Goal: Task Accomplishment & Management: Complete application form

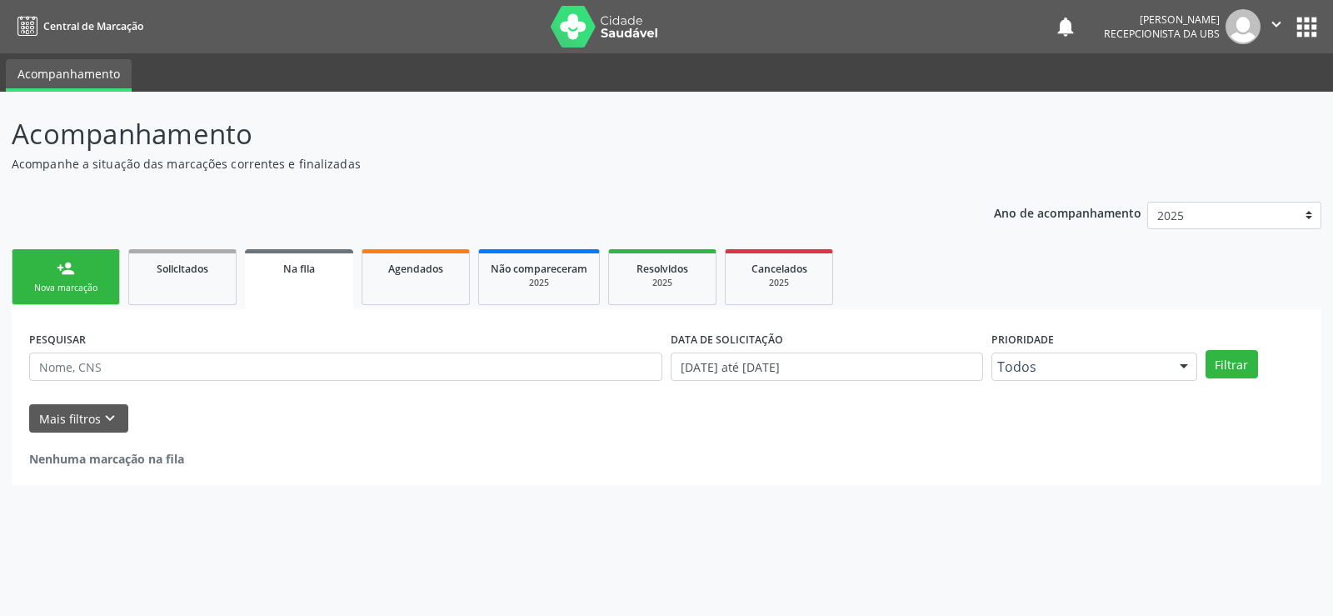
click at [47, 262] on link "person_add Nova marcação" at bounding box center [66, 277] width 108 height 56
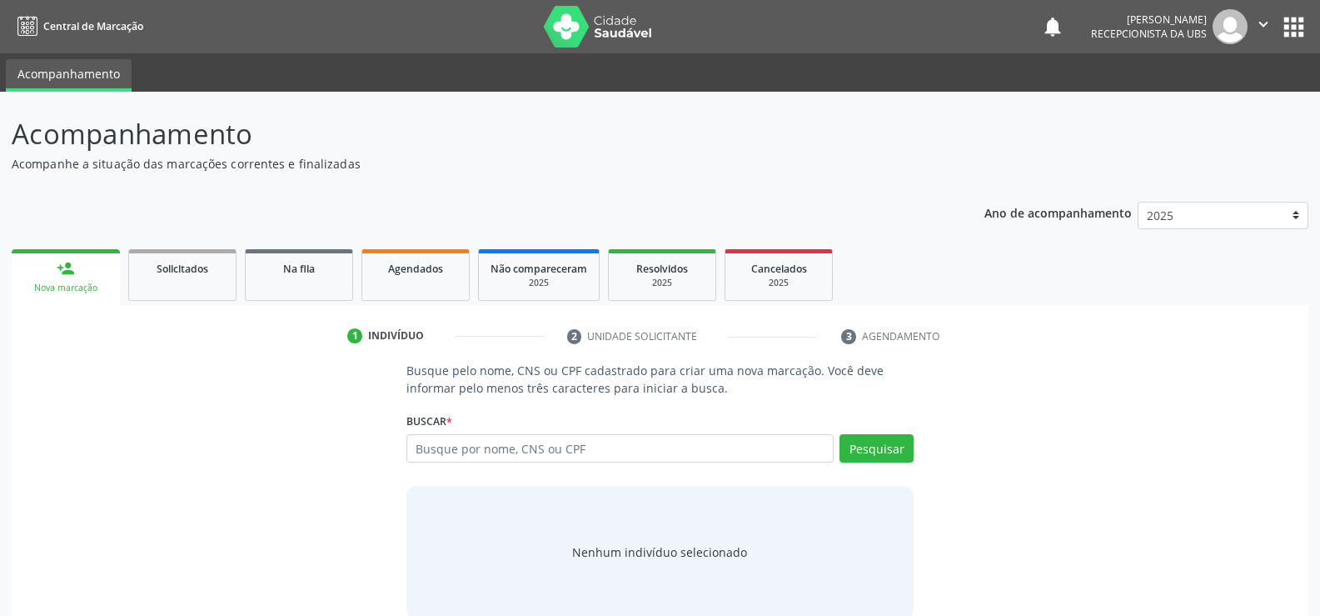
click at [646, 463] on div "Busque por nome, CNS ou CPF Nenhum resultado encontrado para: " " Digite nome, …" at bounding box center [659, 454] width 507 height 40
click at [640, 456] on input "text" at bounding box center [619, 448] width 427 height 28
type input "704104006659950"
click at [861, 464] on div "Pesquisar" at bounding box center [874, 454] width 80 height 40
click at [865, 450] on button "Pesquisar" at bounding box center [877, 448] width 74 height 28
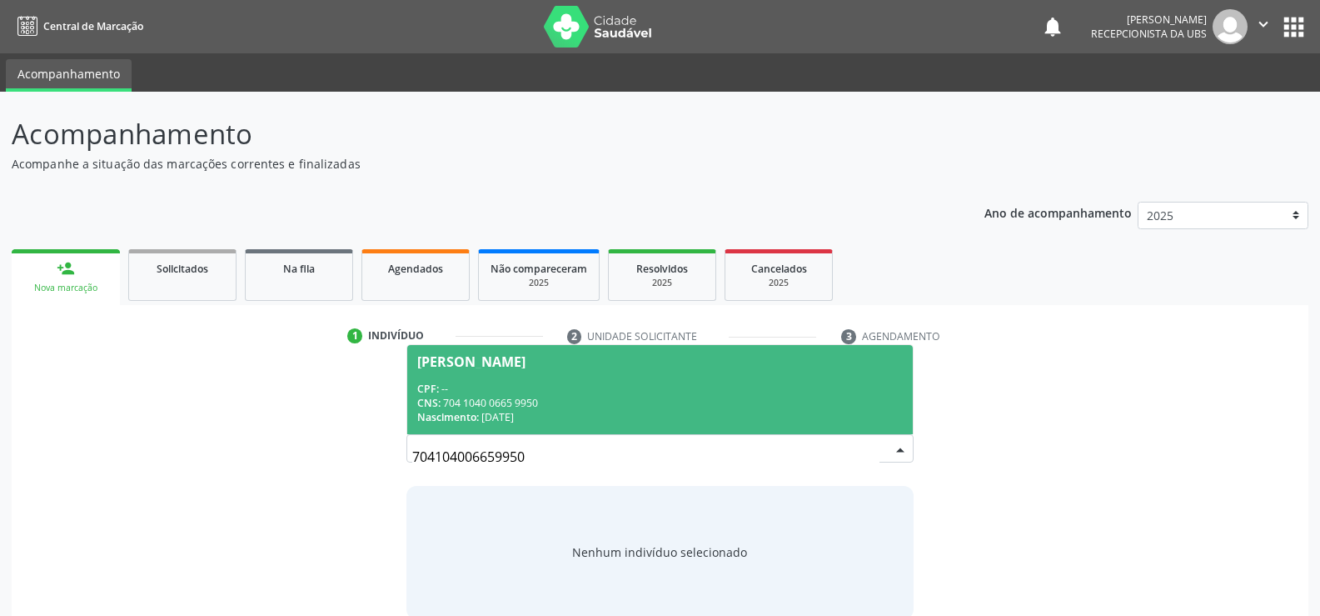
click at [511, 396] on div "CNS: 704 1040 0665 9950" at bounding box center [660, 403] width 486 height 14
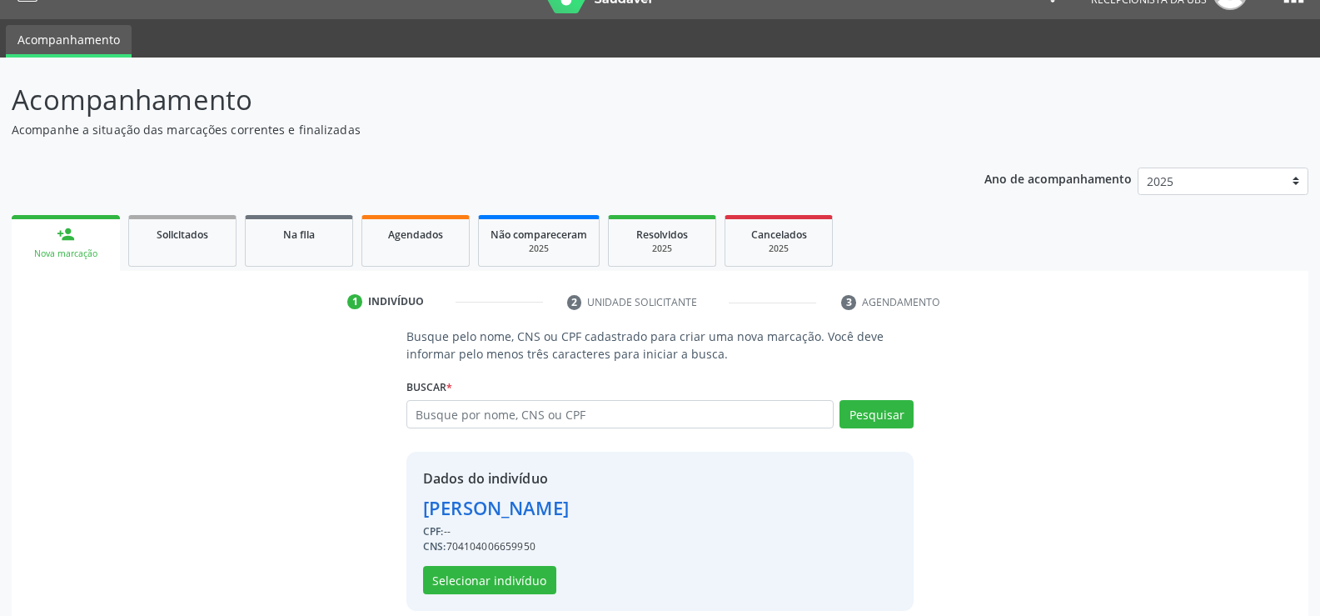
scroll to position [52, 0]
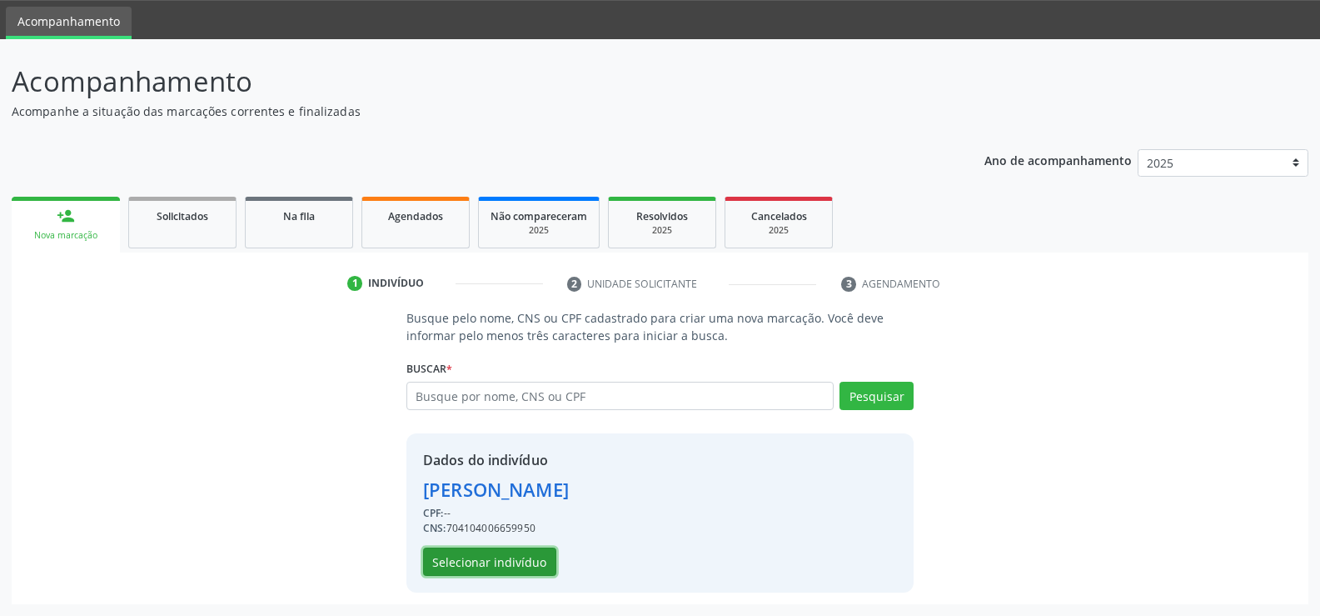
click at [466, 559] on button "Selecionar indivíduo" at bounding box center [489, 561] width 133 height 28
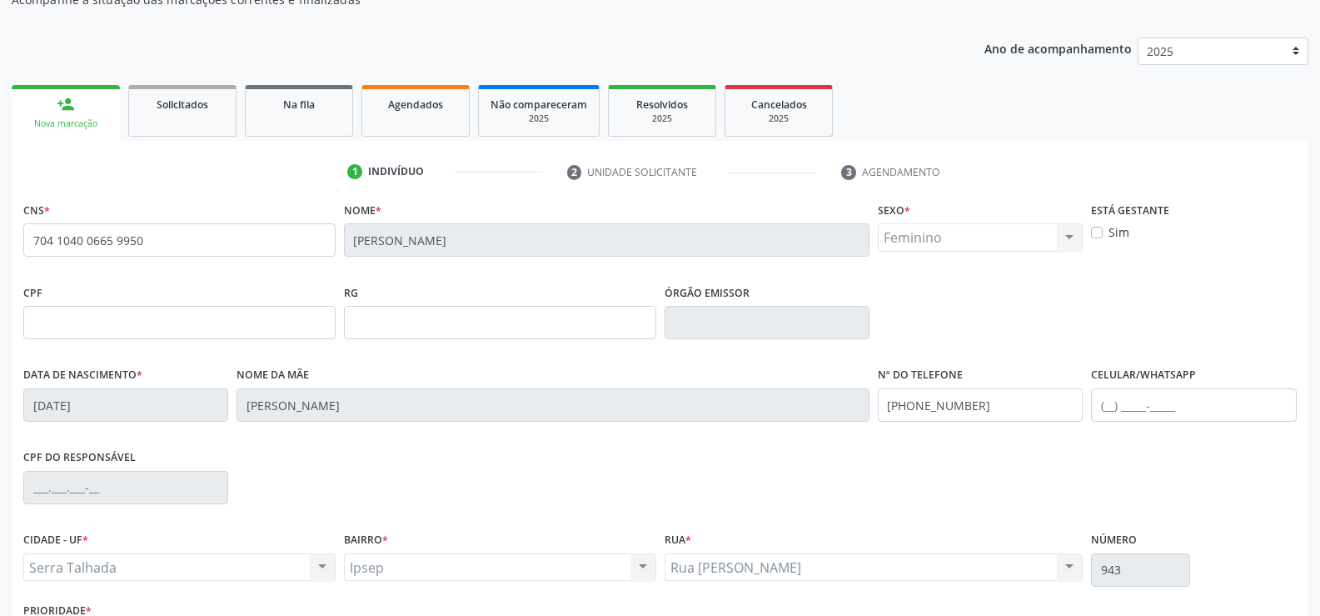
scroll to position [287, 0]
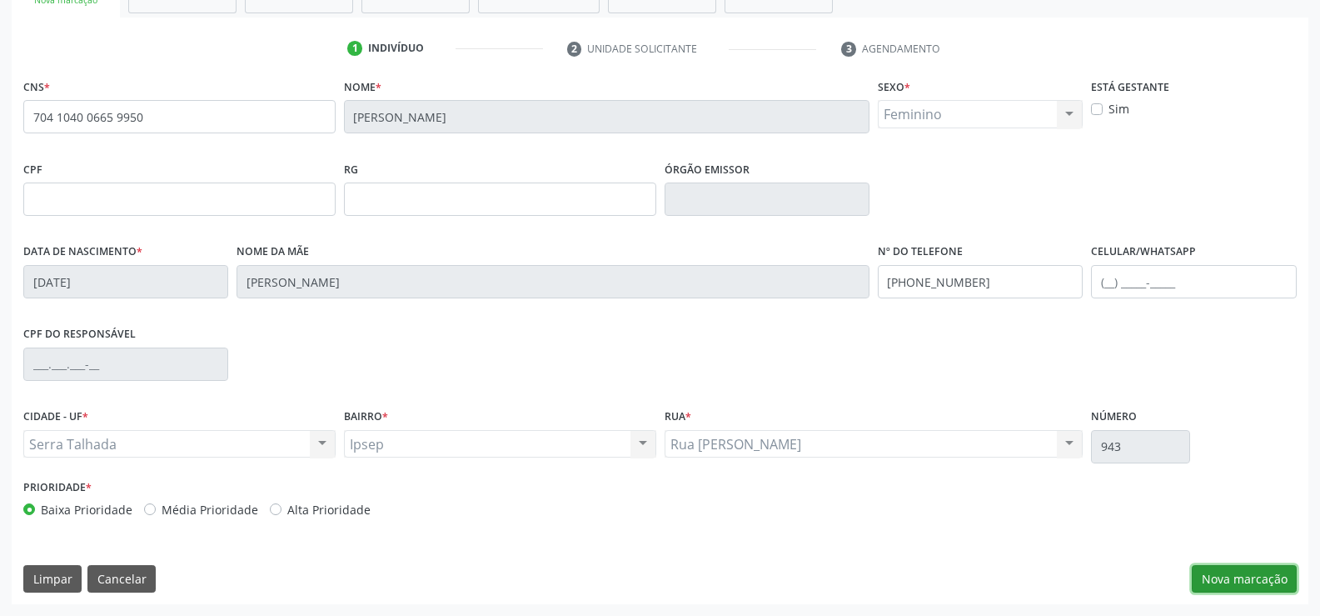
click at [1234, 574] on button "Nova marcação" at bounding box center [1244, 579] width 105 height 28
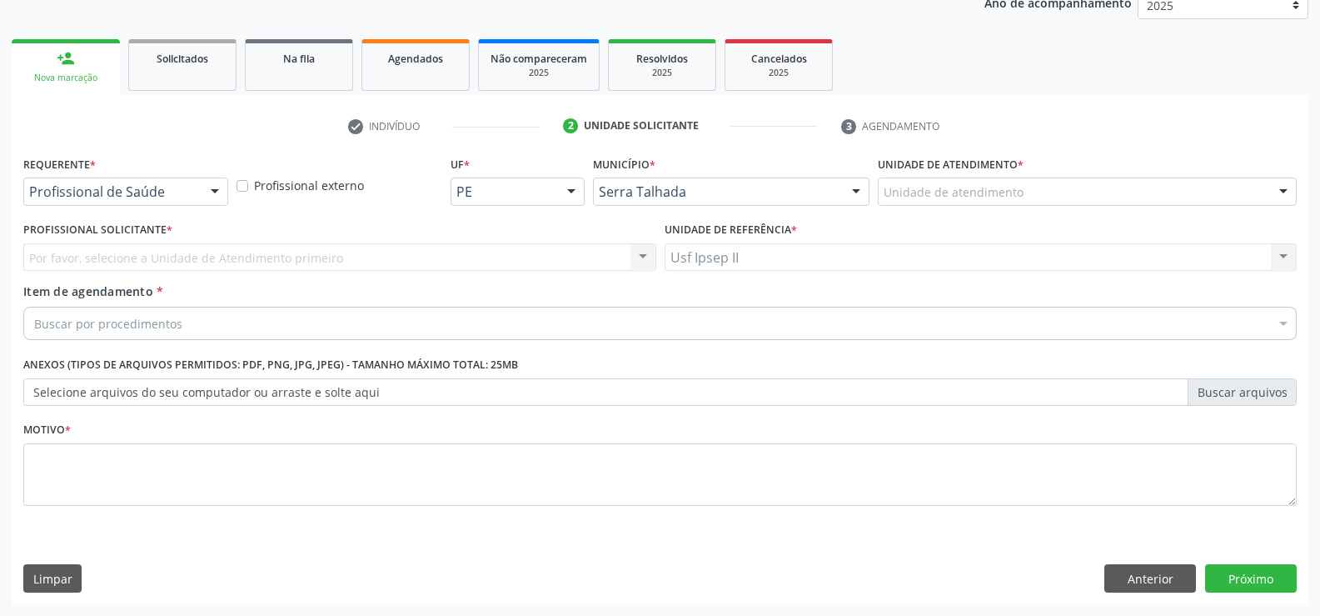
scroll to position [210, 0]
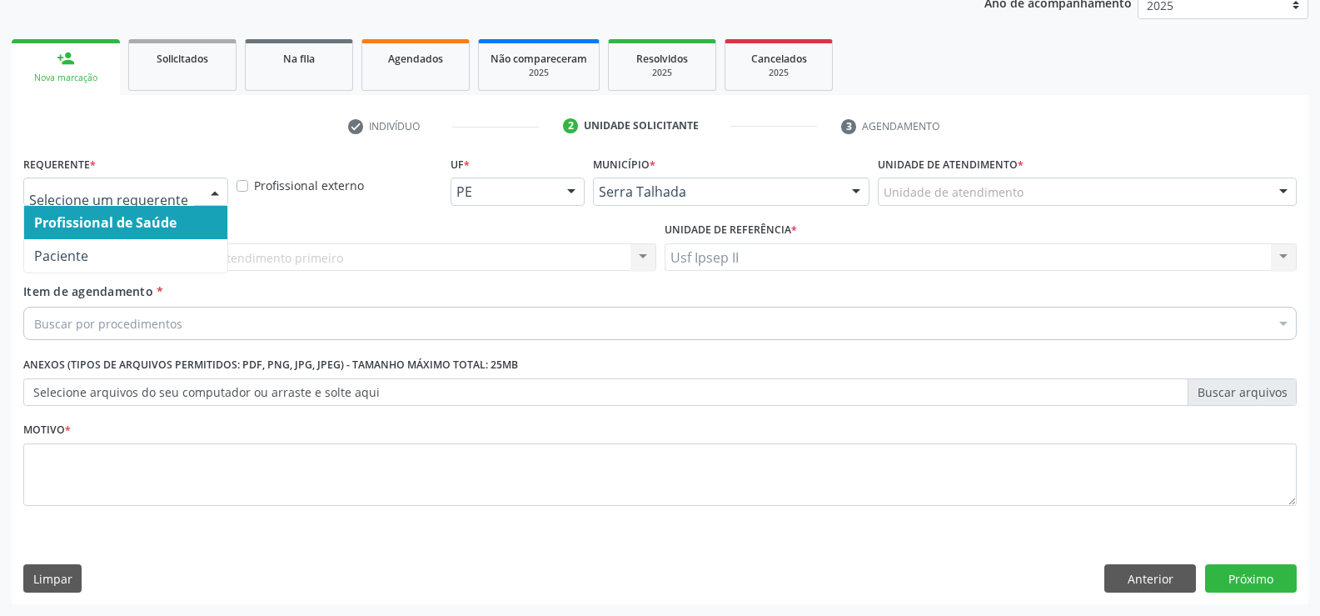
click at [188, 182] on div at bounding box center [125, 191] width 205 height 28
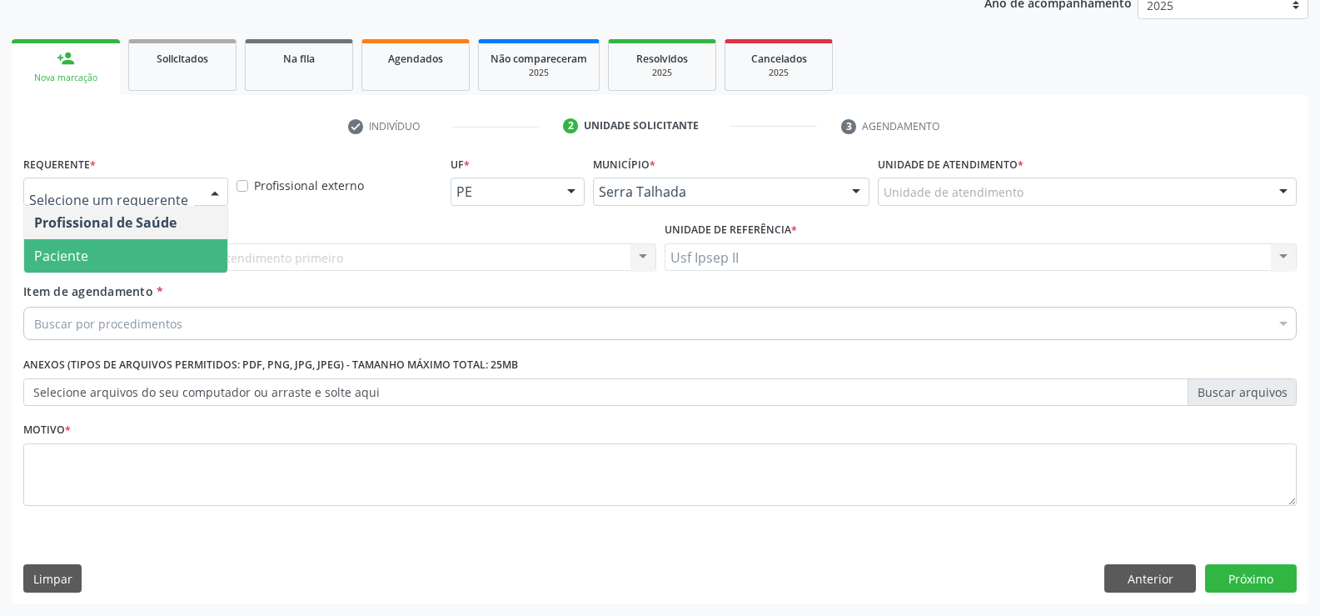
click at [127, 264] on span "Paciente" at bounding box center [125, 255] width 203 height 33
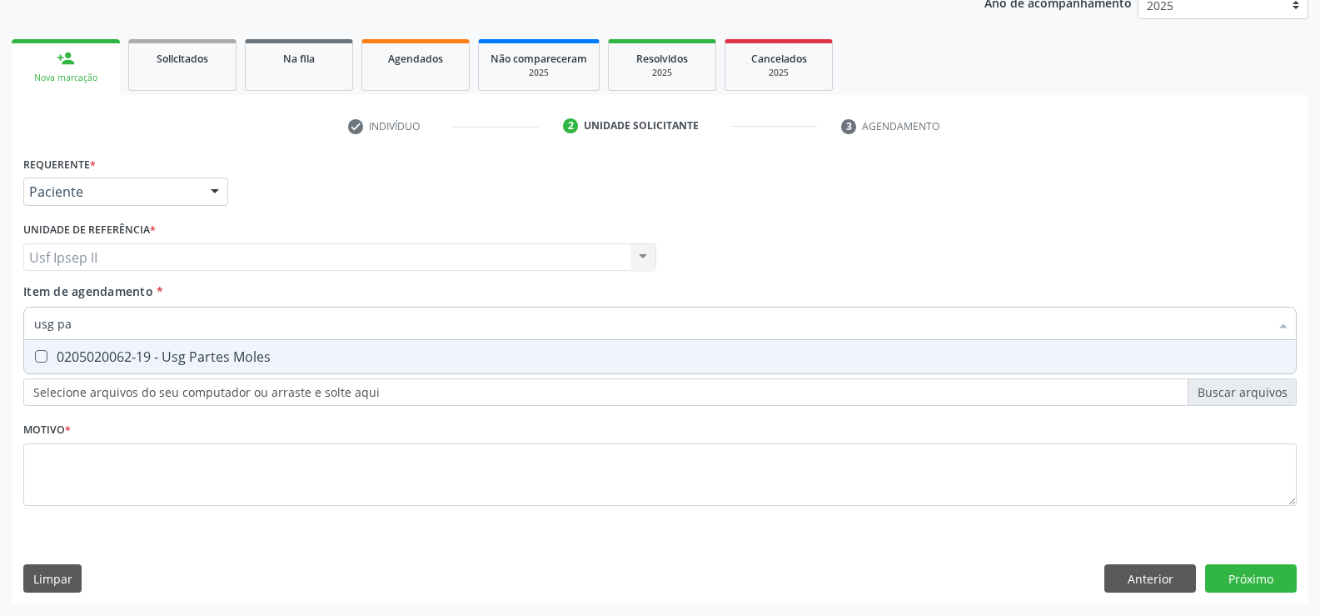
type input "usg par"
click at [126, 354] on div "0205020062-19 - Usg Partes Moles" at bounding box center [660, 356] width 1252 height 13
checkbox Moles "true"
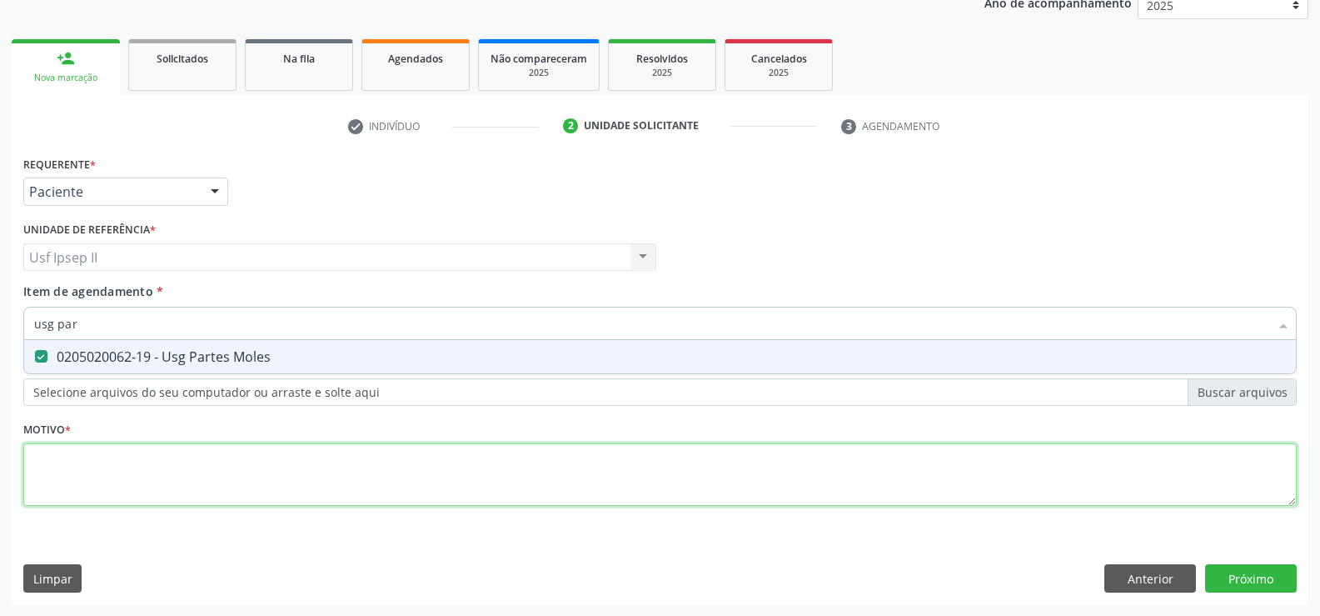
click at [121, 470] on div "Requerente * Paciente Profissional de Saúde Paciente Nenhum resultado encontrad…" at bounding box center [660, 340] width 1274 height 377
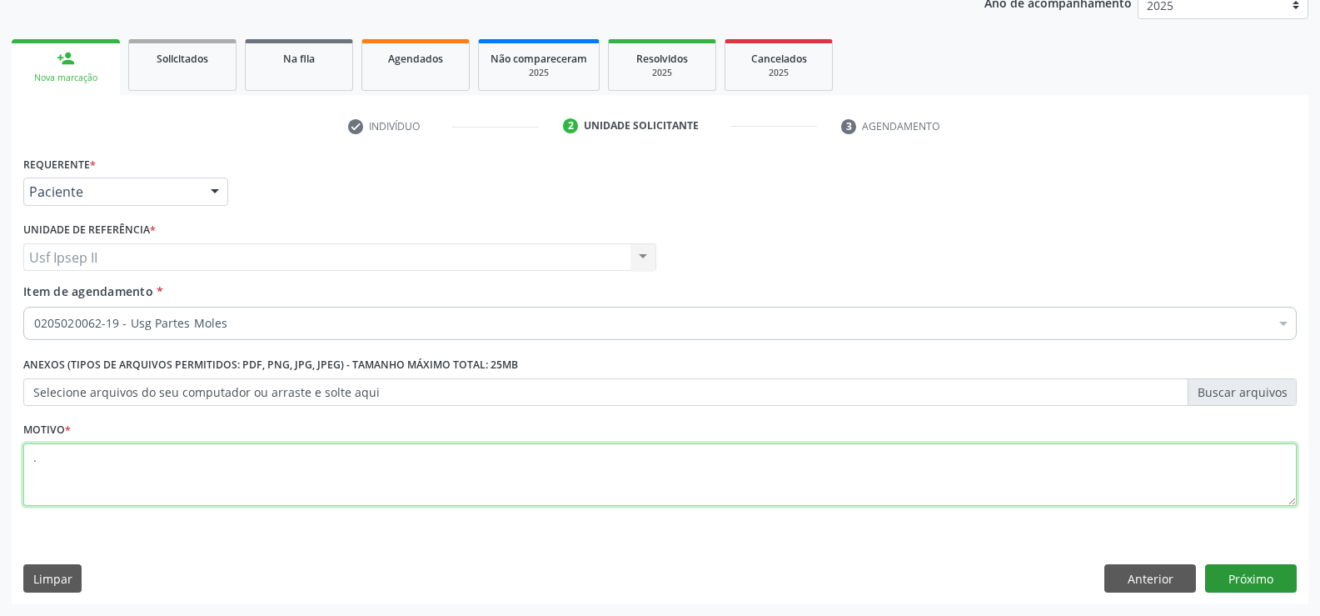
type textarea "."
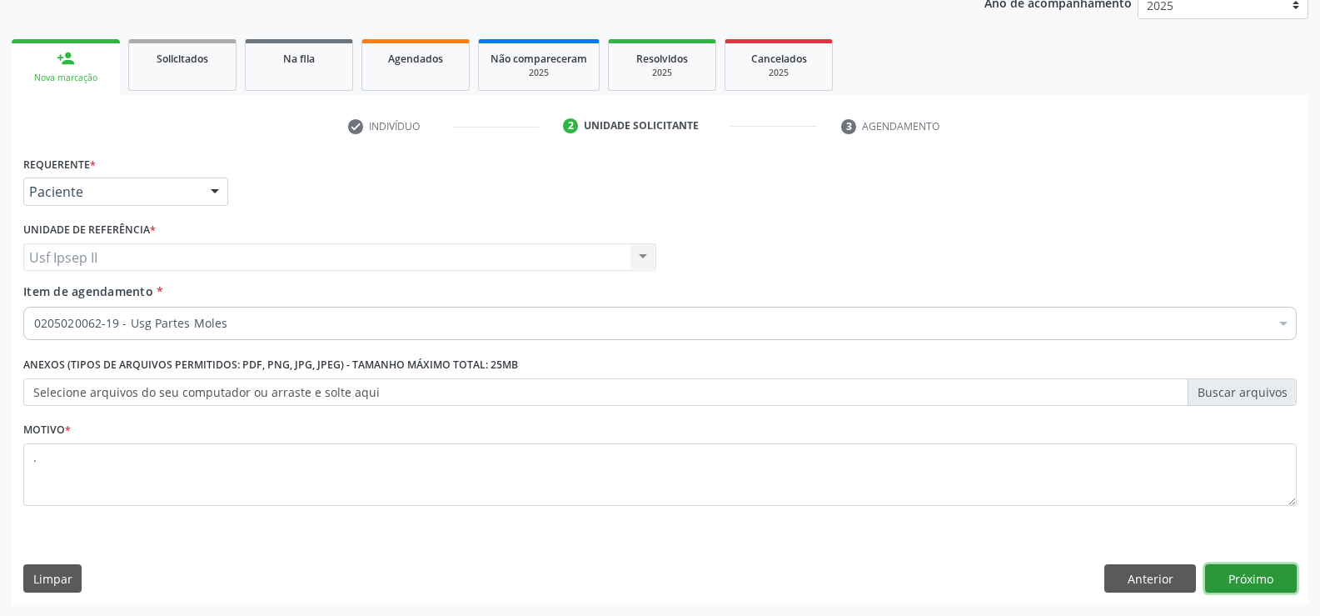
click at [1269, 568] on button "Próximo" at bounding box center [1251, 578] width 92 height 28
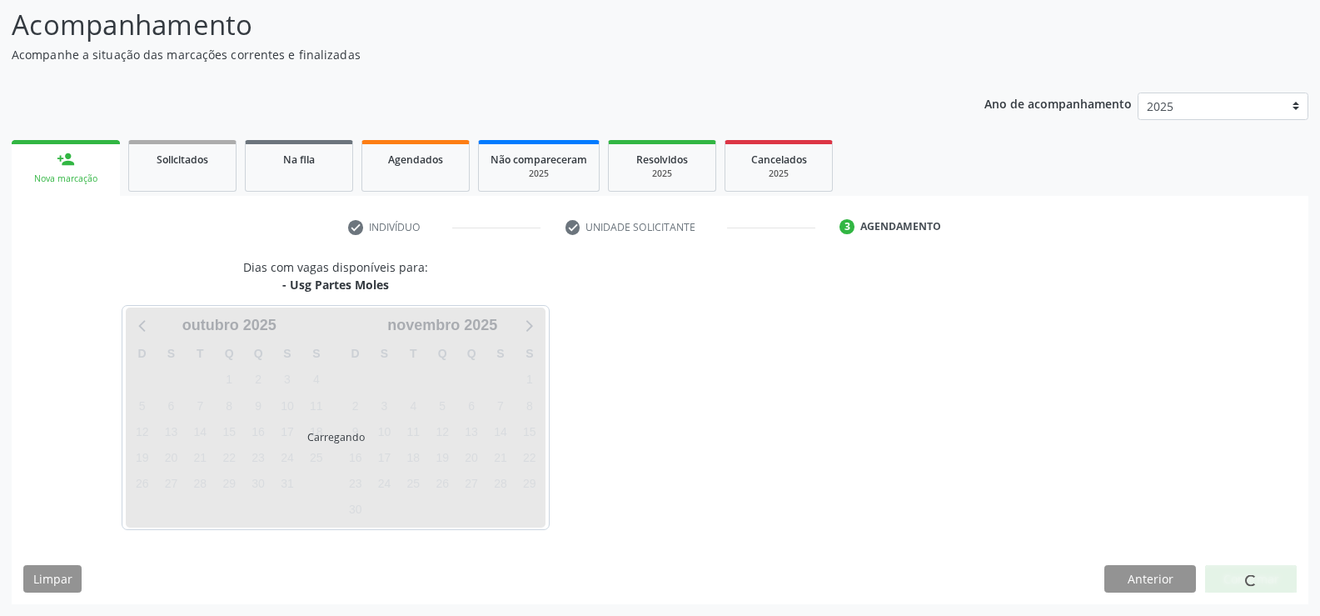
scroll to position [158, 0]
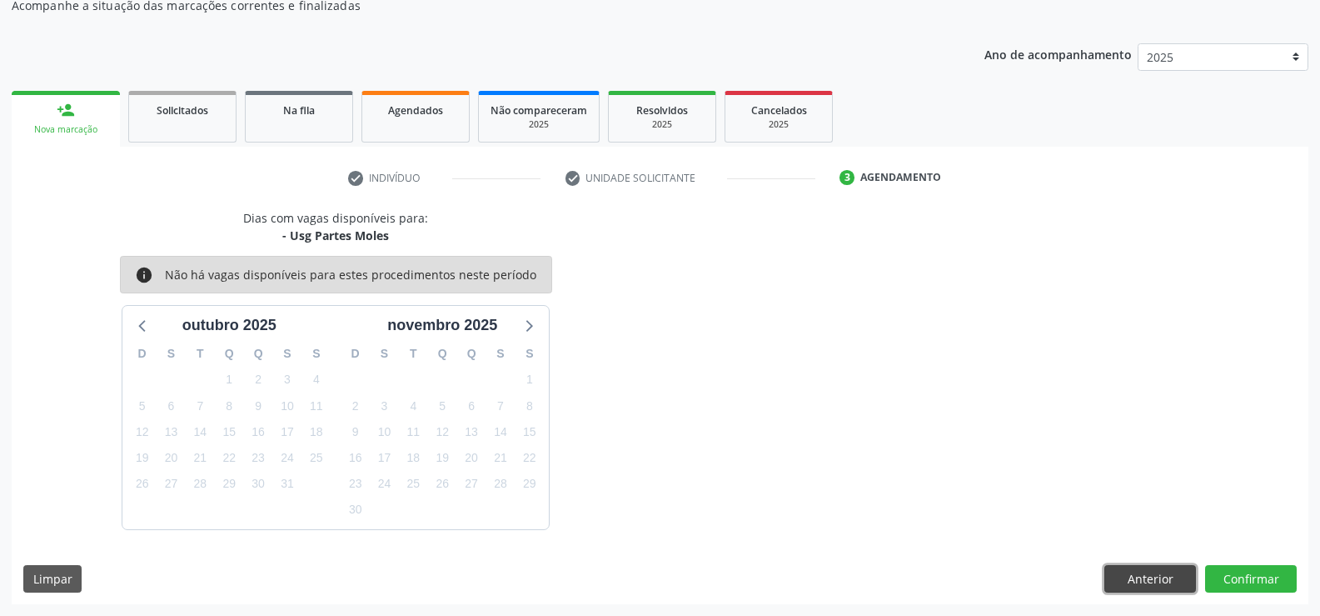
click at [1109, 573] on button "Anterior" at bounding box center [1150, 579] width 92 height 28
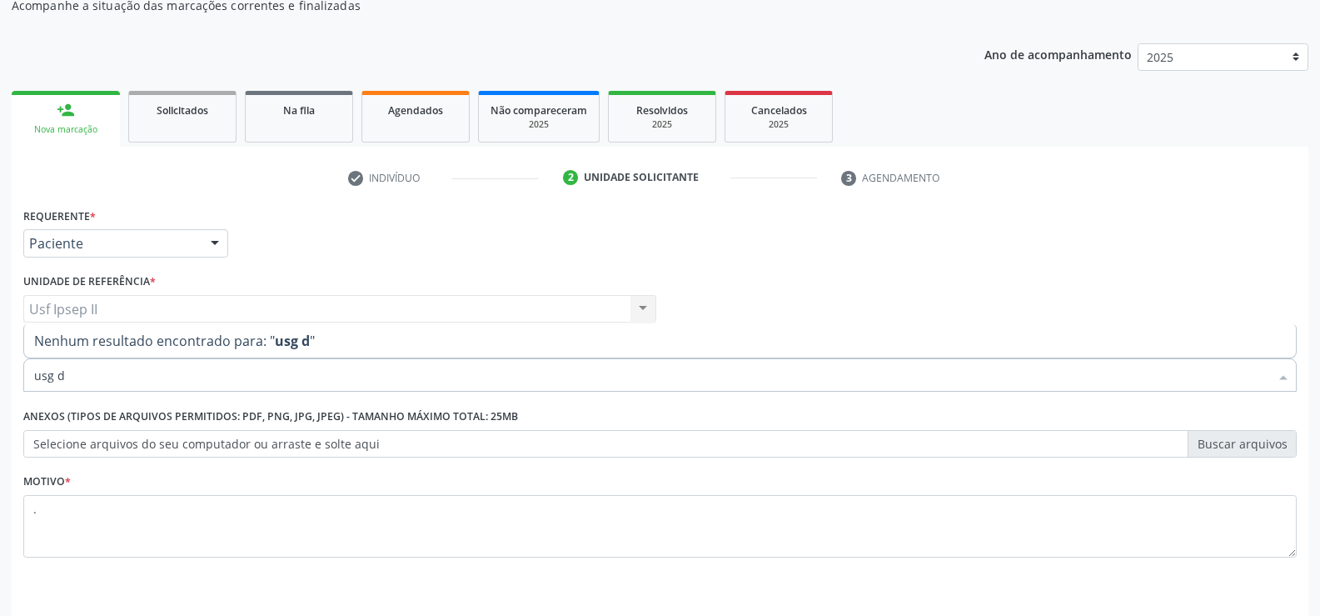
type input "usg"
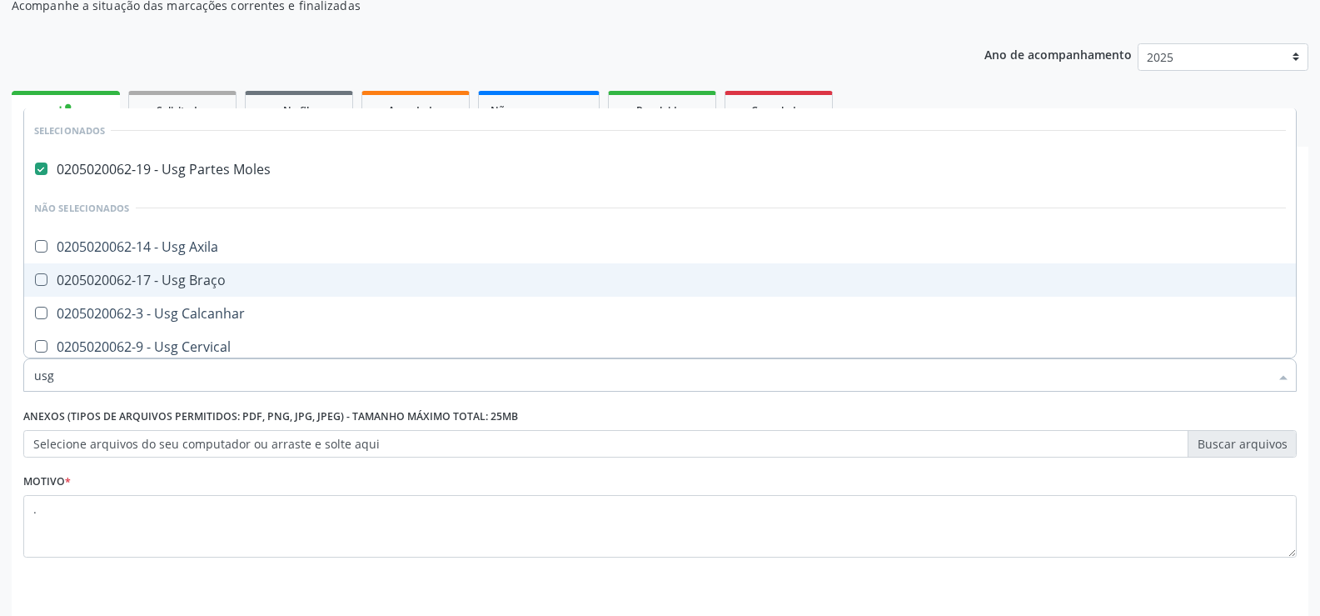
scroll to position [83, 0]
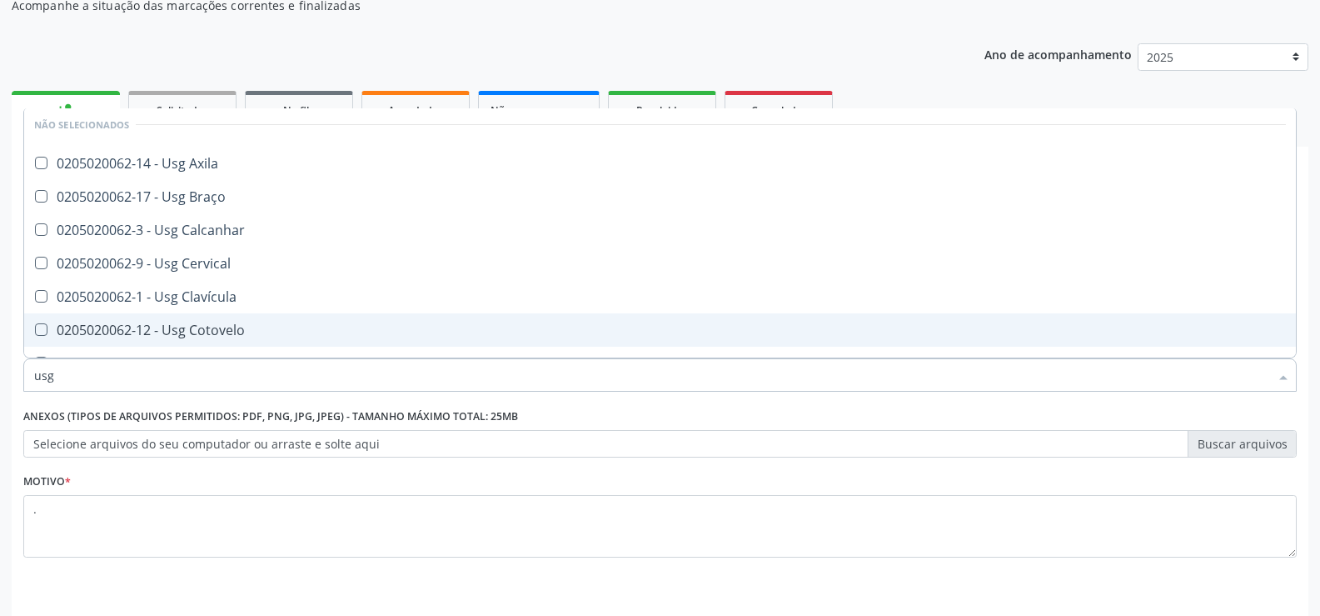
click at [190, 331] on div "0205020062-12 - Usg Cotovelo" at bounding box center [660, 329] width 1252 height 13
checkbox Cotovelo "true"
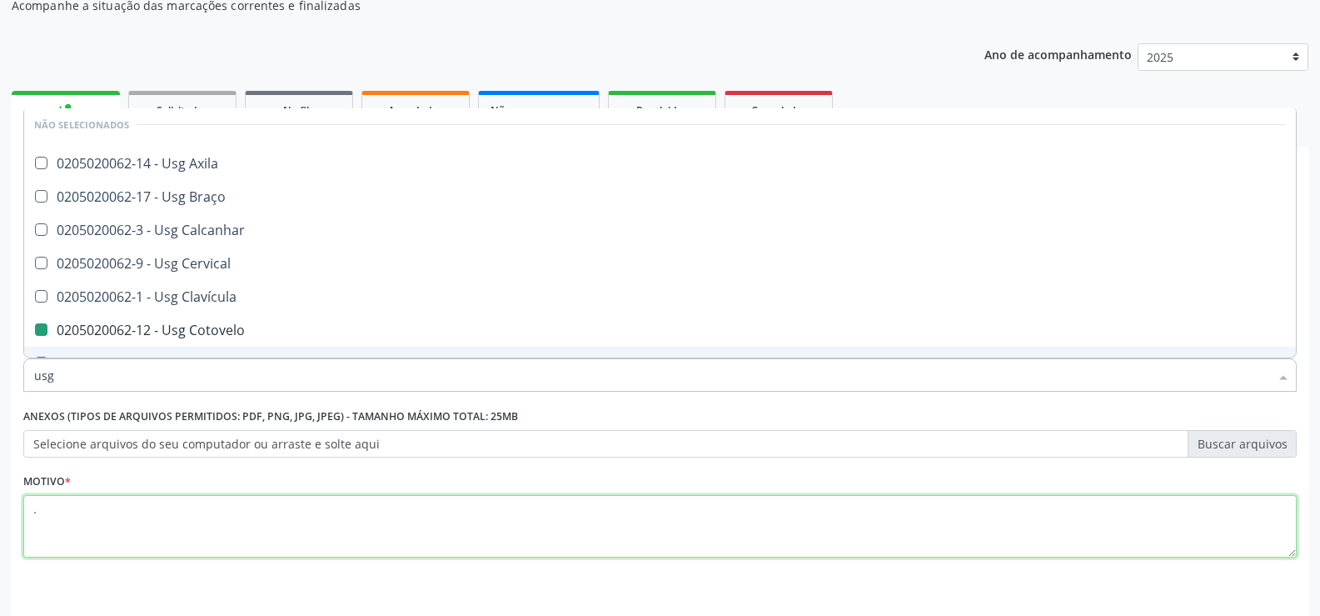
click at [123, 524] on textarea "." at bounding box center [660, 526] width 1274 height 63
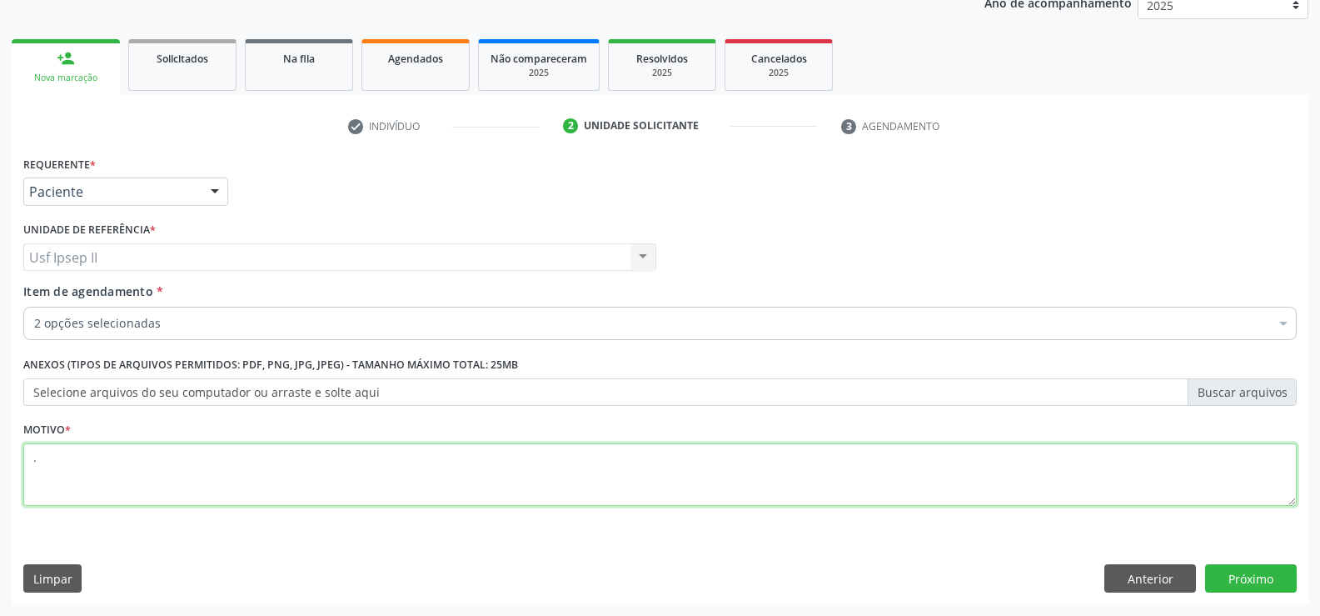
scroll to position [0, 0]
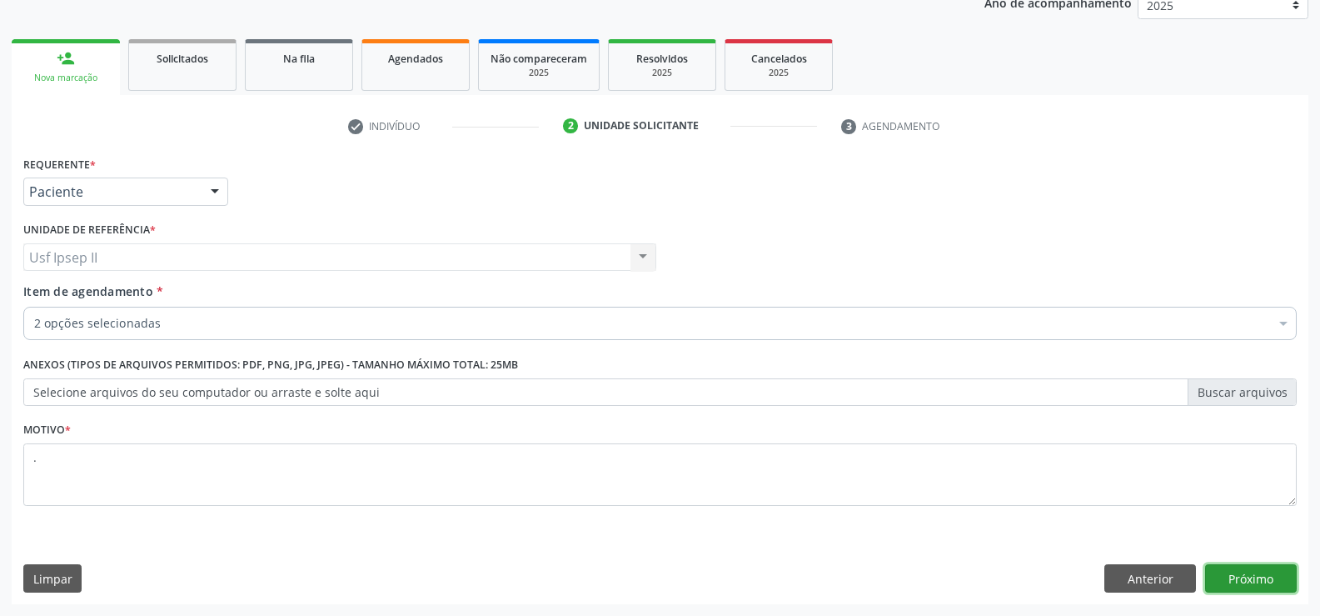
click at [1267, 578] on button "Próximo" at bounding box center [1251, 578] width 92 height 28
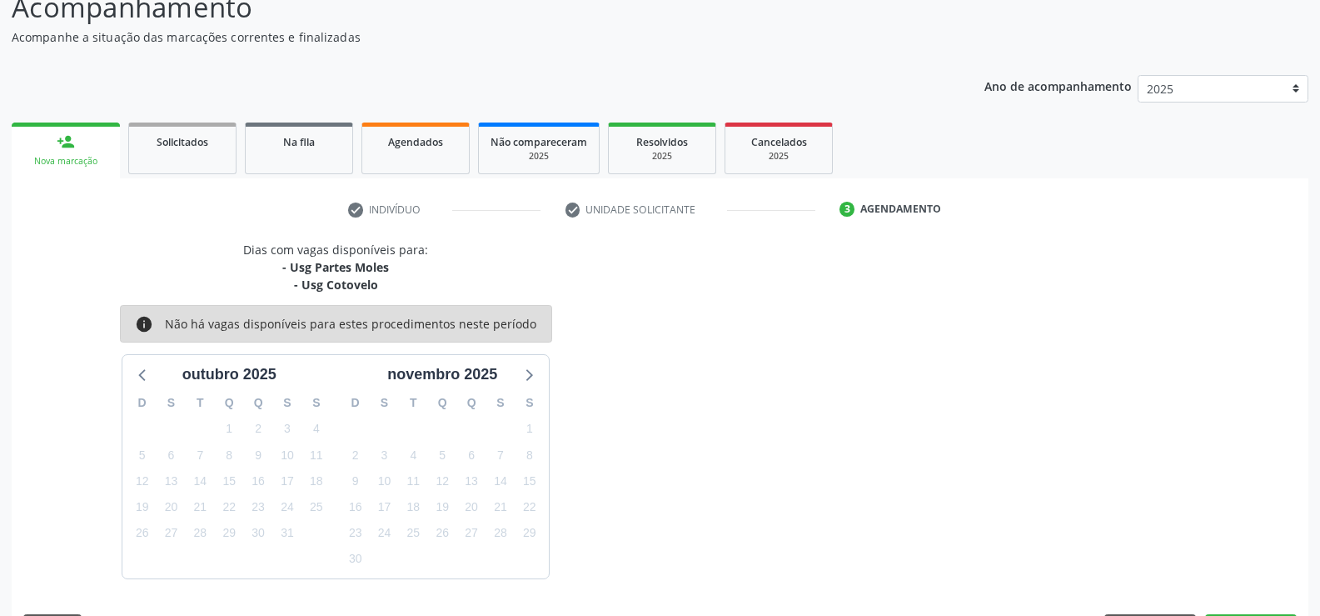
scroll to position [176, 0]
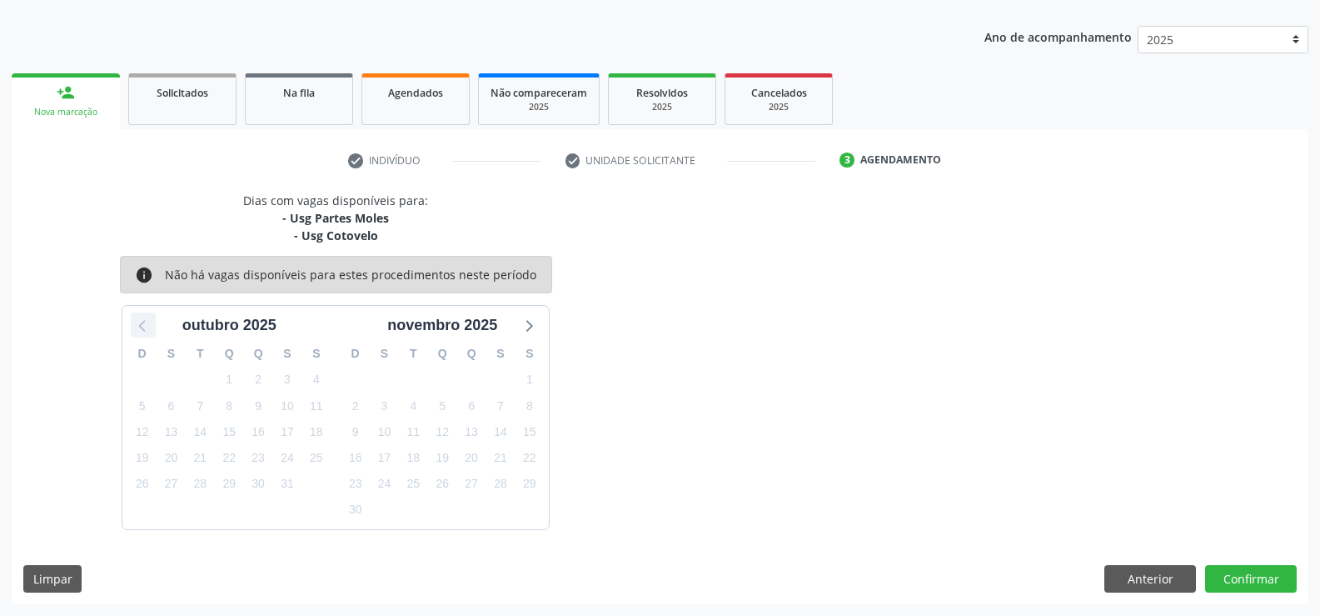
click at [143, 328] on icon at bounding box center [143, 325] width 22 height 22
click at [1109, 581] on button "Anterior" at bounding box center [1150, 579] width 92 height 28
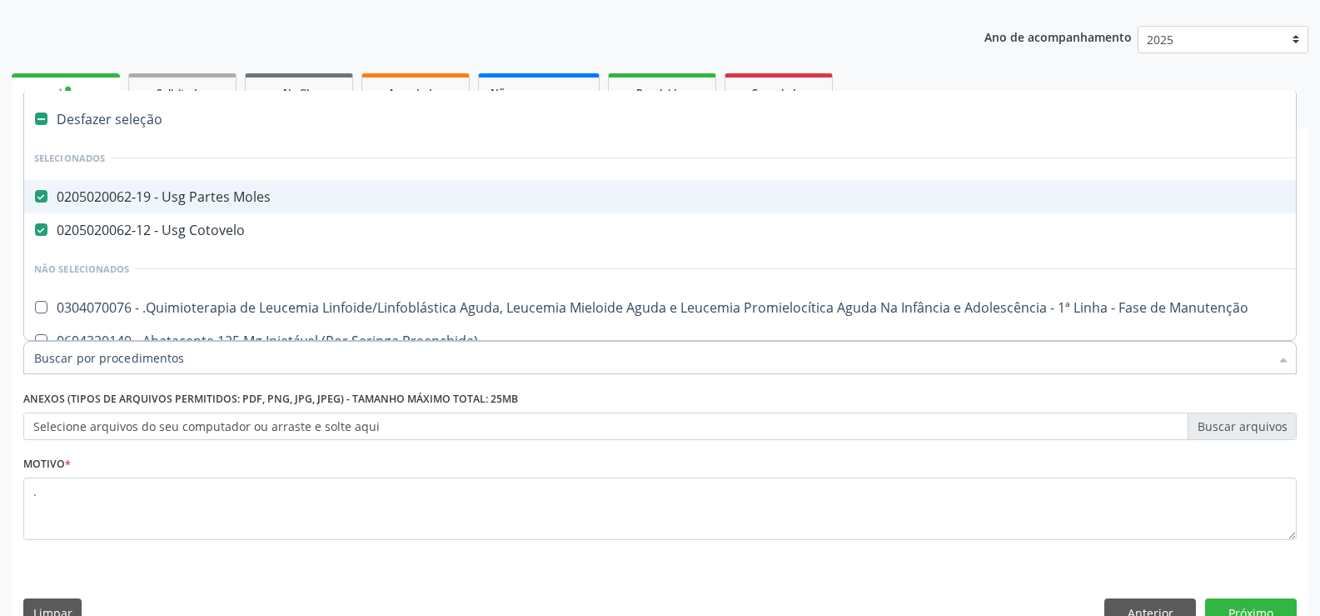
click at [222, 203] on div "0205020062-19 - Usg Partes Moles" at bounding box center [682, 196] width 1297 height 13
checkbox Moles "false"
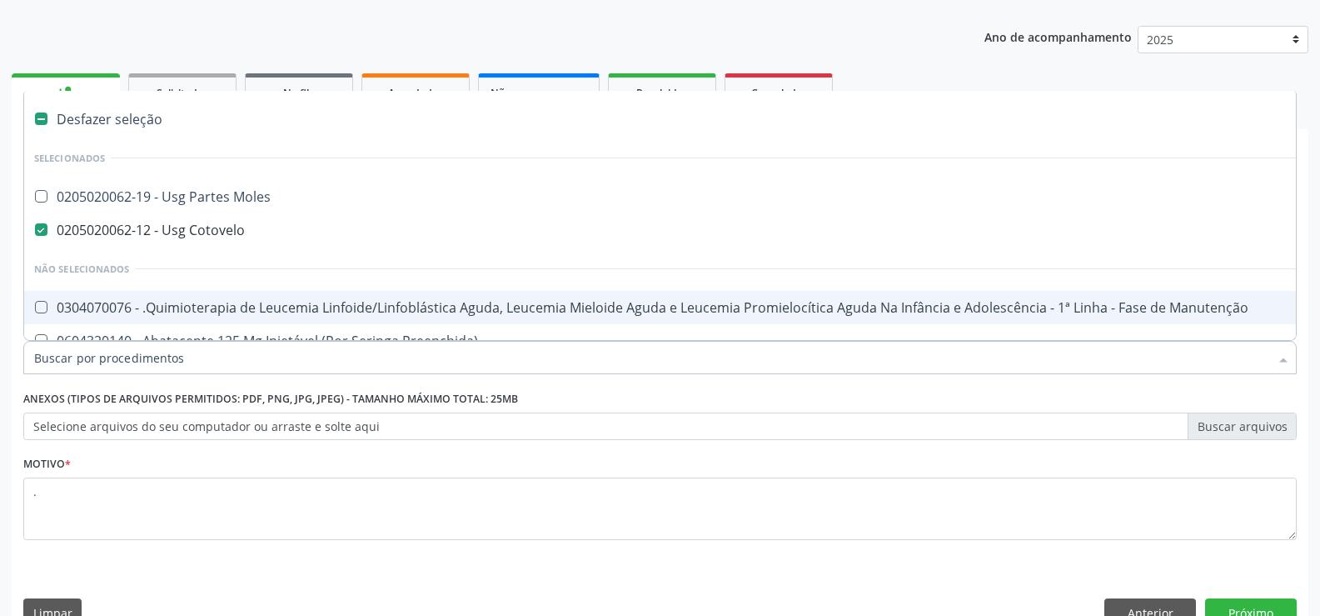
scroll to position [210, 0]
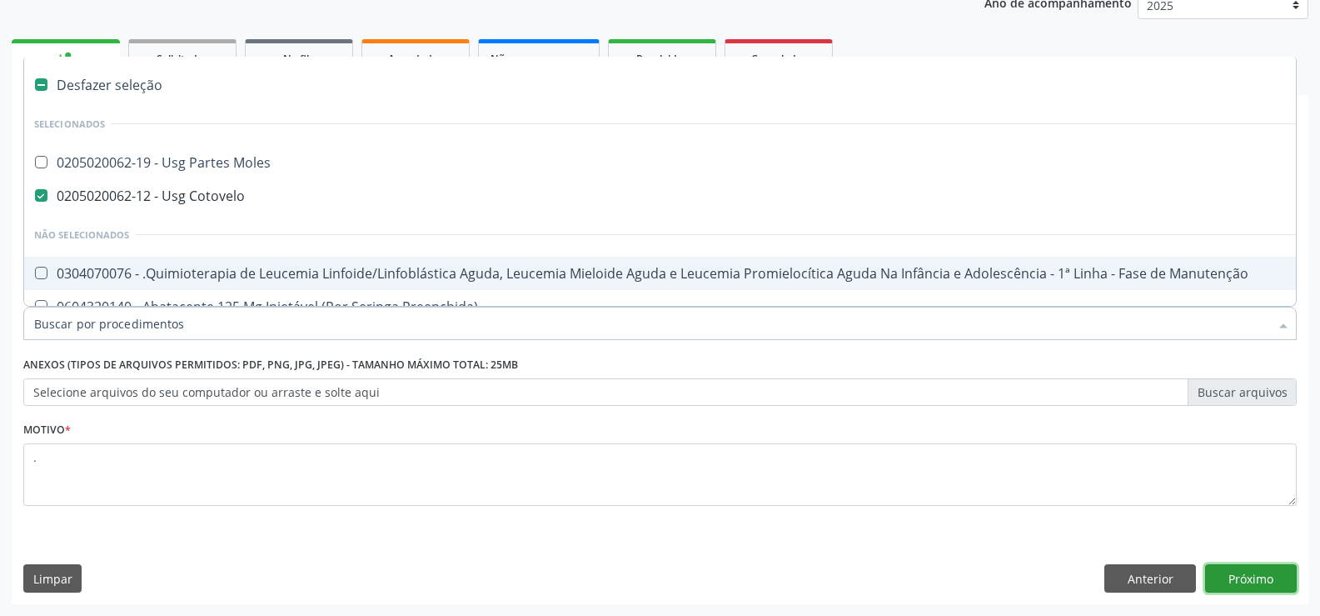
click at [1263, 577] on button "Próximo" at bounding box center [1251, 578] width 92 height 28
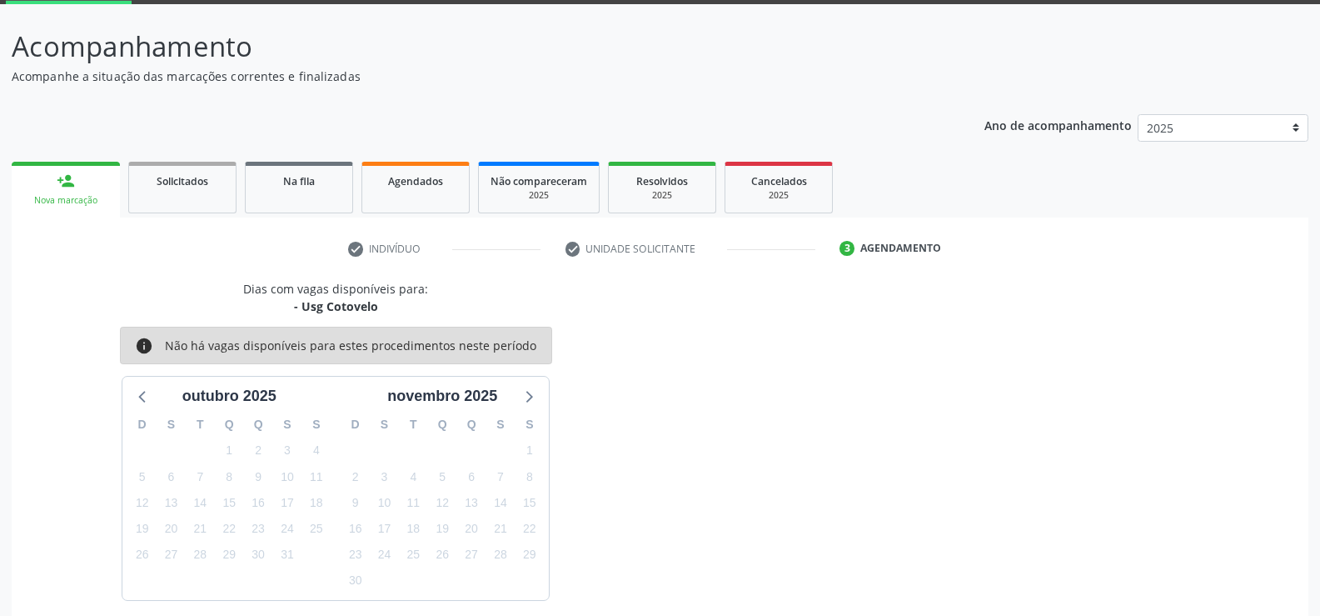
scroll to position [158, 0]
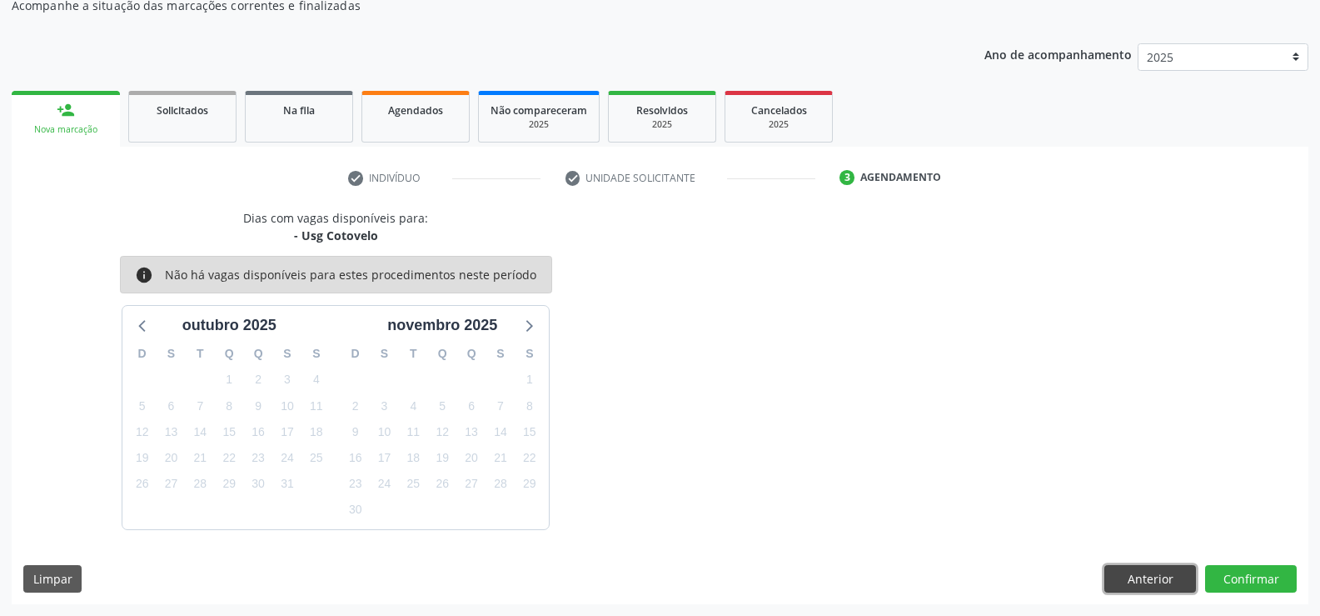
click at [1183, 574] on button "Anterior" at bounding box center [1150, 579] width 92 height 28
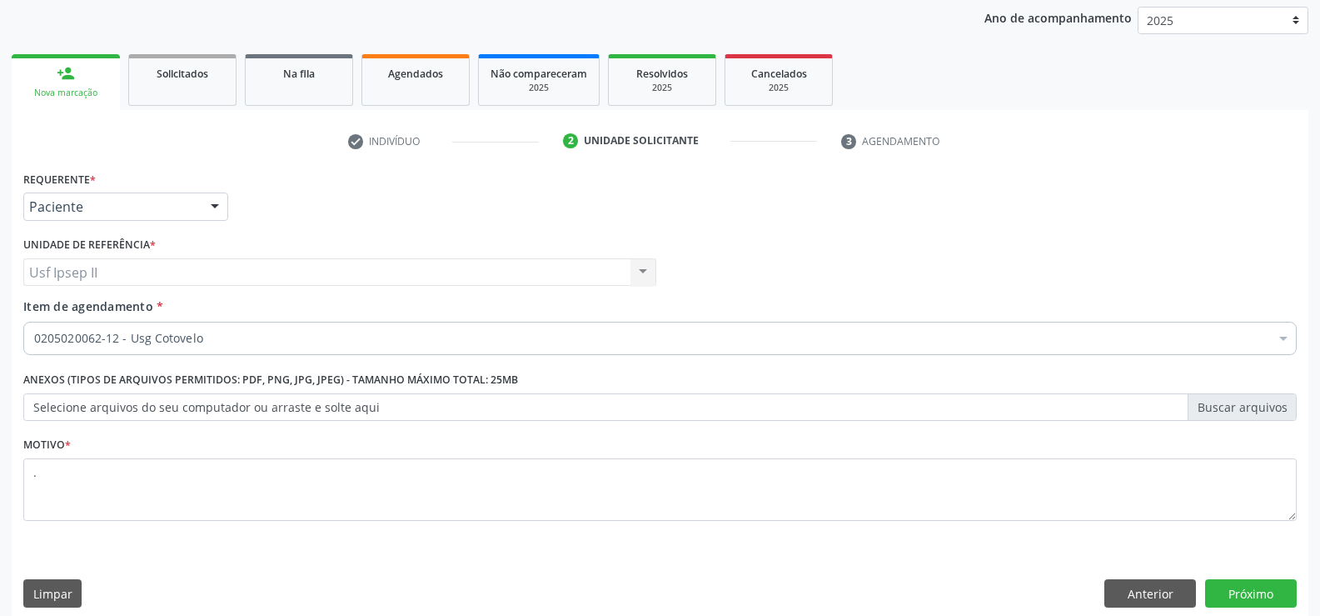
scroll to position [210, 0]
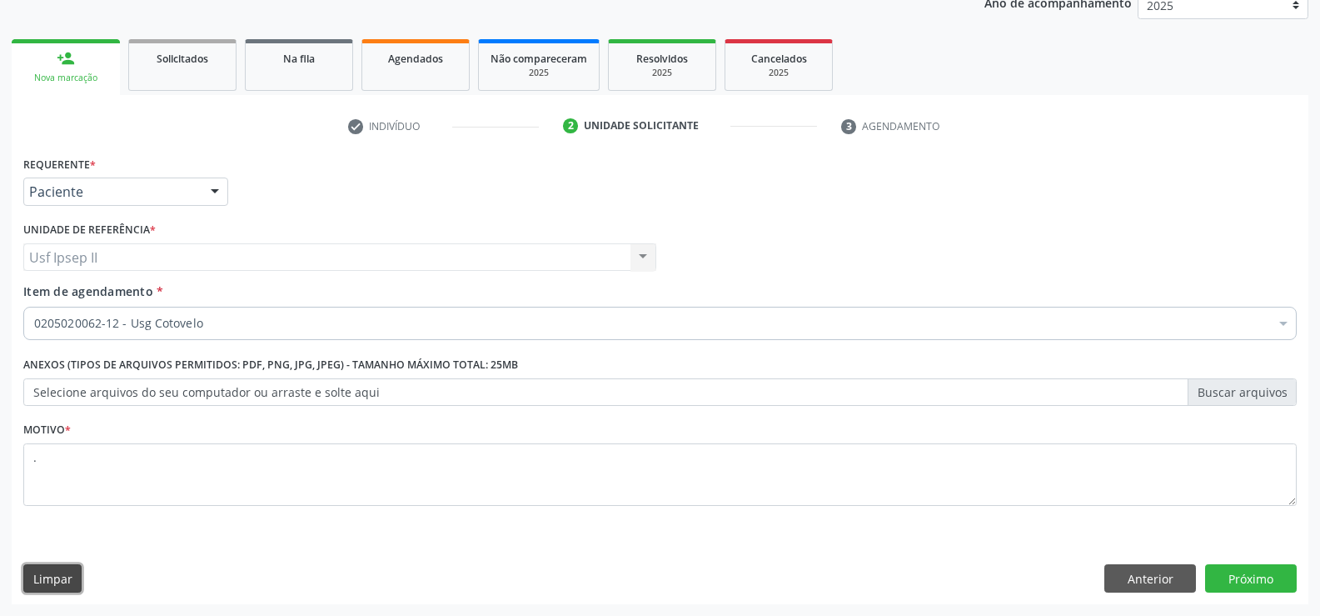
click at [72, 571] on button "Limpar" at bounding box center [52, 578] width 58 height 28
click at [50, 583] on button "Limpar" at bounding box center [52, 578] width 58 height 28
click at [1137, 577] on button "Anterior" at bounding box center [1150, 578] width 92 height 28
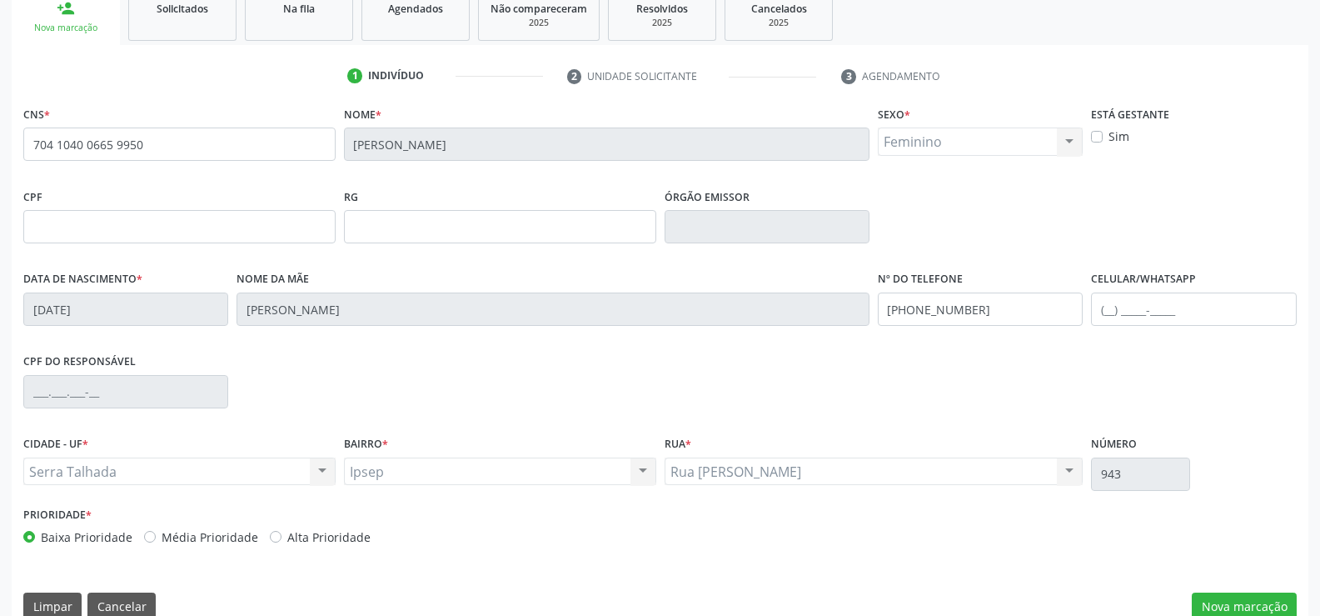
scroll to position [287, 0]
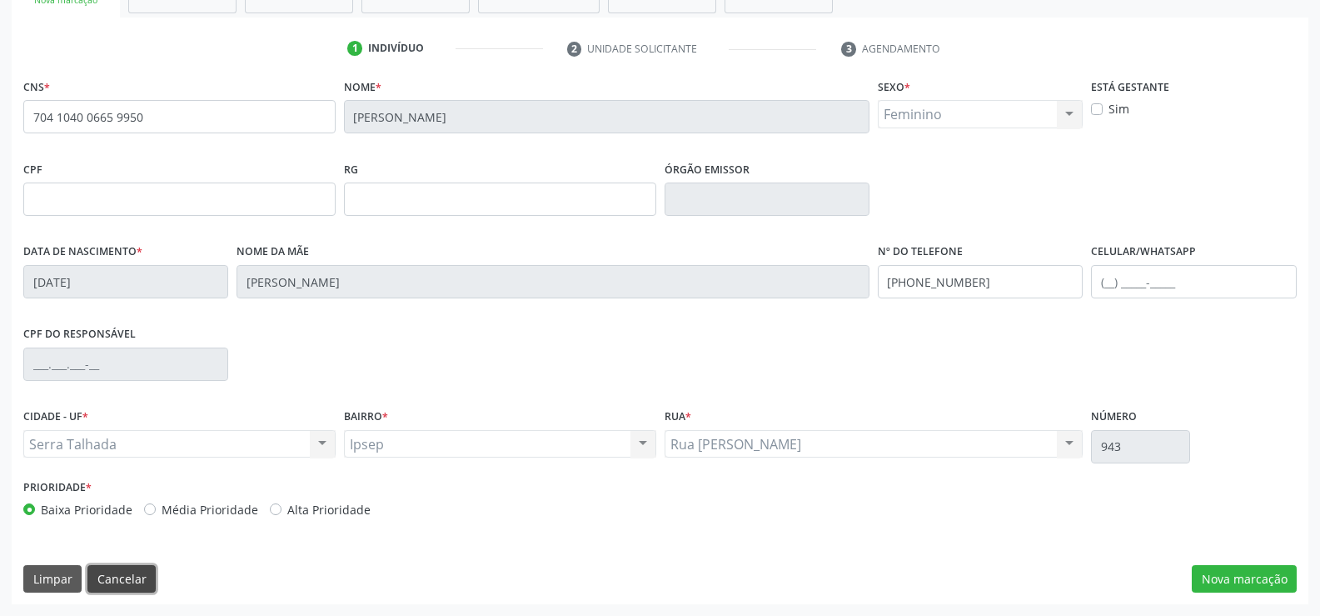
click at [118, 573] on button "Cancelar" at bounding box center [121, 579] width 68 height 28
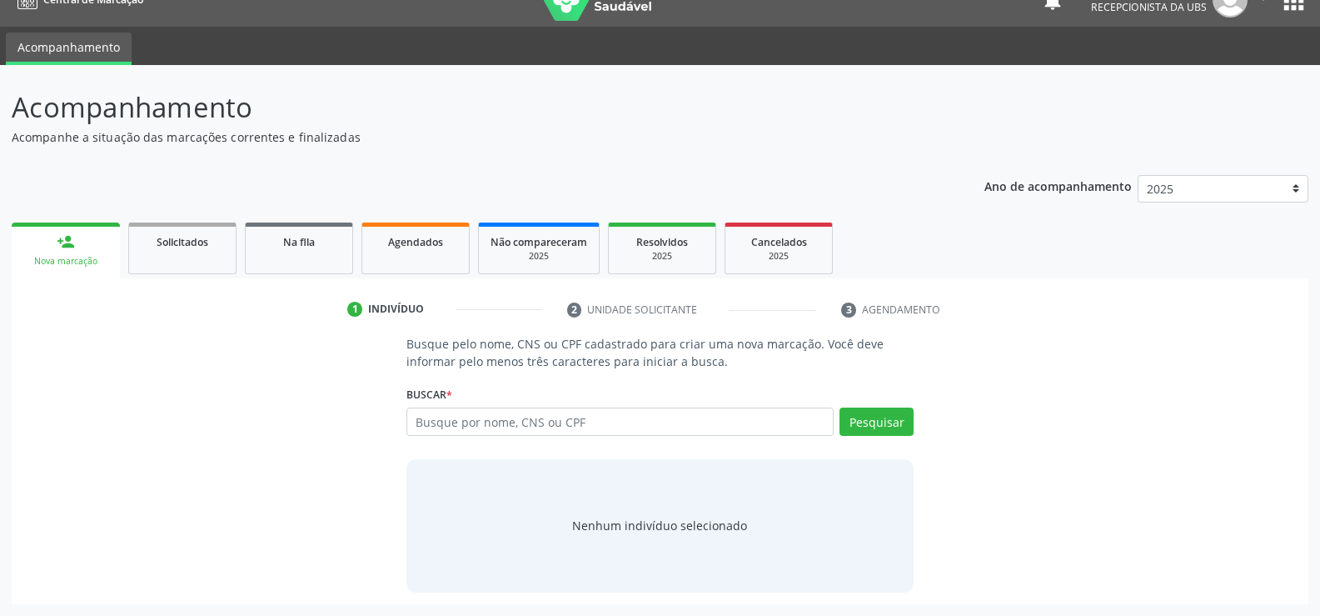
scroll to position [27, 0]
click at [552, 417] on input "text" at bounding box center [619, 421] width 427 height 28
type input "163772969330006"
click at [886, 421] on button "Pesquisar" at bounding box center [877, 421] width 74 height 28
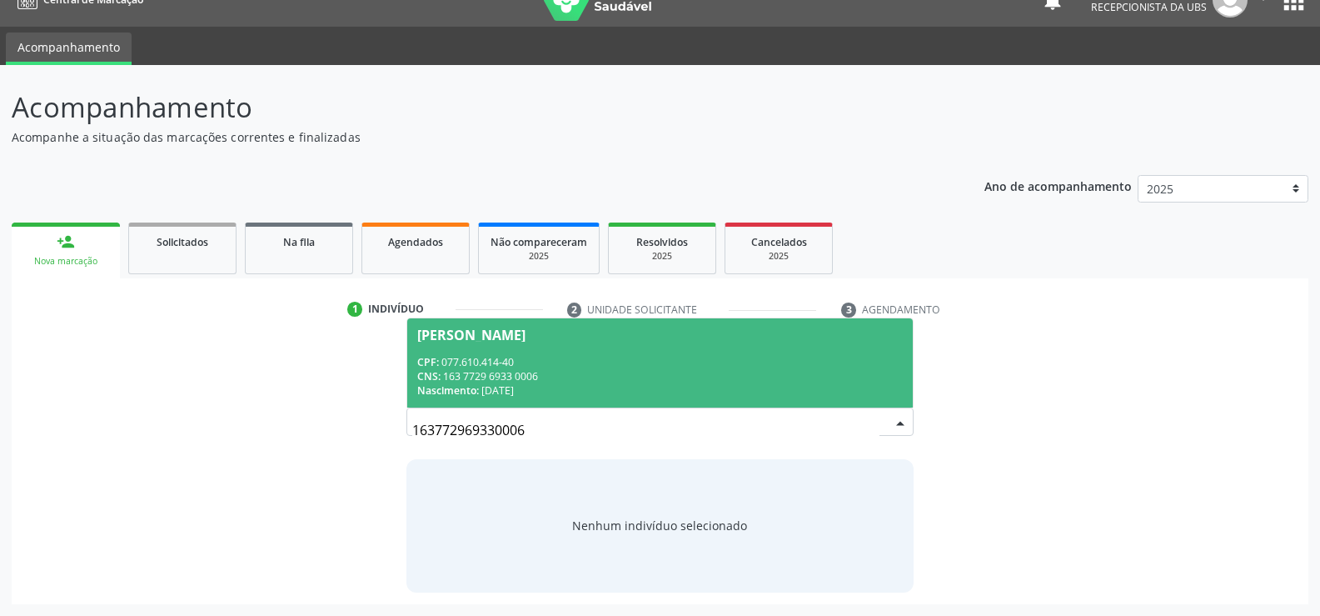
click at [522, 371] on div "CNS: 163 7729 6933 0006" at bounding box center [660, 376] width 486 height 14
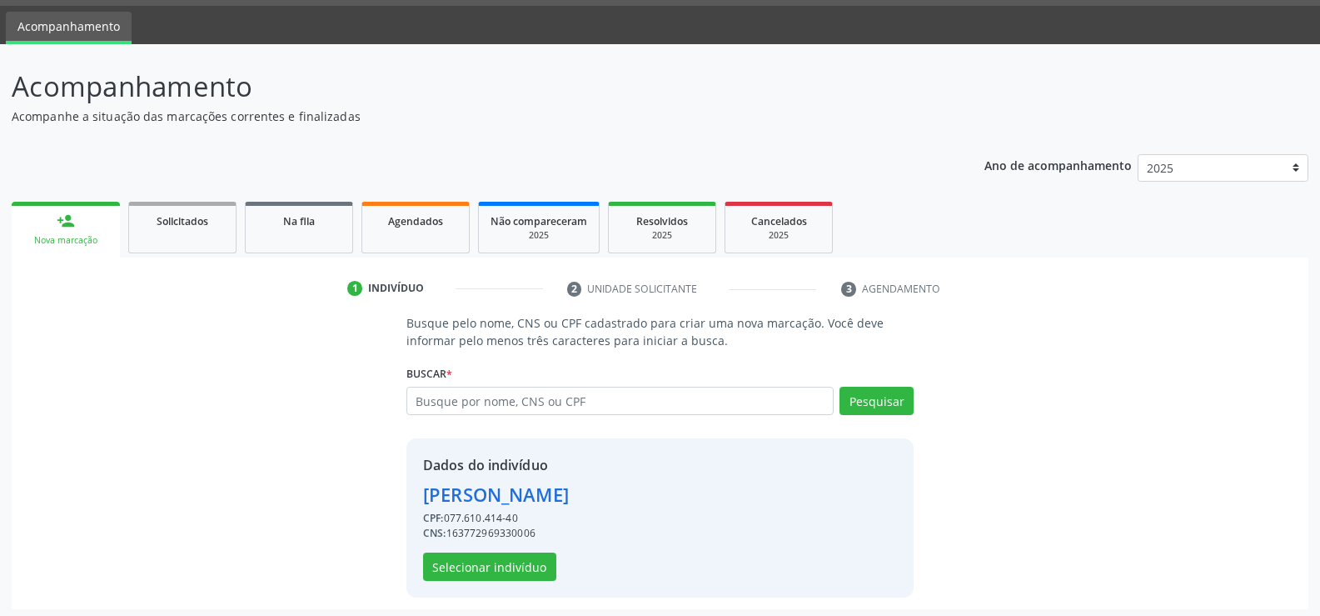
scroll to position [52, 0]
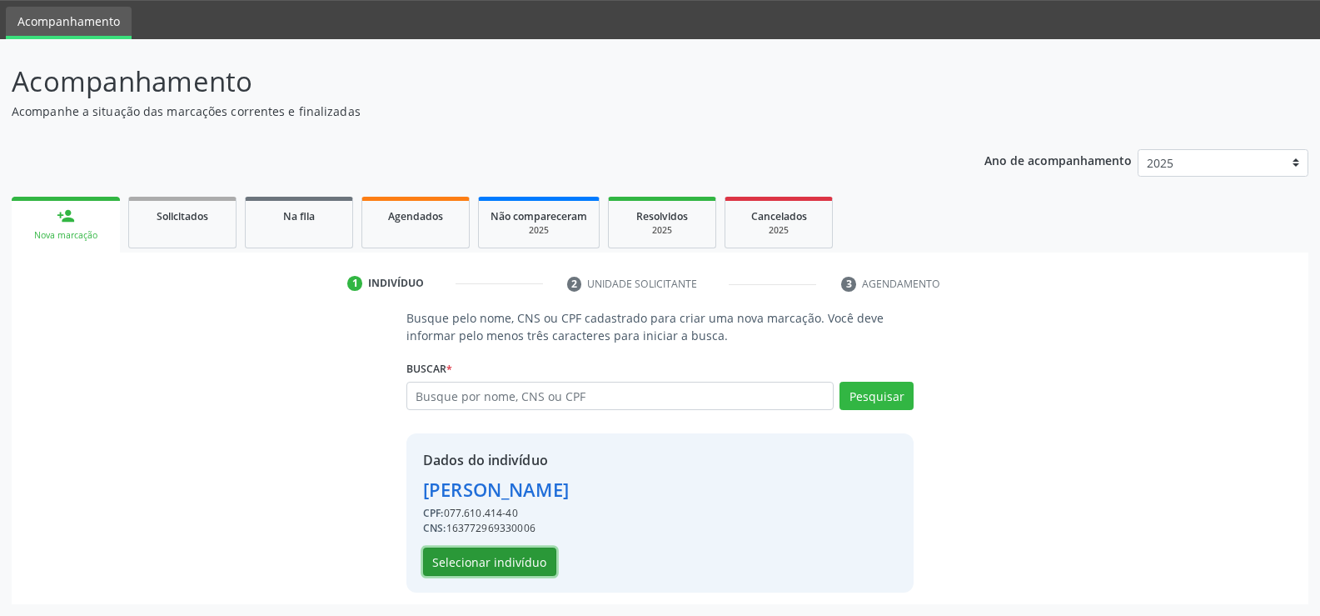
click at [498, 568] on button "Selecionar indivíduo" at bounding box center [489, 561] width 133 height 28
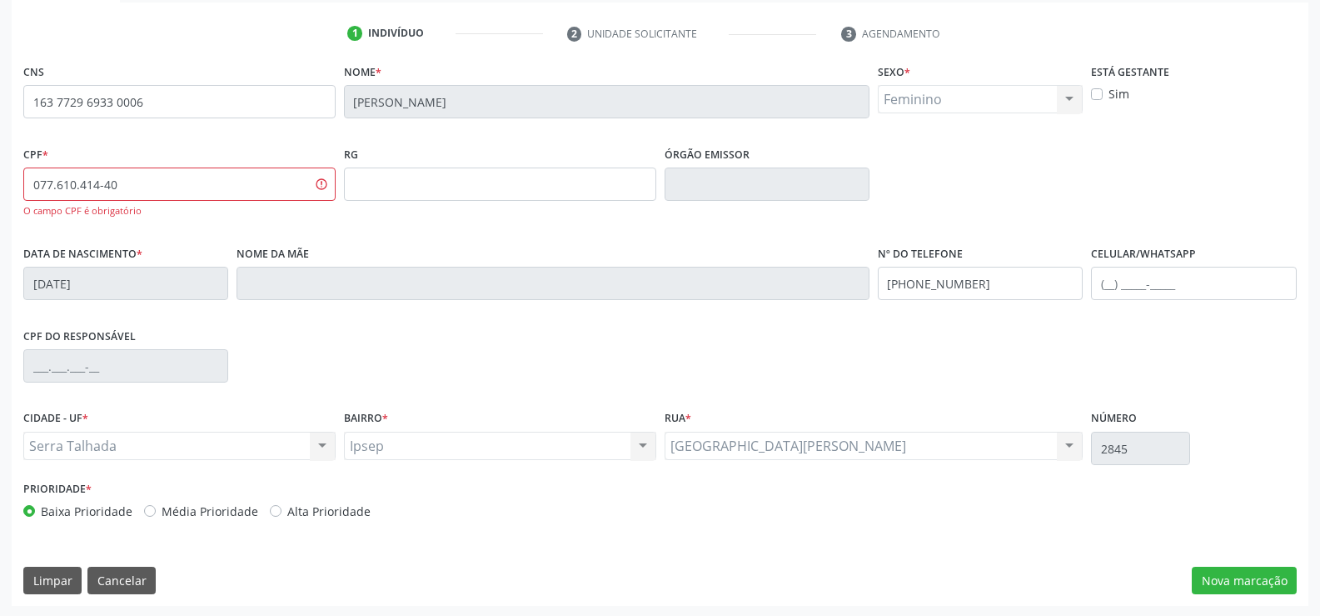
scroll to position [304, 0]
click at [1227, 572] on button "Nova marcação" at bounding box center [1244, 579] width 105 height 28
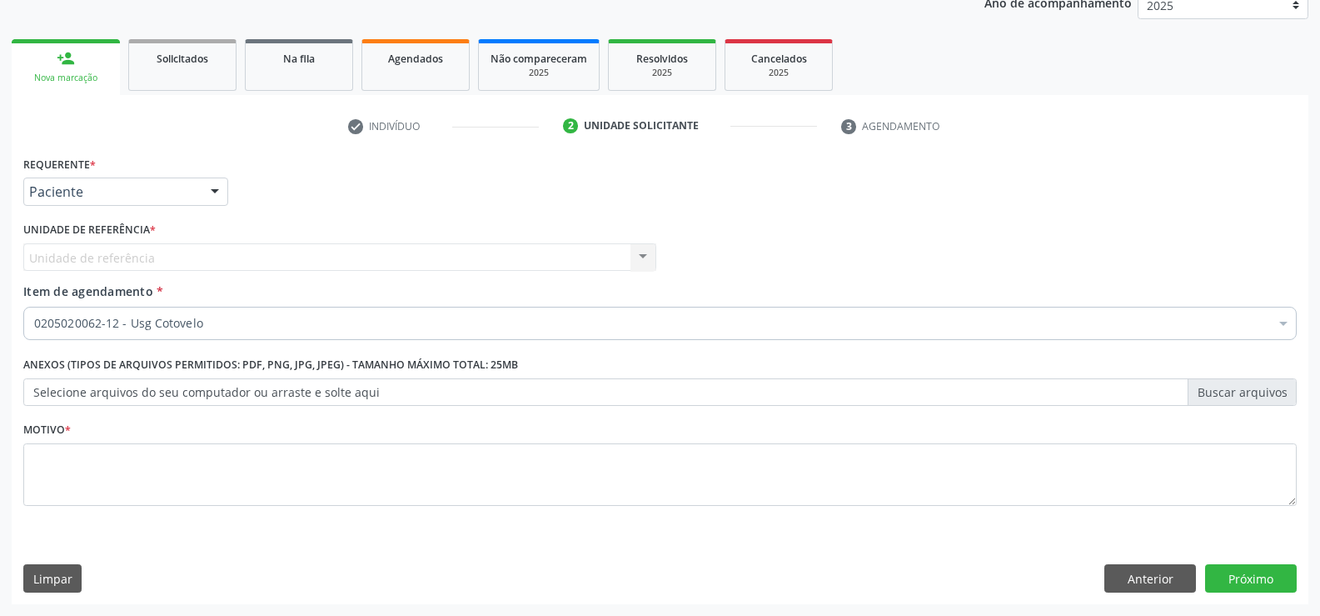
scroll to position [210, 0]
click at [202, 194] on div "Paciente Profissional de Saúde Paciente Nenhum resultado encontrado para: " " N…" at bounding box center [125, 191] width 205 height 28
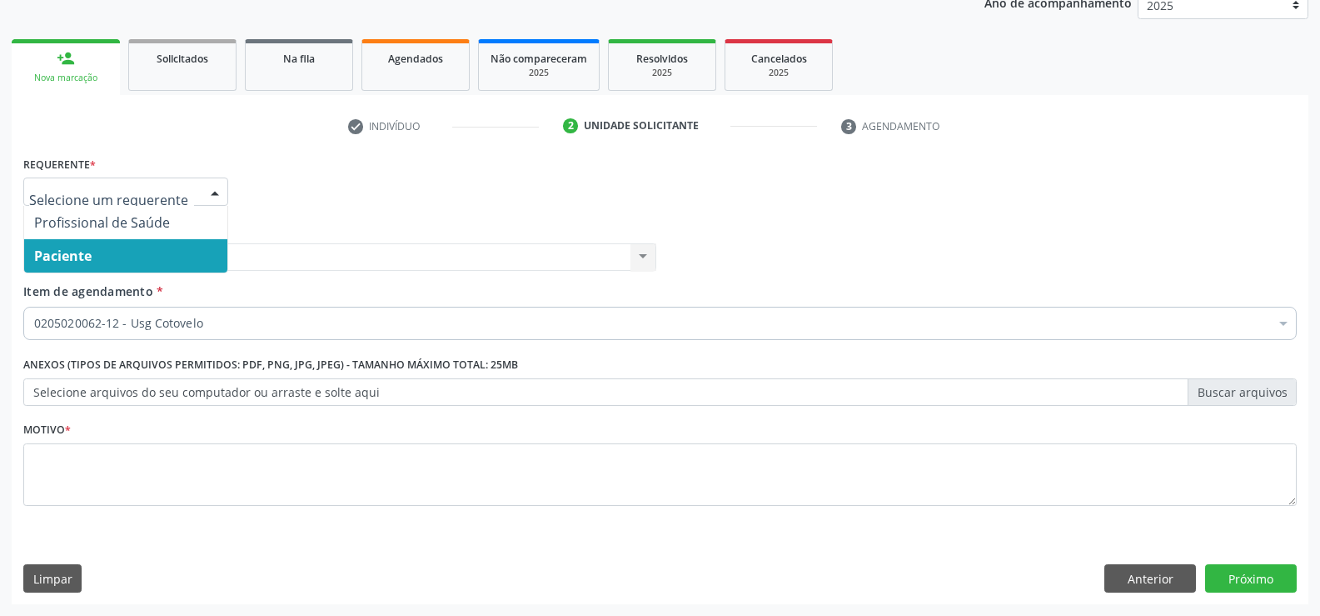
click at [117, 245] on span "Paciente" at bounding box center [125, 255] width 203 height 33
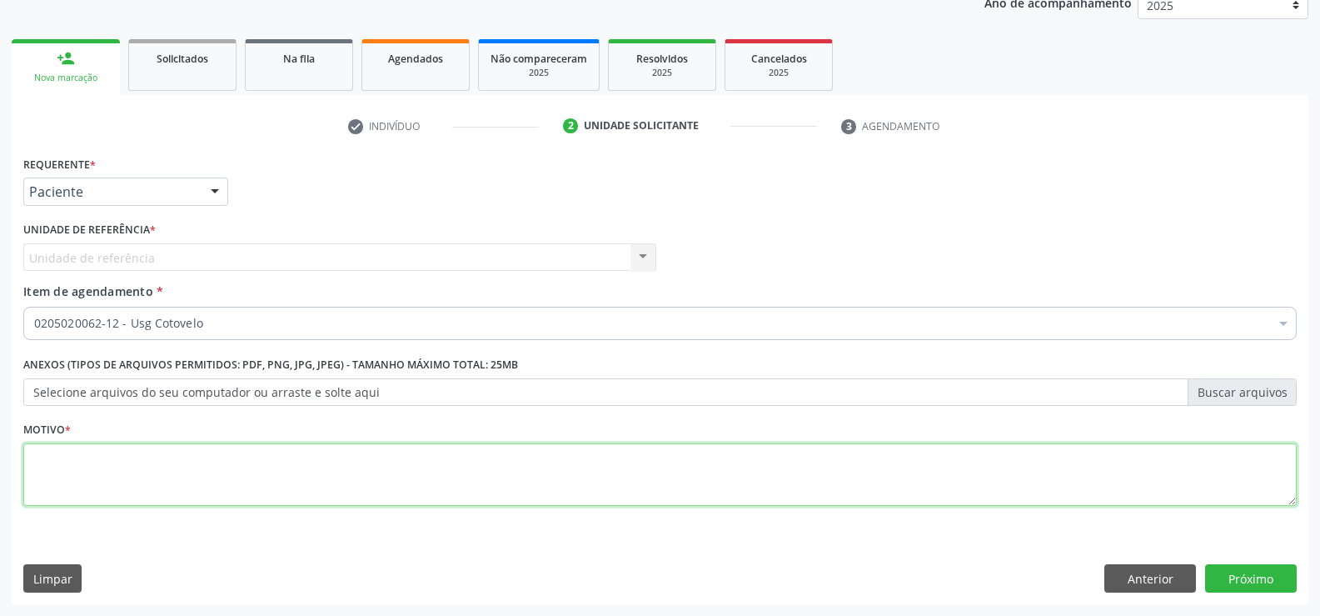
click at [92, 467] on textarea at bounding box center [660, 474] width 1274 height 63
type textarea "."
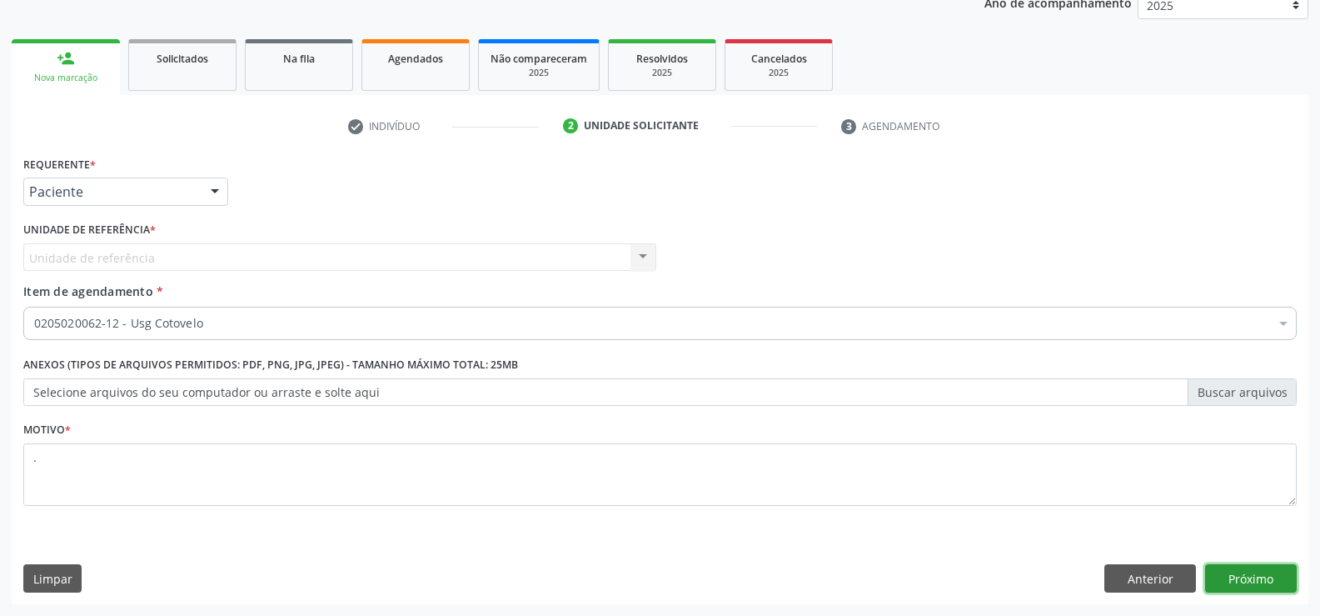
click at [1249, 586] on button "Próximo" at bounding box center [1251, 578] width 92 height 28
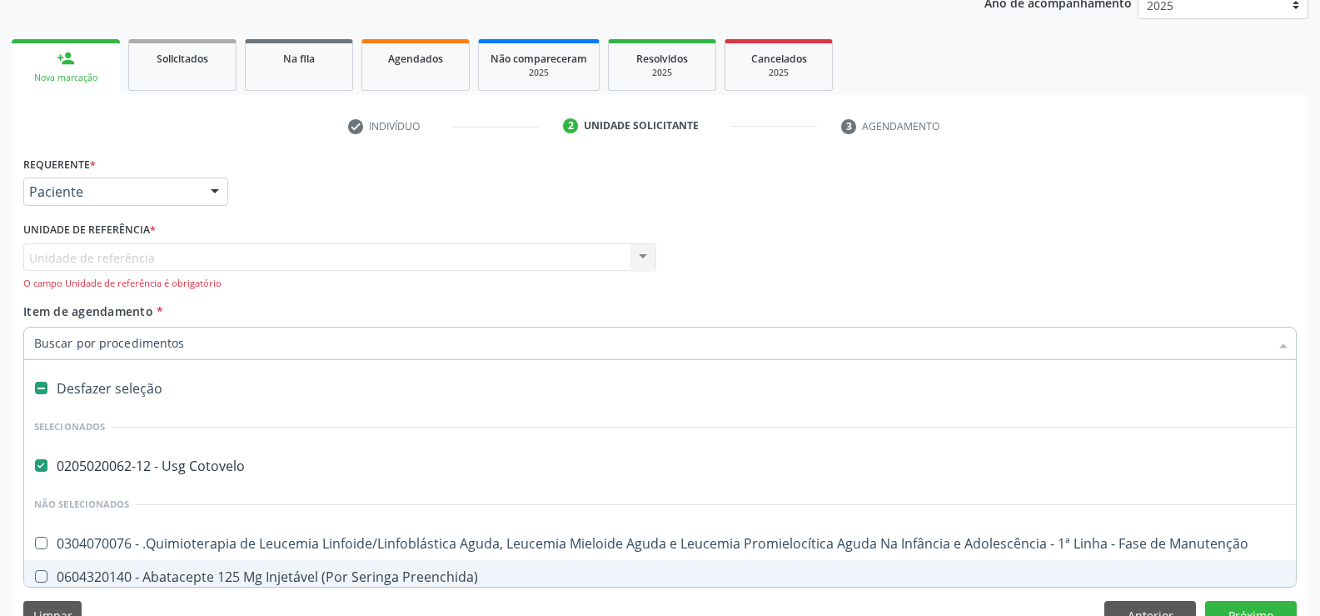
click at [142, 391] on div "Desfazer seleção" at bounding box center [682, 387] width 1317 height 33
checkbox Cotovelo "false"
click at [164, 240] on div "Unidade de referência * Unidade de referência Usf Ipsep II Nenhum resultado enc…" at bounding box center [339, 253] width 633 height 73
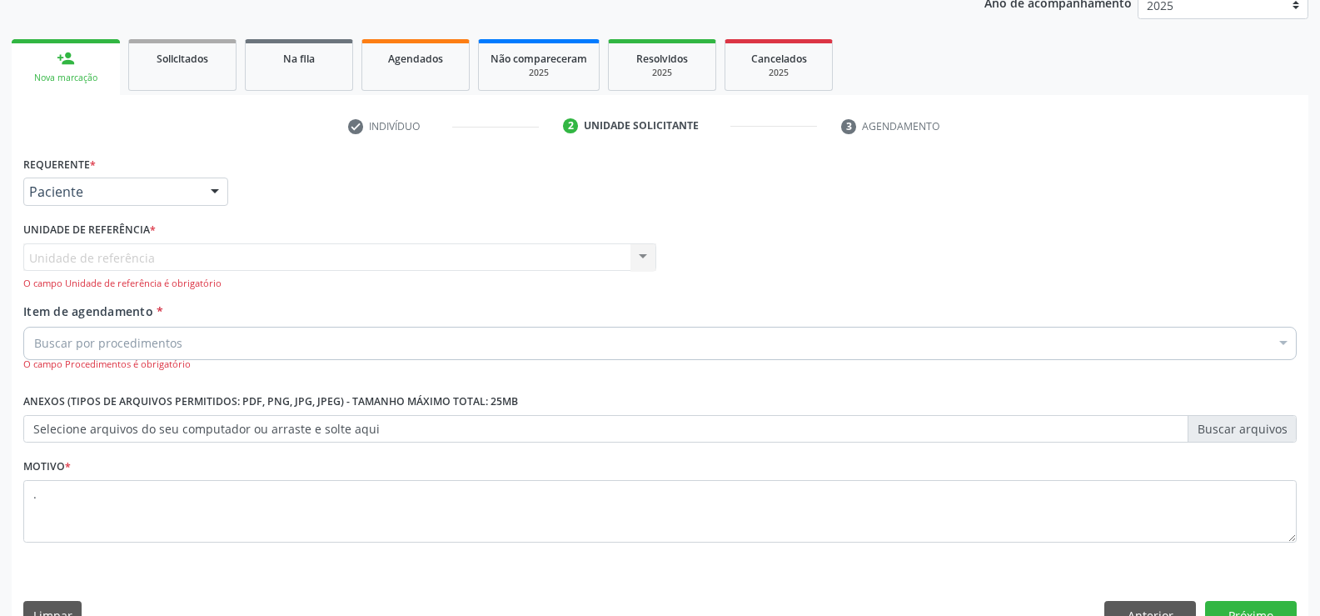
click at [151, 247] on div "Unidade de referência Usf Ipsep II Nenhum resultado encontrado para: " " Não há…" at bounding box center [339, 266] width 633 height 47
click at [199, 186] on div "Paciente" at bounding box center [125, 191] width 205 height 28
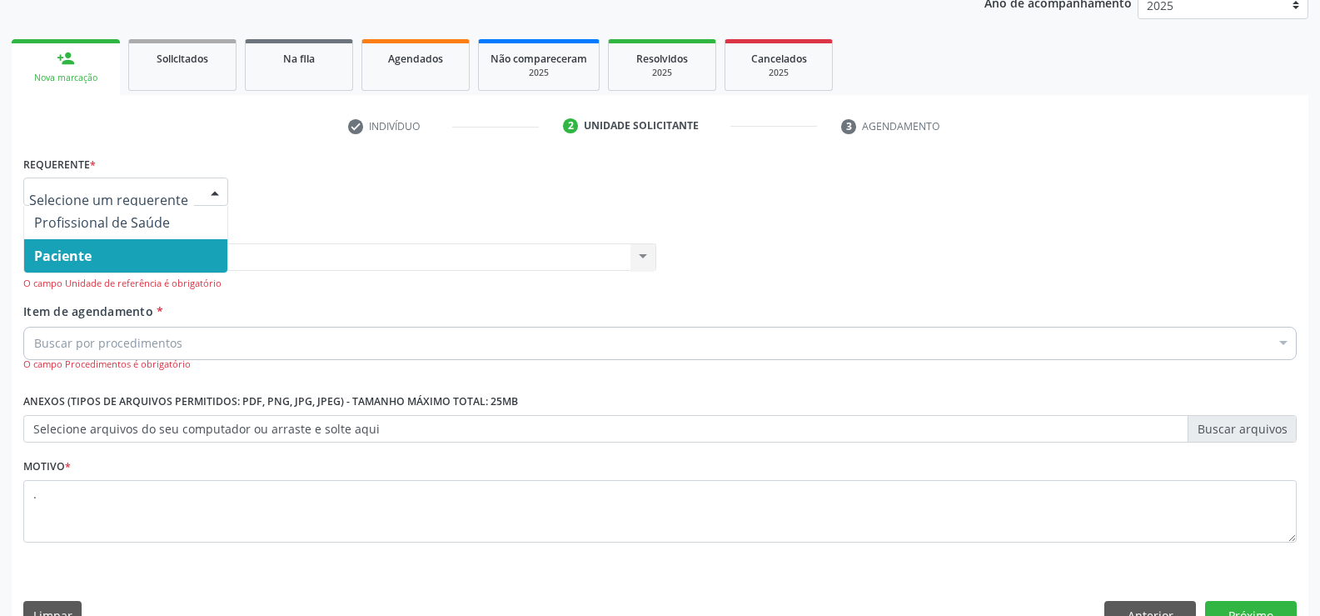
click at [107, 254] on span "Paciente" at bounding box center [125, 255] width 203 height 33
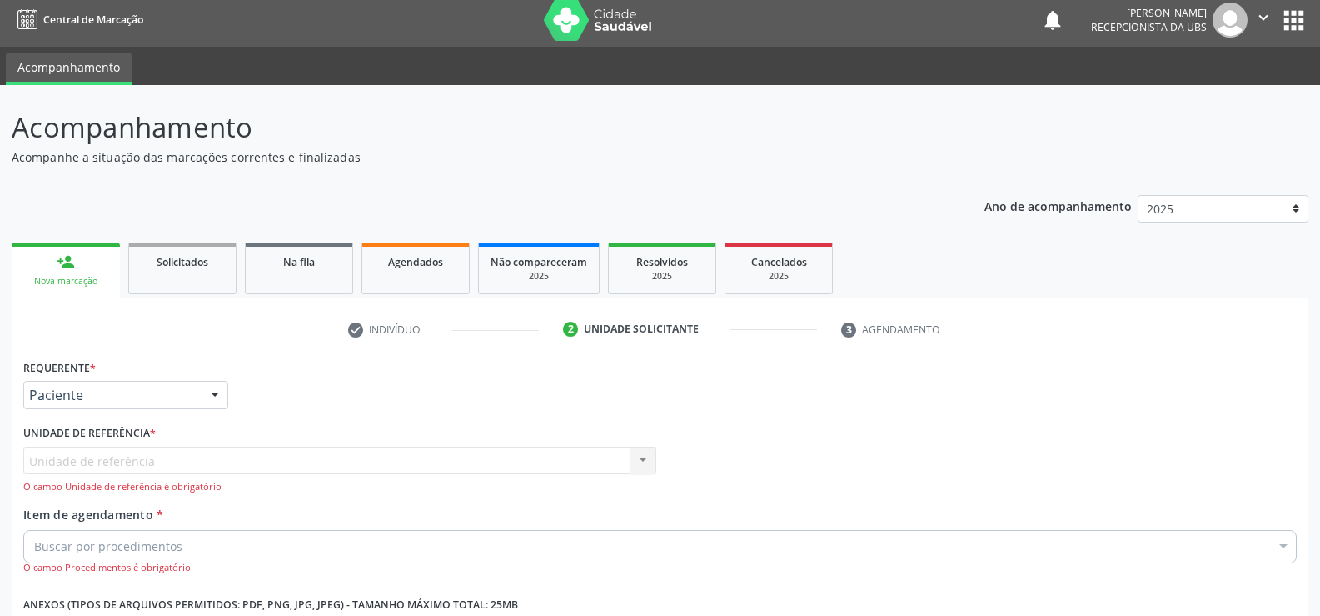
scroll to position [0, 0]
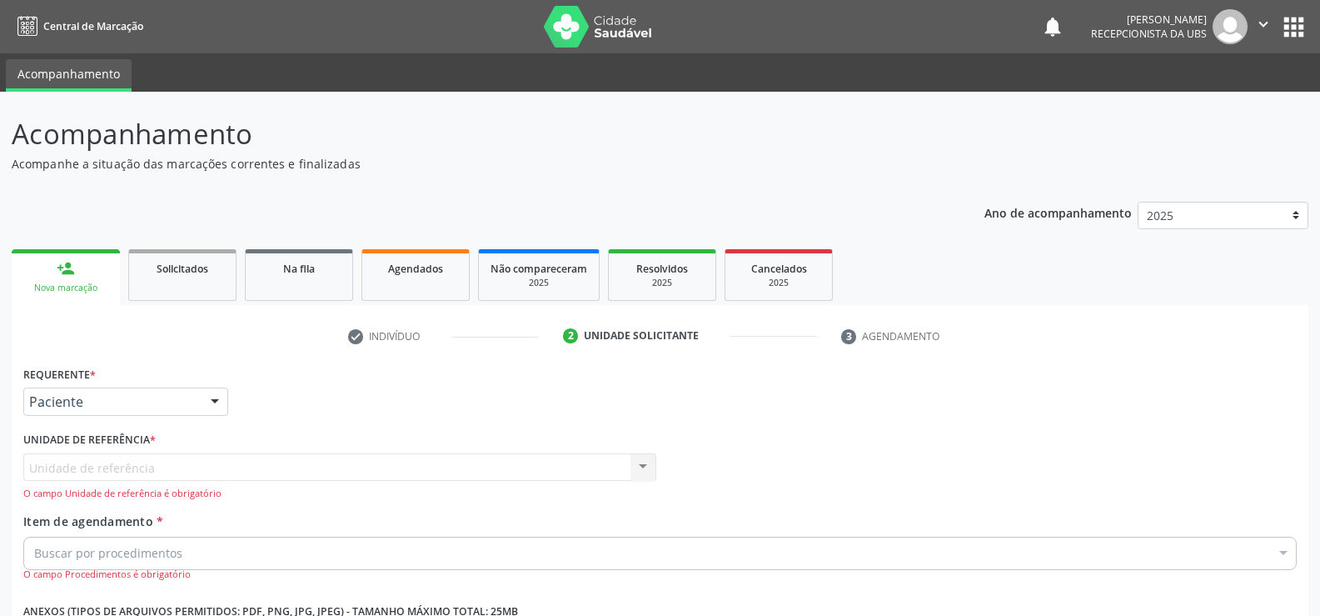
click at [1254, 28] on icon "" at bounding box center [1263, 24] width 18 height 18
click at [1186, 112] on link "Sair" at bounding box center [1221, 101] width 115 height 23
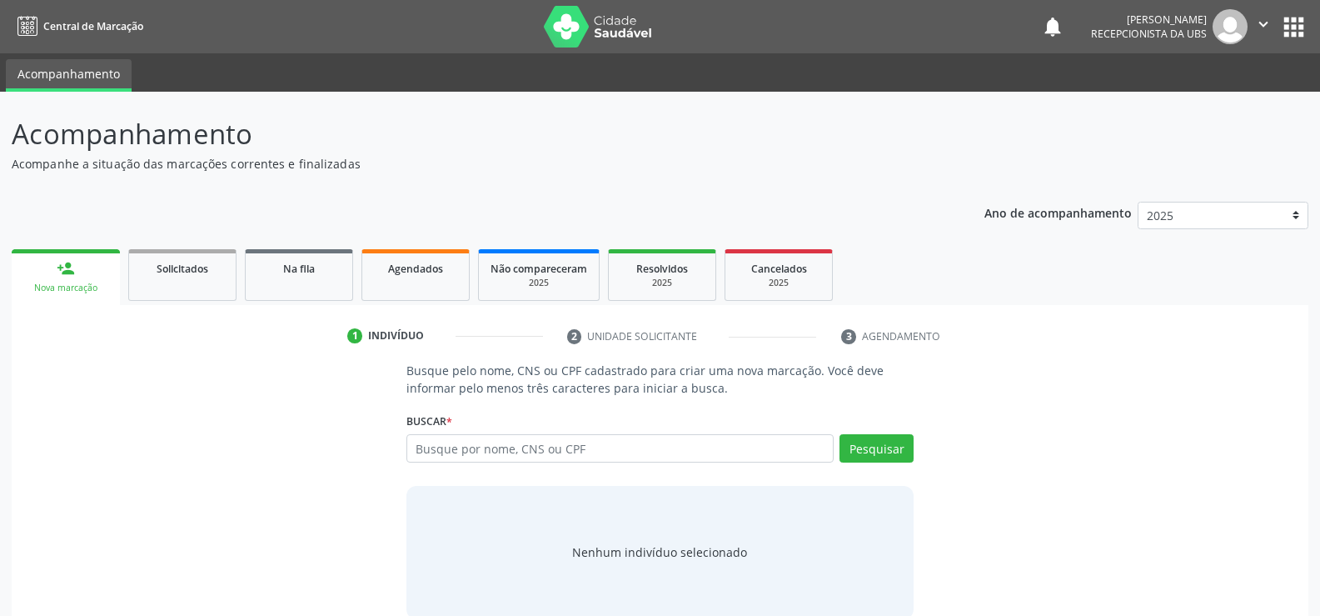
click at [571, 461] on input "text" at bounding box center [619, 448] width 427 height 28
type input "163772969330006"
click at [861, 464] on div "Pesquisar" at bounding box center [874, 454] width 80 height 40
click at [865, 451] on button "Pesquisar" at bounding box center [877, 448] width 74 height 28
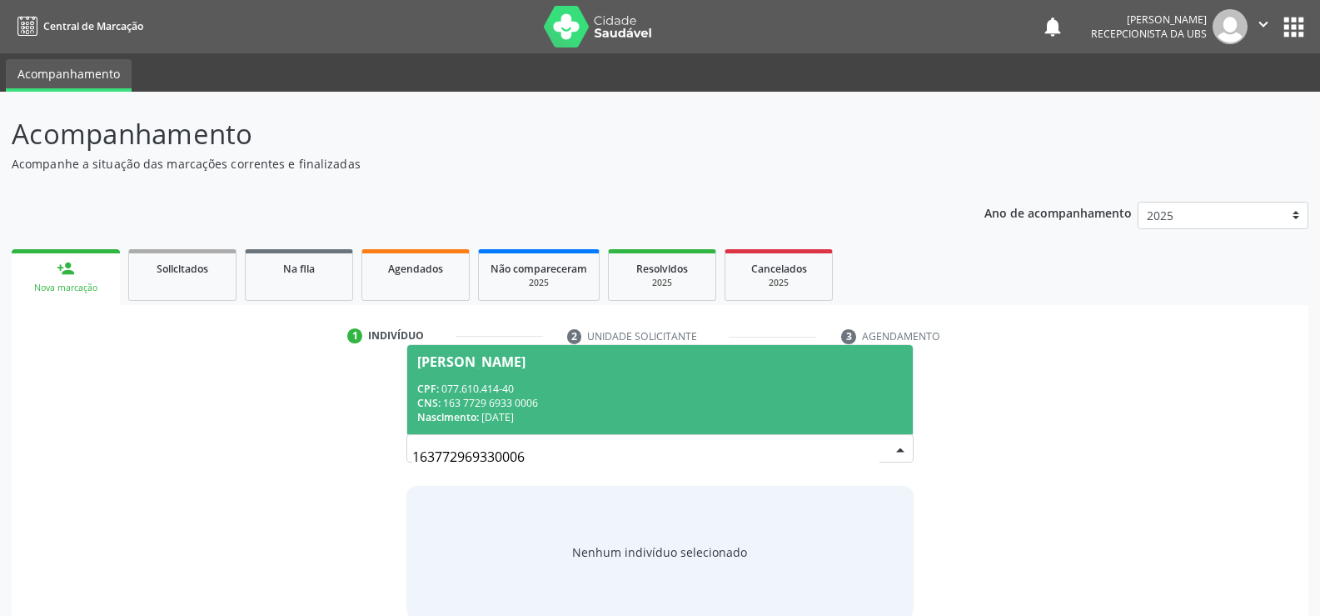
click at [520, 406] on div "CNS: 163 7729 6933 0006" at bounding box center [660, 403] width 486 height 14
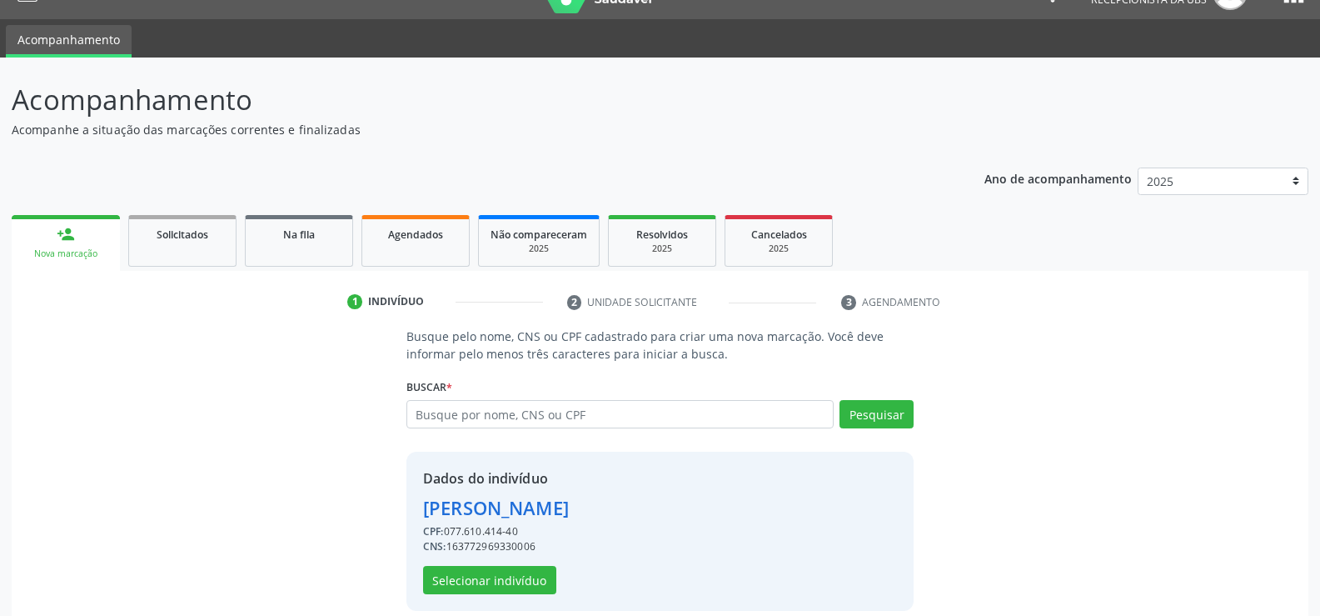
scroll to position [52, 0]
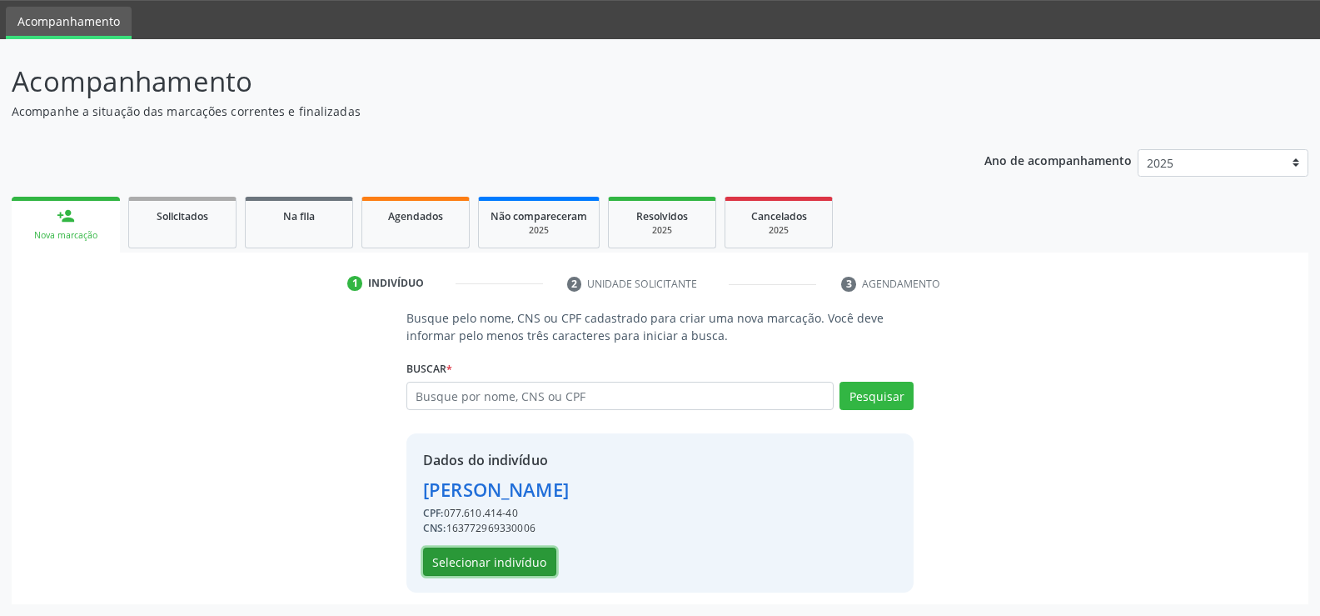
click at [535, 564] on button "Selecionar indivíduo" at bounding box center [489, 561] width 133 height 28
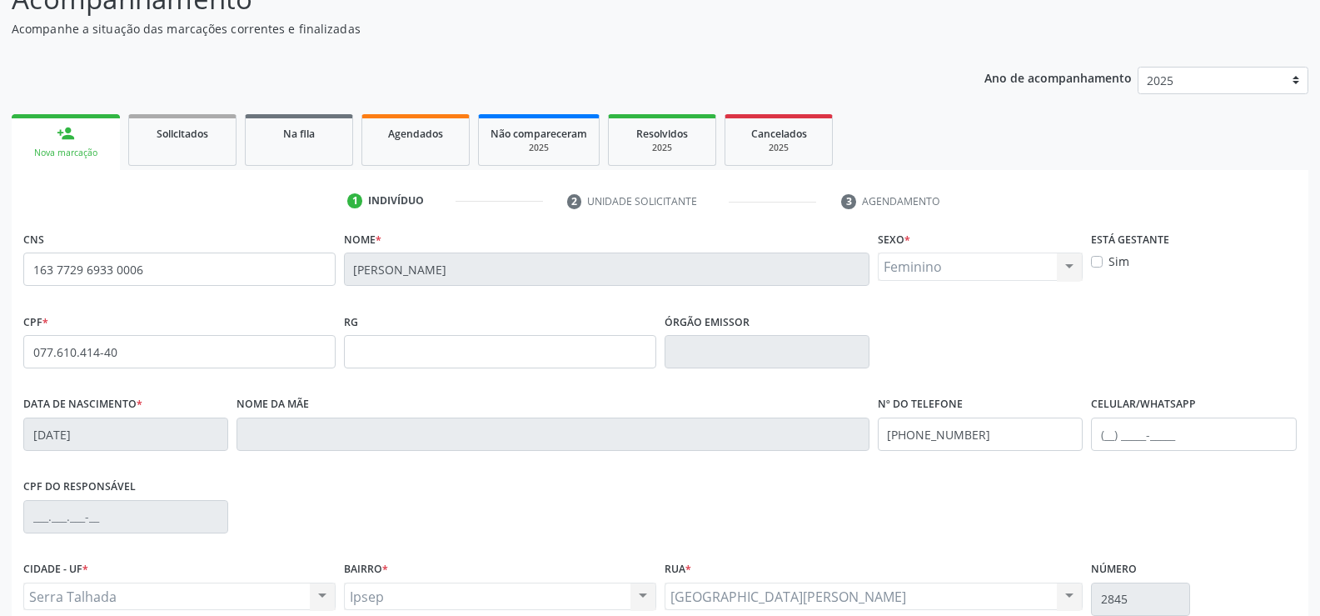
scroll to position [287, 0]
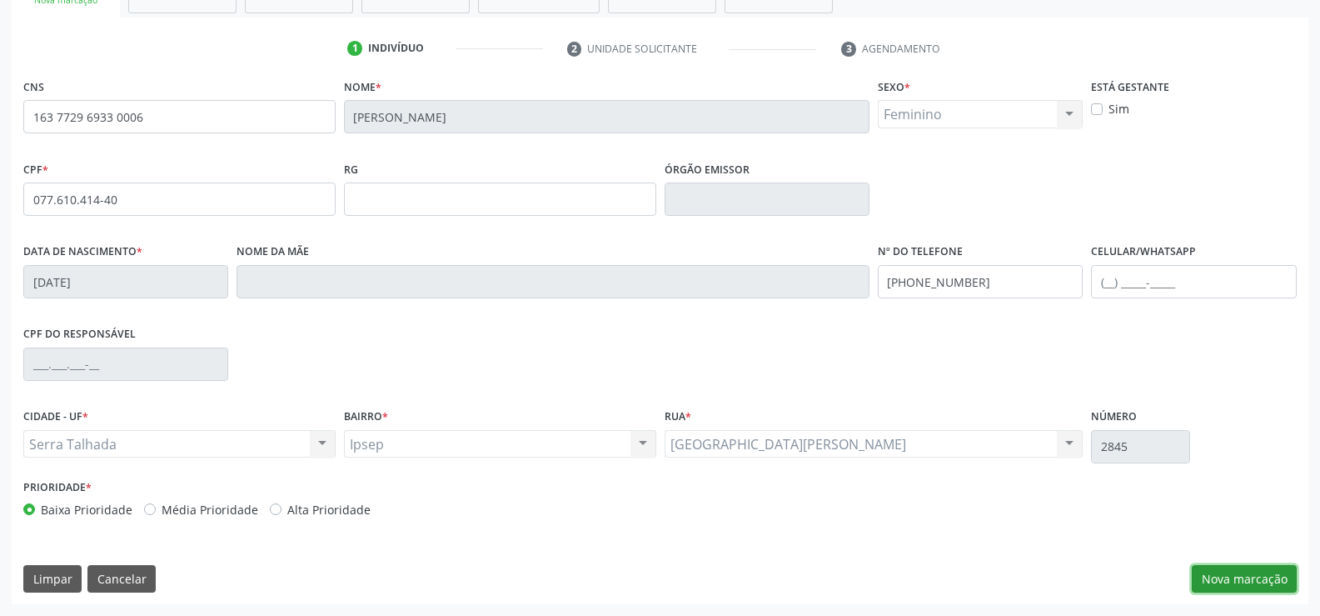
click at [1257, 587] on button "Nova marcação" at bounding box center [1244, 579] width 105 height 28
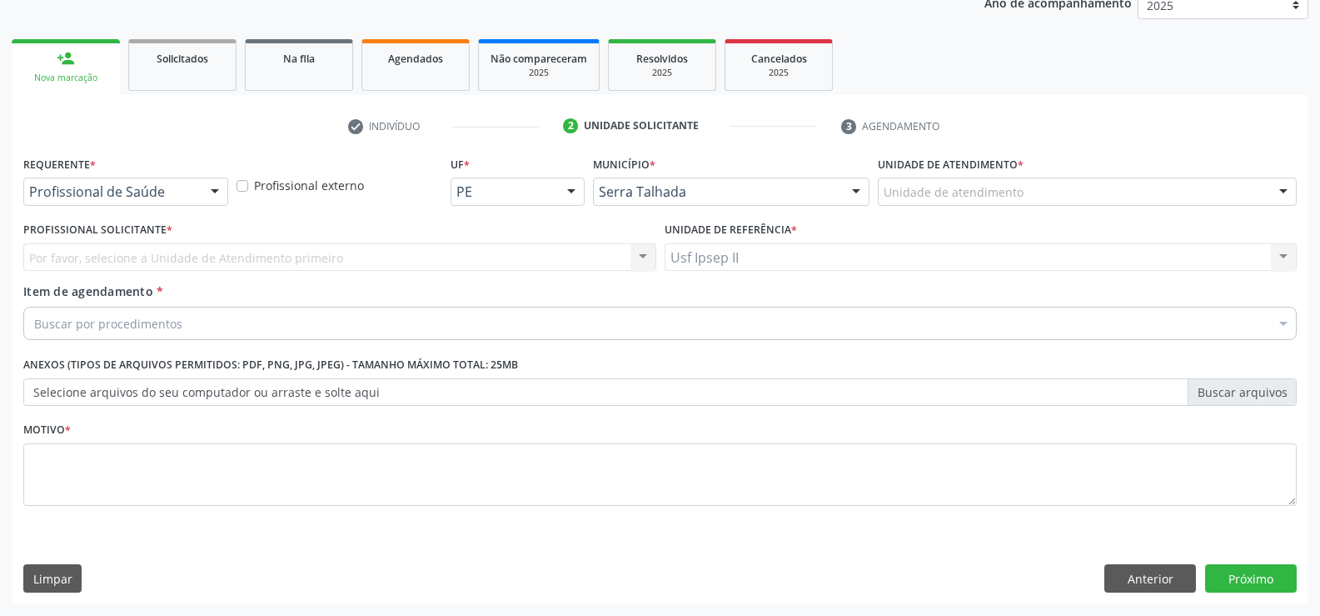
scroll to position [210, 0]
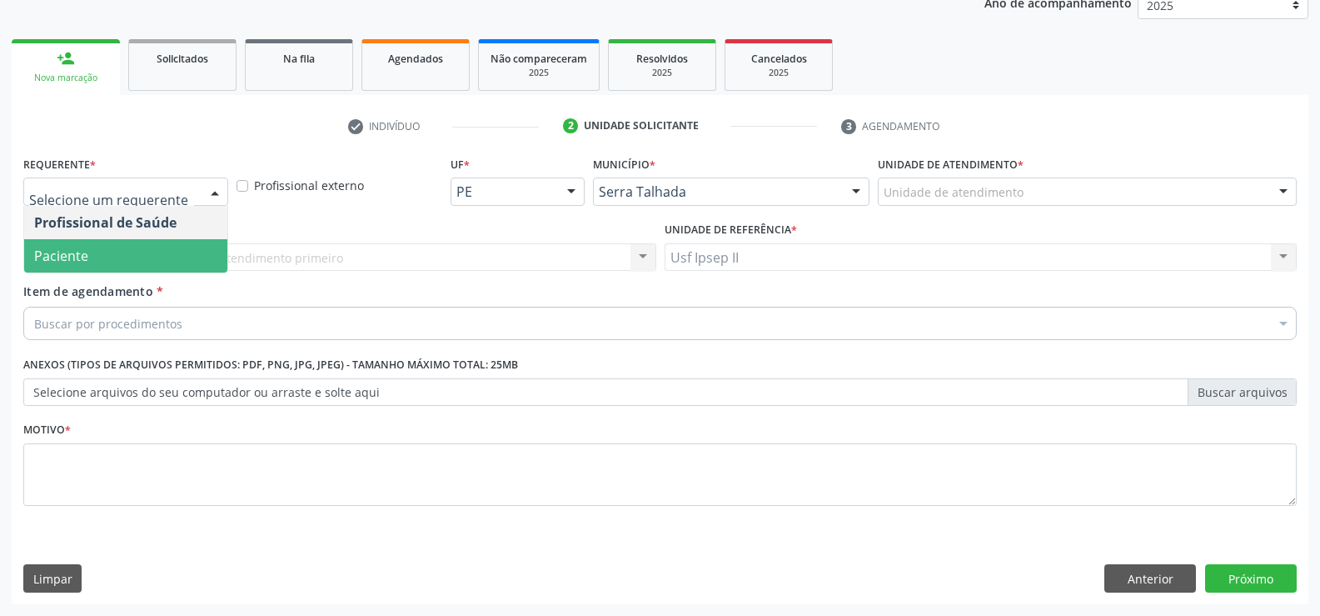
click at [139, 258] on span "Paciente" at bounding box center [125, 255] width 203 height 33
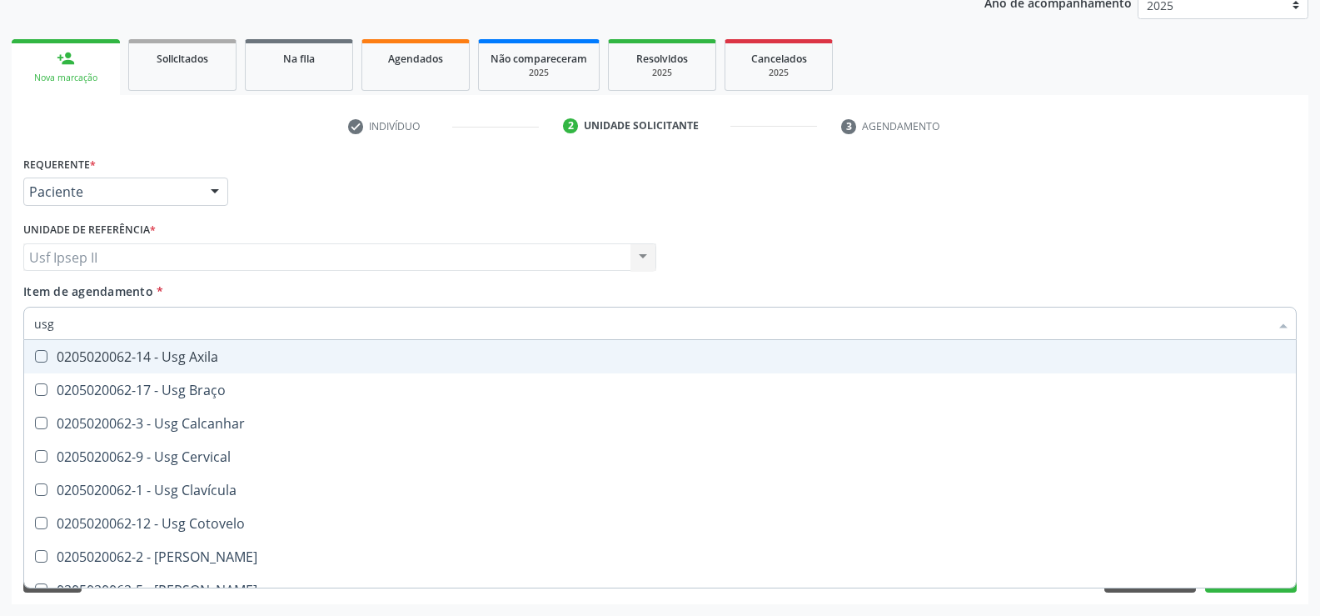
type input "usg"
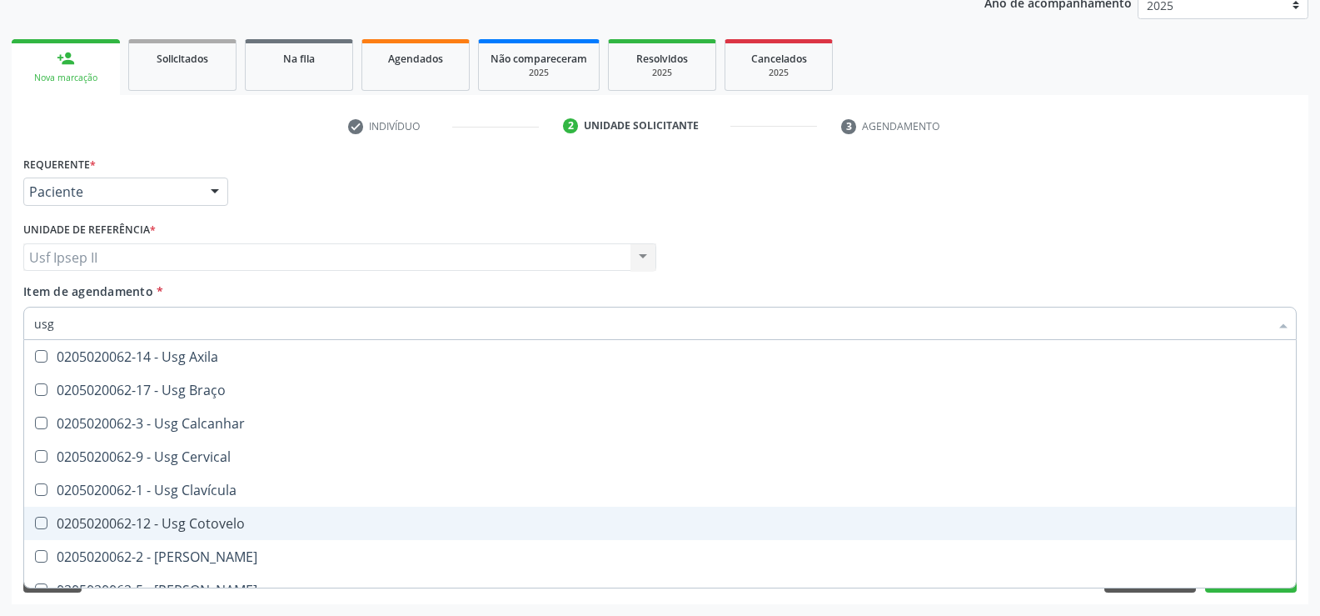
click at [212, 522] on div "0205020062-12 - Usg Cotovelo" at bounding box center [660, 522] width 1252 height 13
checkbox Cotovelo "true"
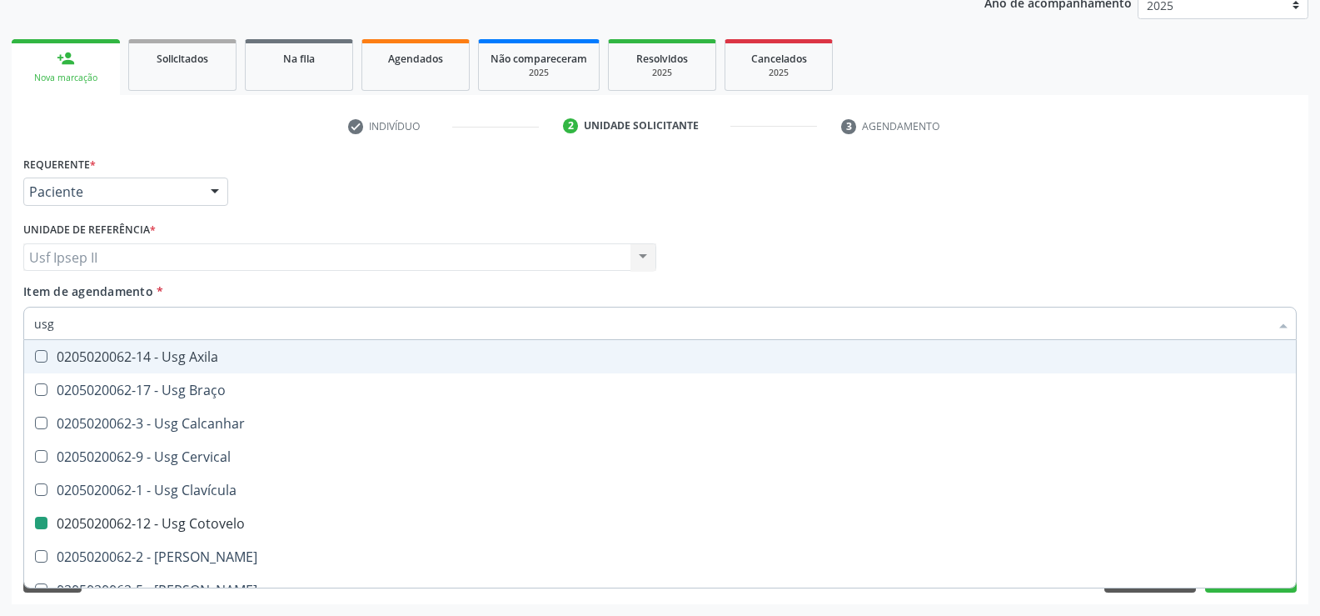
click at [368, 254] on div "Usf Ipsep II Usf Ipsep II Nenhum resultado encontrado para: " " Não há nenhuma …" at bounding box center [339, 257] width 633 height 28
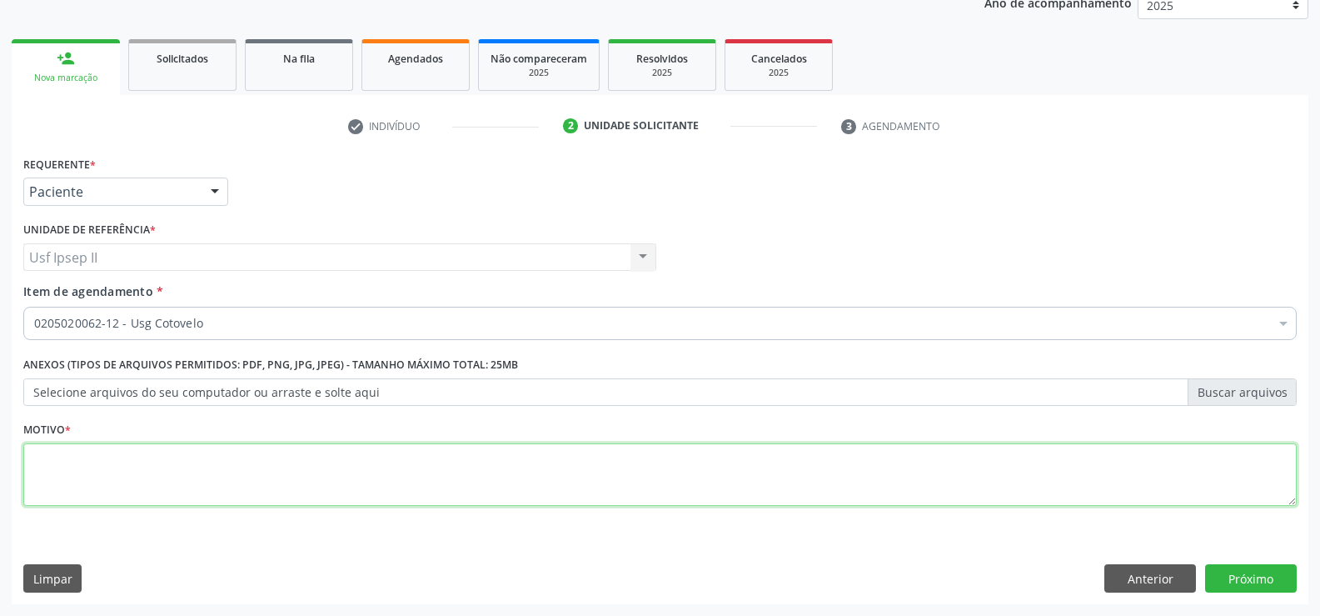
click at [109, 460] on textarea at bounding box center [660, 474] width 1274 height 63
type textarea "."
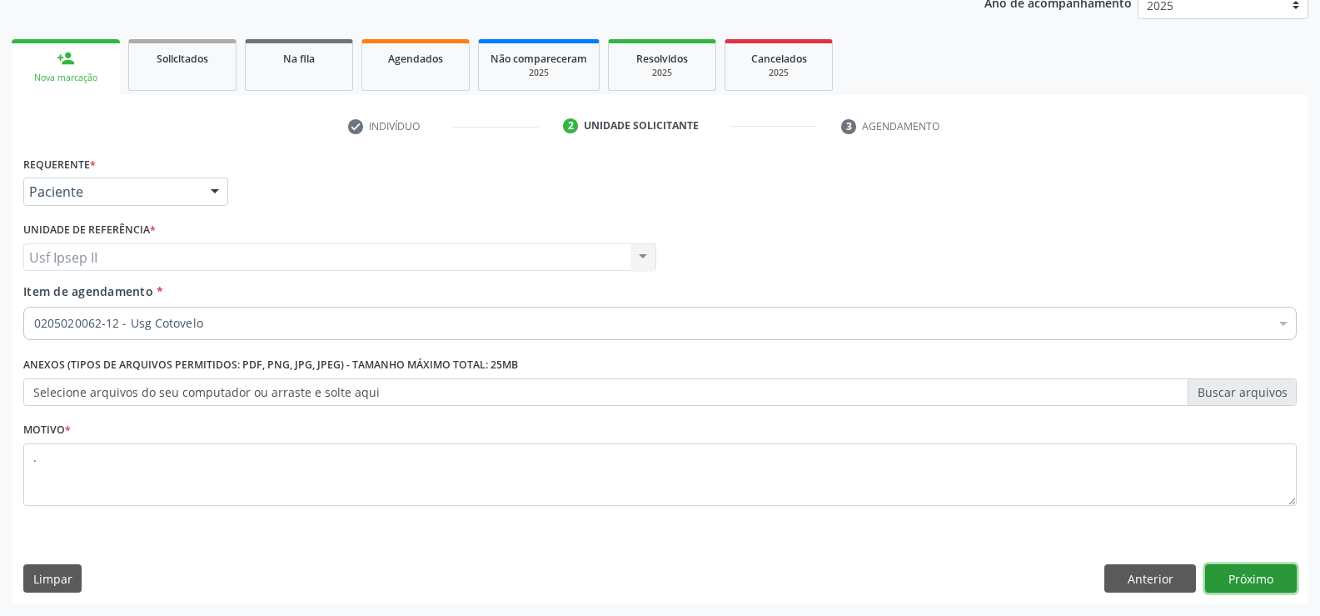
click at [1249, 580] on button "Próximo" at bounding box center [1251, 578] width 92 height 28
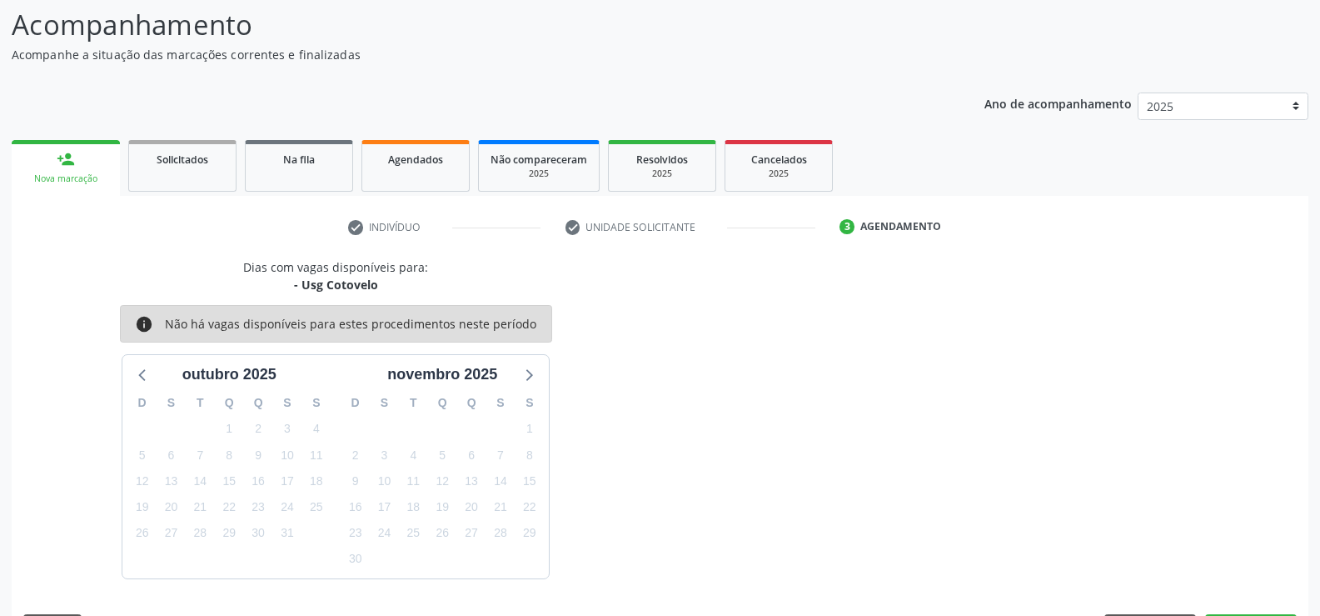
scroll to position [158, 0]
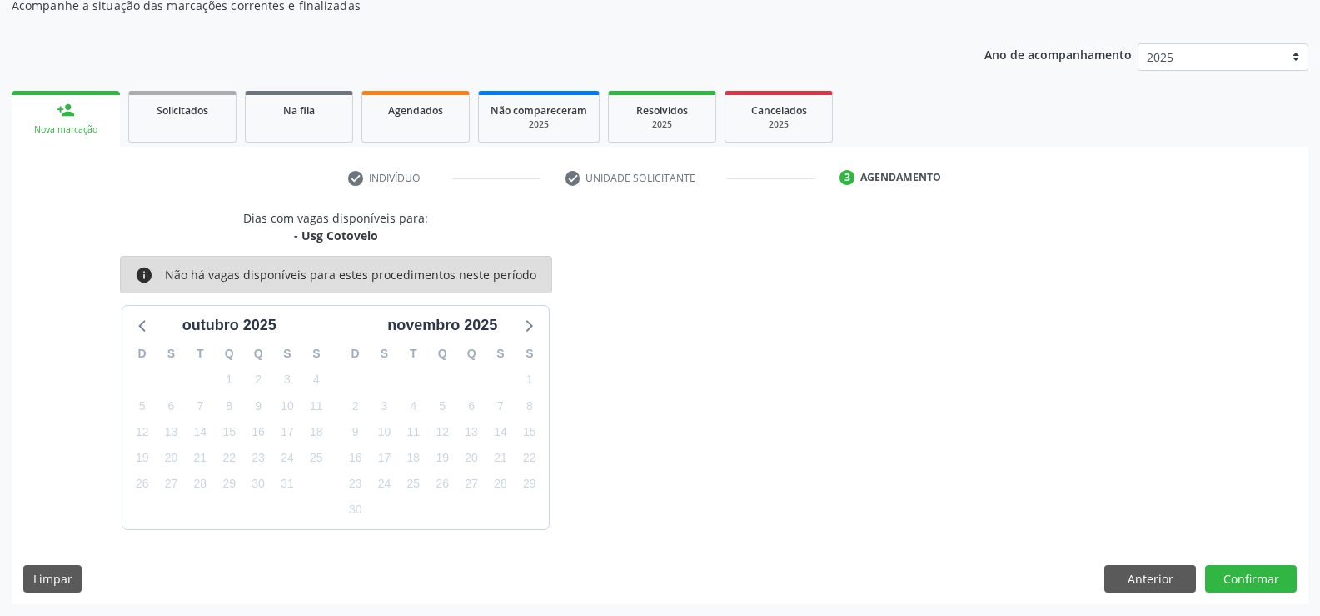
click at [75, 102] on link "person_add Nova marcação" at bounding box center [66, 119] width 108 height 56
click at [30, 576] on button "Limpar" at bounding box center [52, 579] width 58 height 28
click at [1127, 579] on button "Anterior" at bounding box center [1150, 579] width 92 height 28
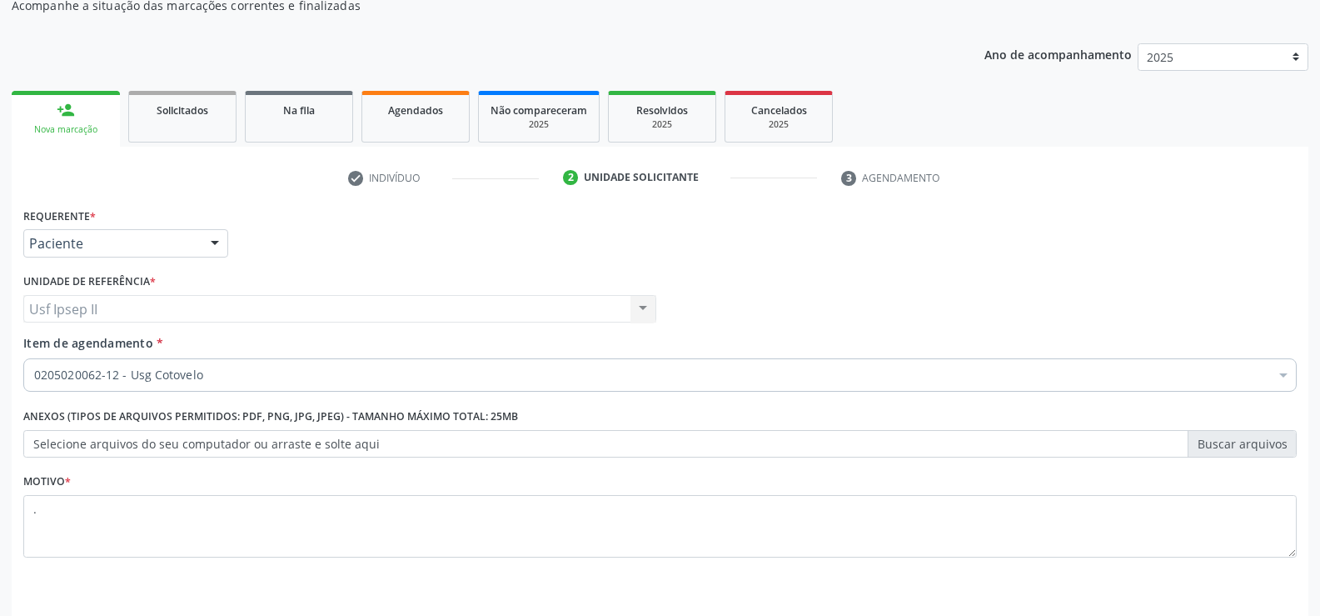
scroll to position [210, 0]
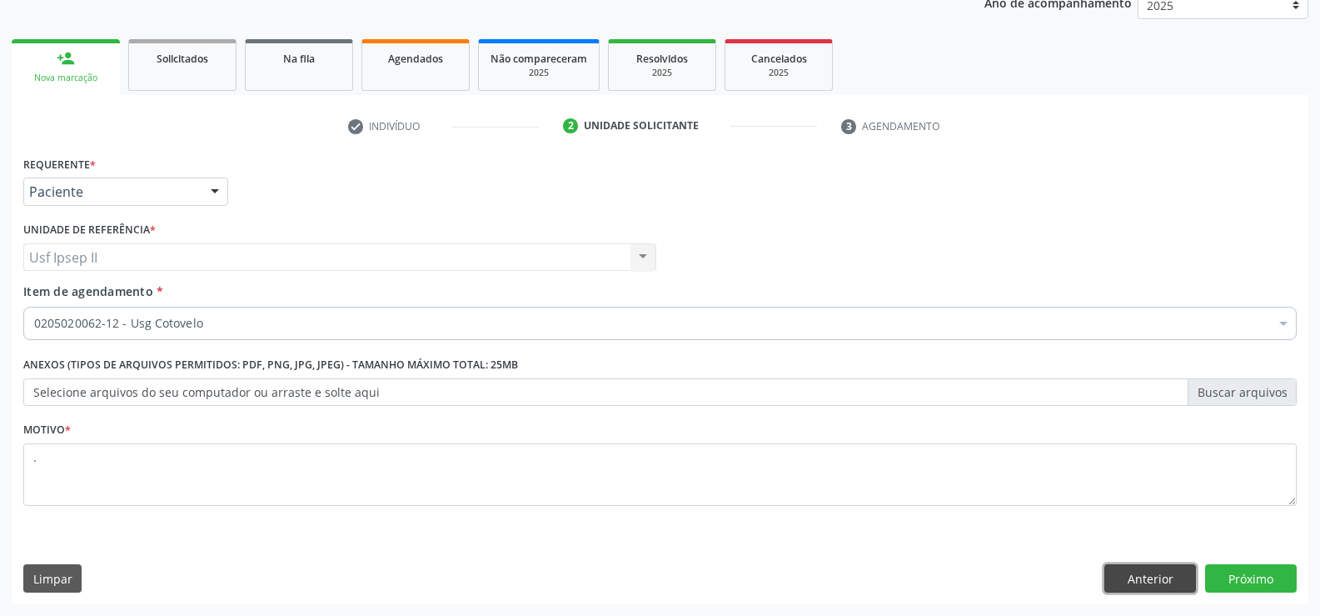
click at [1169, 588] on button "Anterior" at bounding box center [1150, 578] width 92 height 28
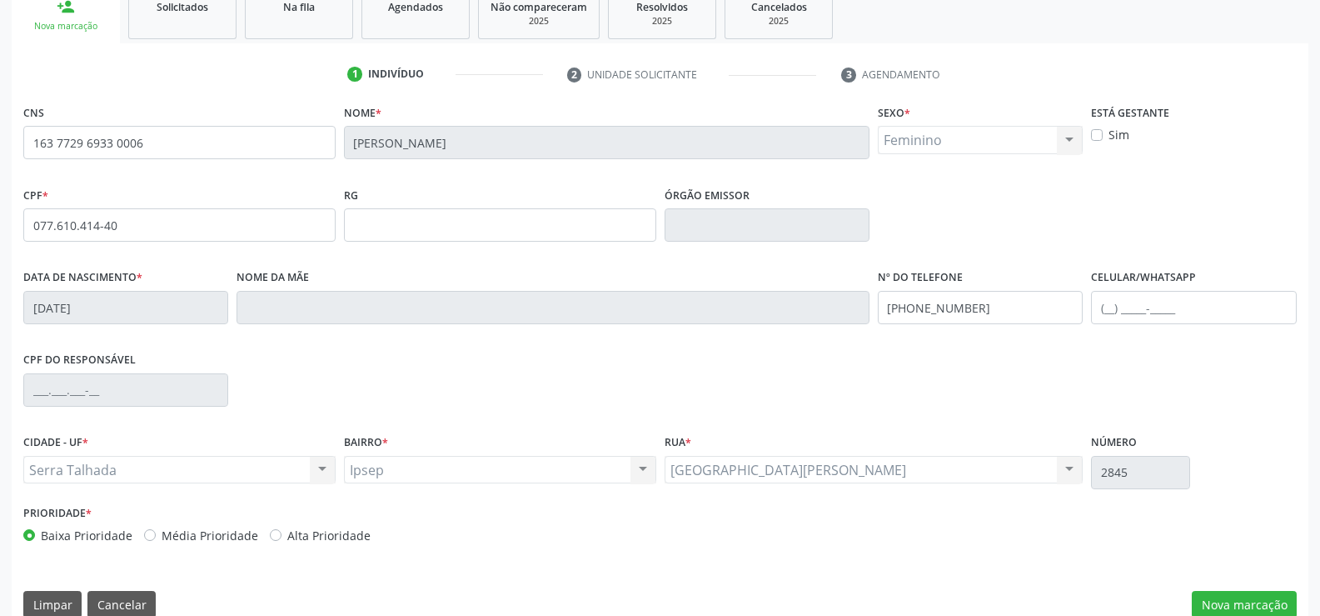
scroll to position [287, 0]
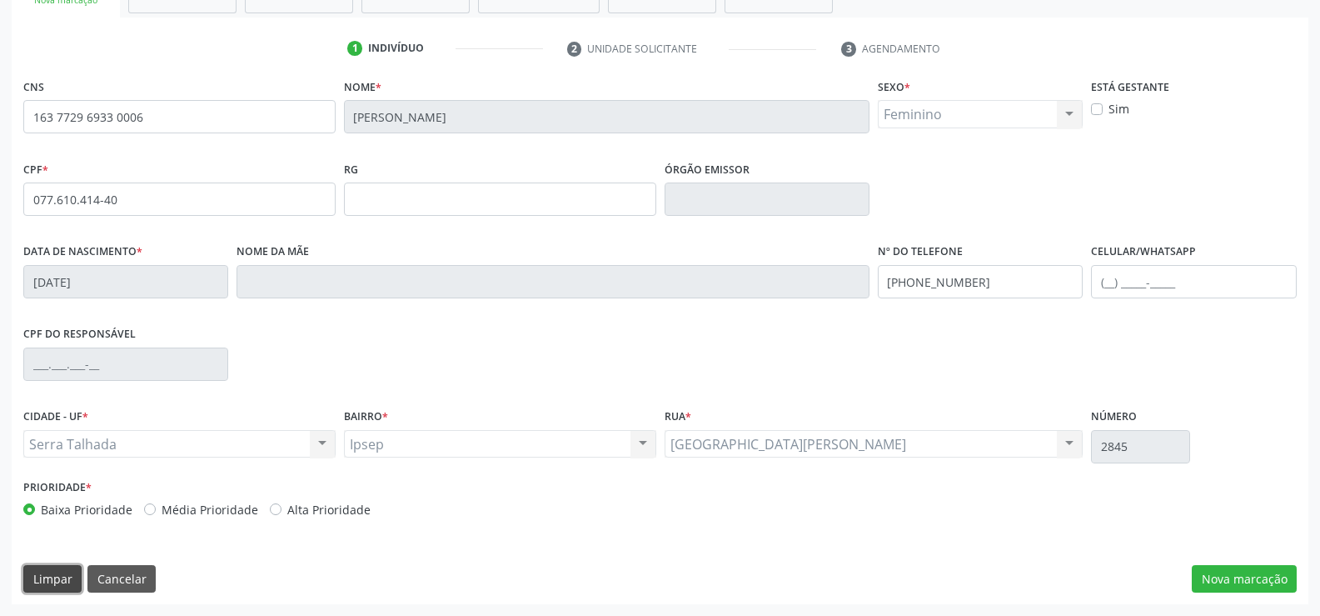
click at [35, 582] on button "Limpar" at bounding box center [52, 579] width 58 height 28
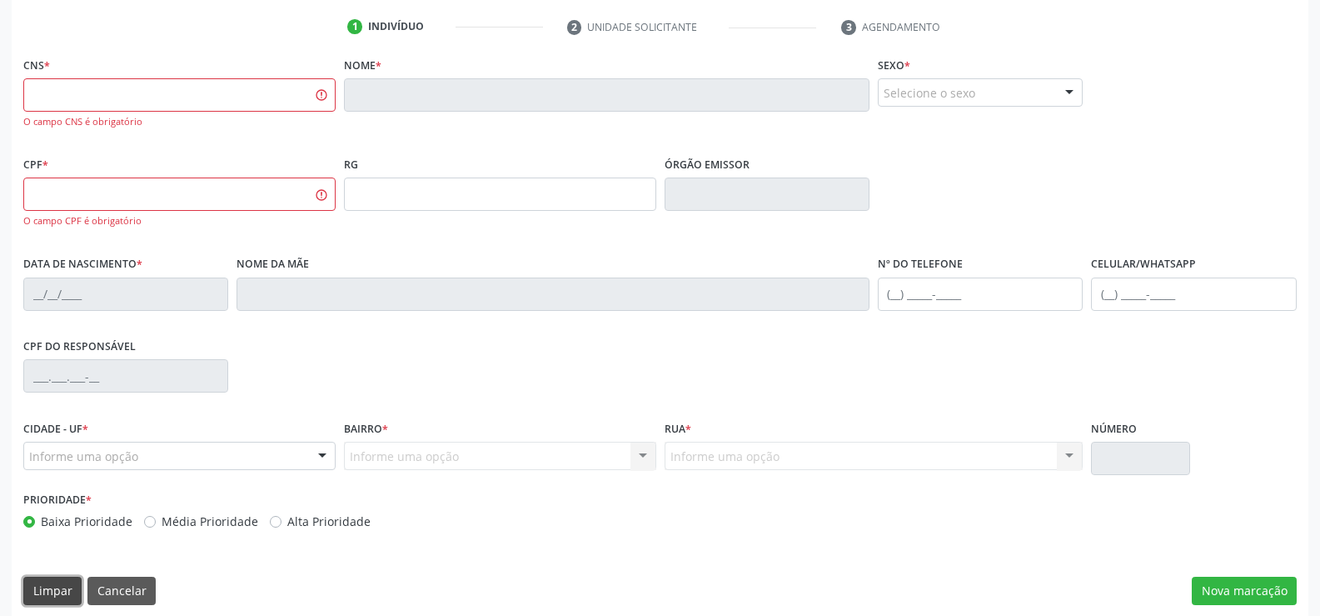
scroll to position [322, 0]
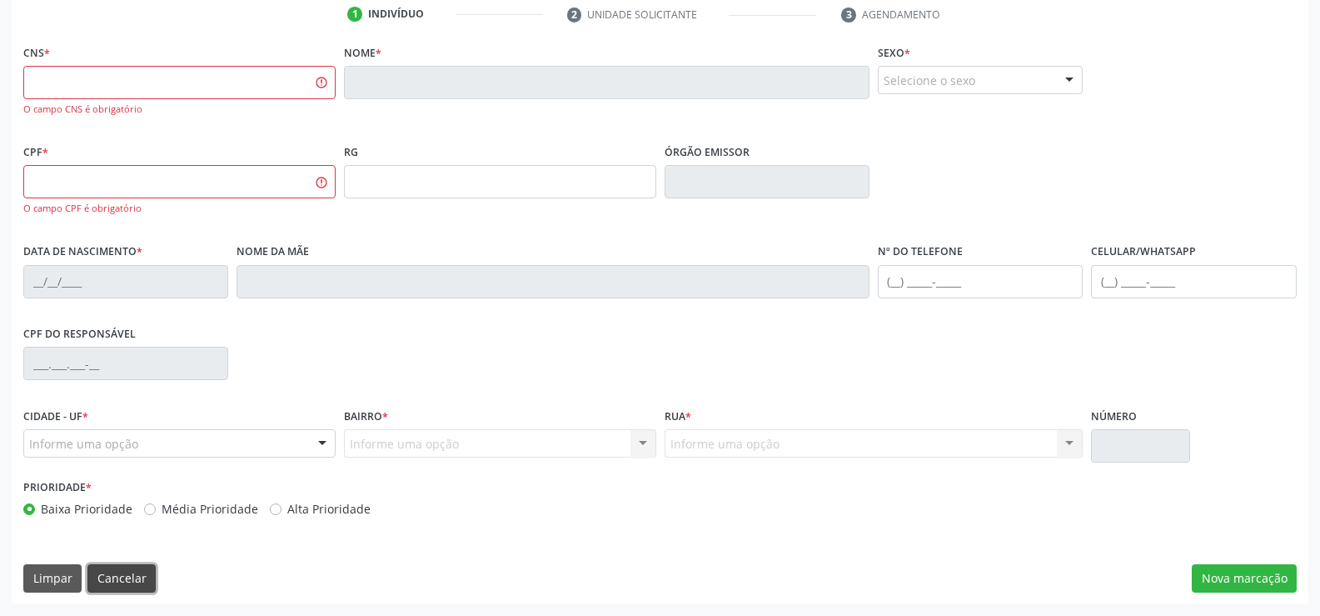
click at [145, 576] on button "Cancelar" at bounding box center [121, 578] width 68 height 28
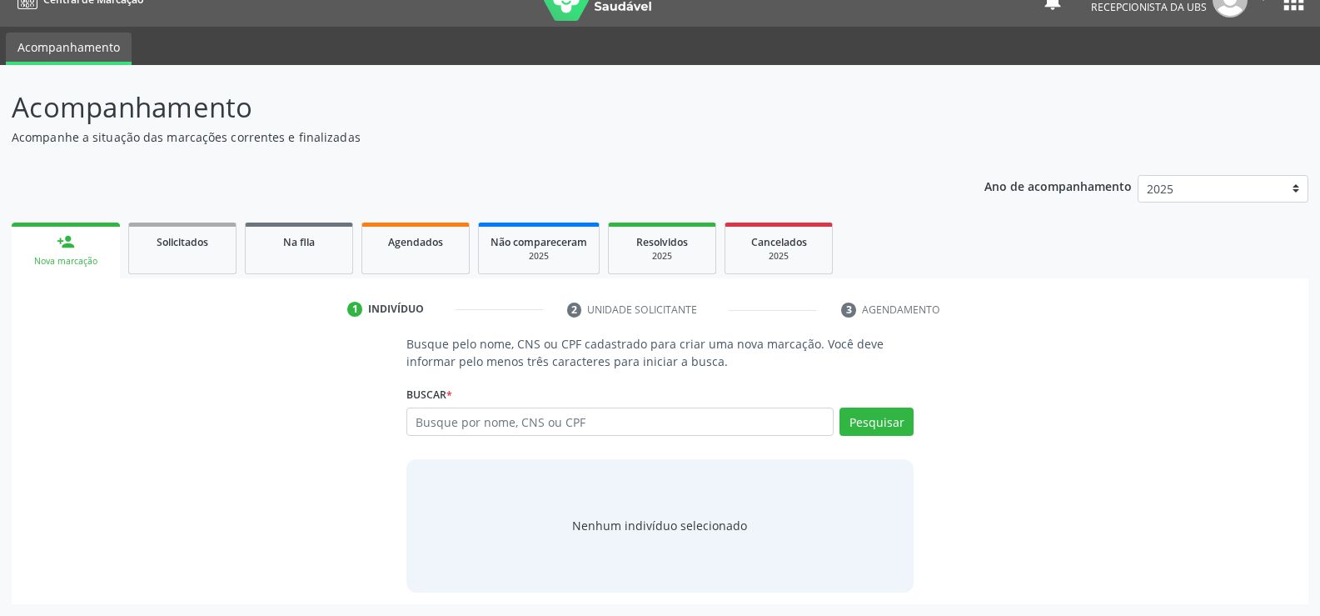
scroll to position [27, 0]
paste input "ROZANE LUCELIA ANTAS CARIRI DOS SANTOS"
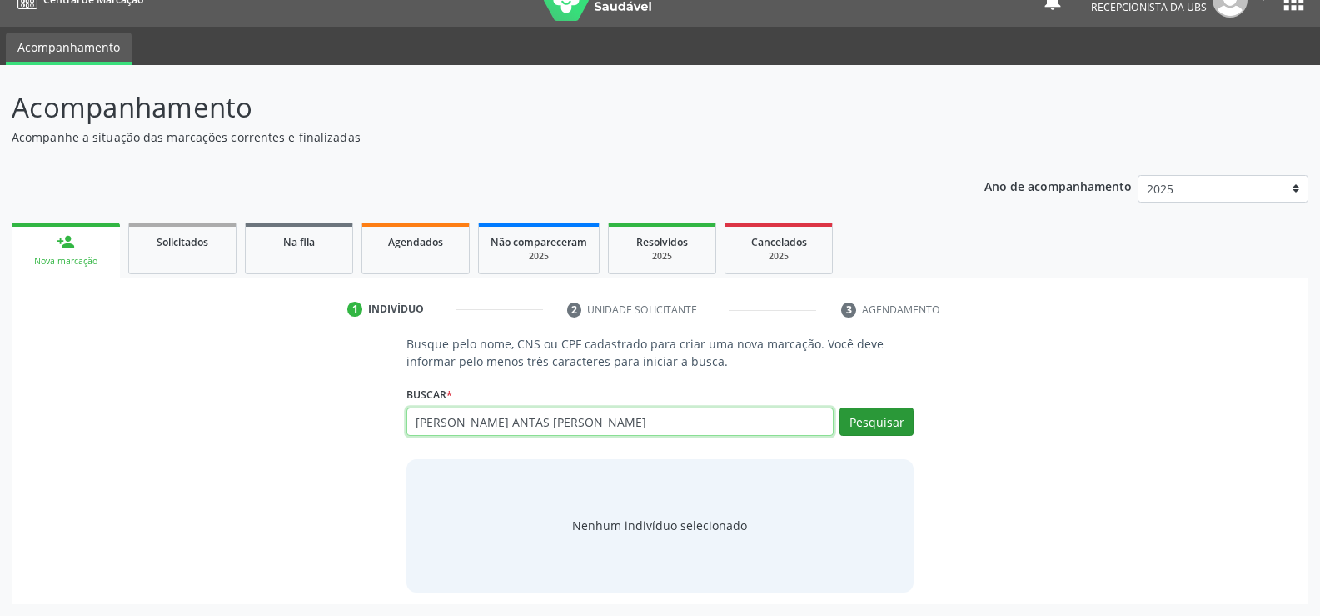
type input "ROZANE LUCELIA ANTAS CARIRI DOS SANTOS"
click at [880, 435] on button "Pesquisar" at bounding box center [877, 421] width 74 height 28
type input "ROZANE LUCELIA ANTAS CARIRI DOS SANTOS"
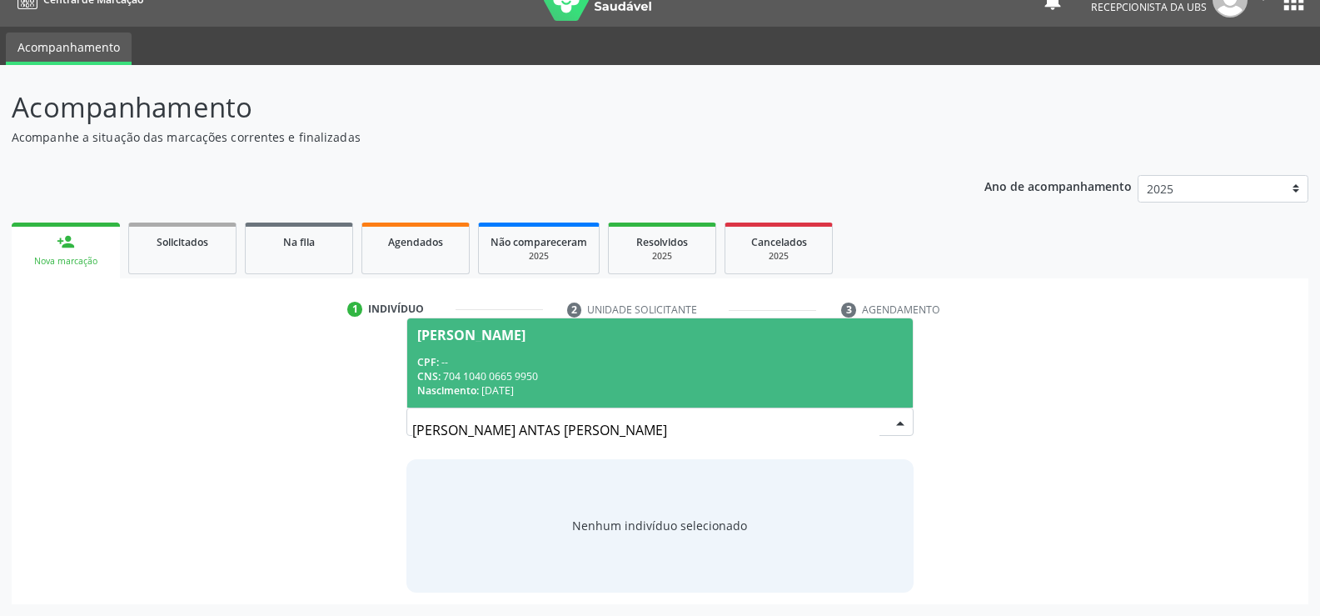
click at [514, 374] on div "CNS: 704 1040 0665 9950" at bounding box center [660, 376] width 486 height 14
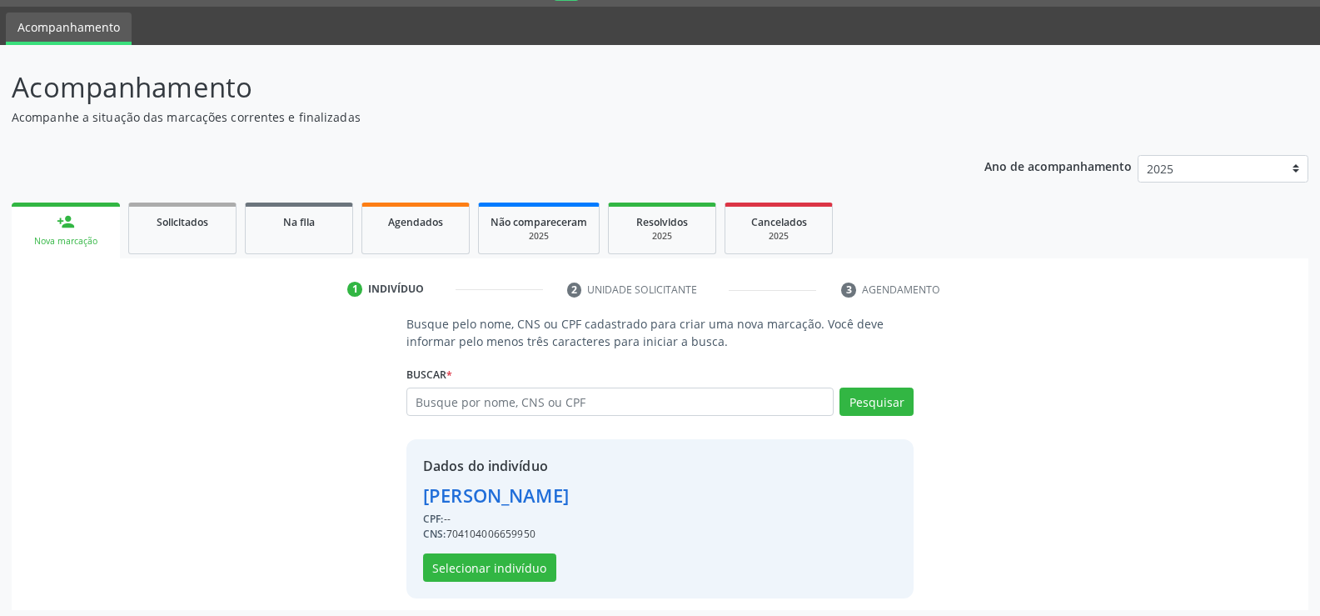
scroll to position [52, 0]
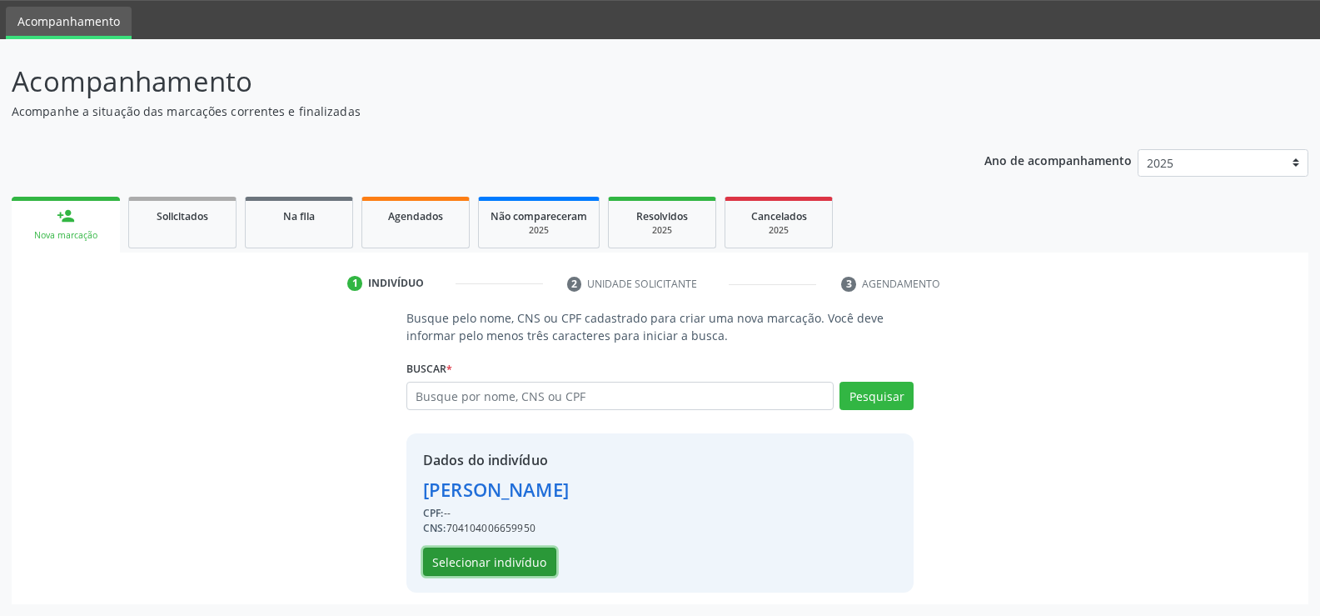
click at [491, 570] on button "Selecionar indivíduo" at bounding box center [489, 561] width 133 height 28
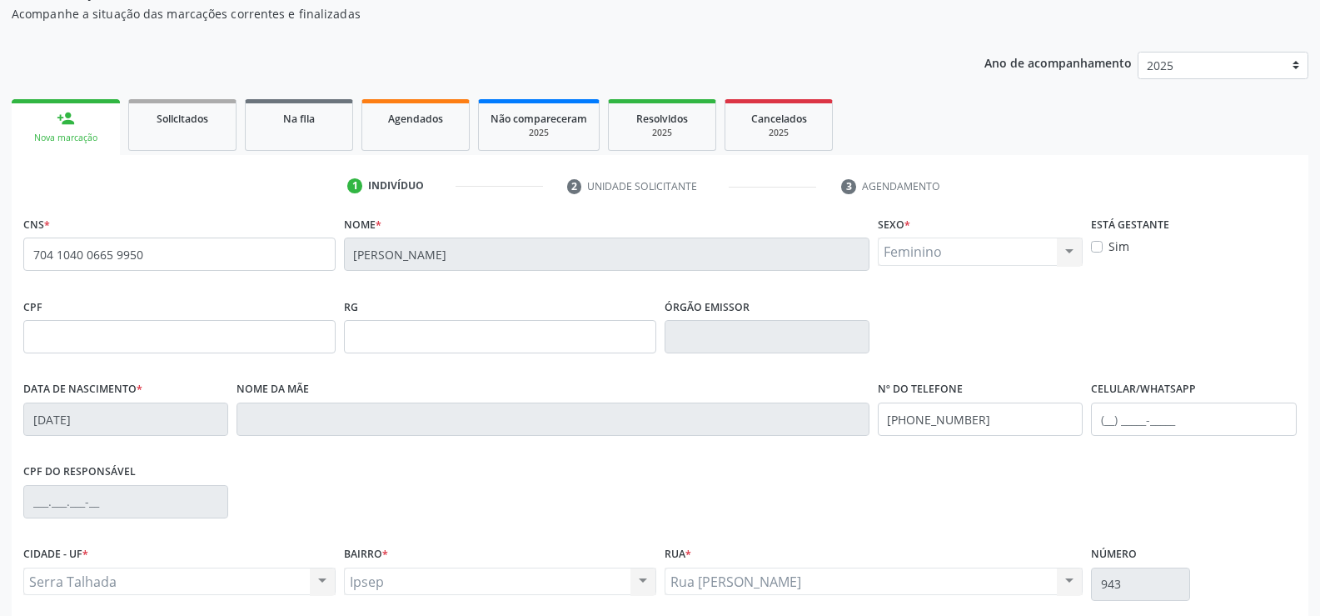
scroll to position [287, 0]
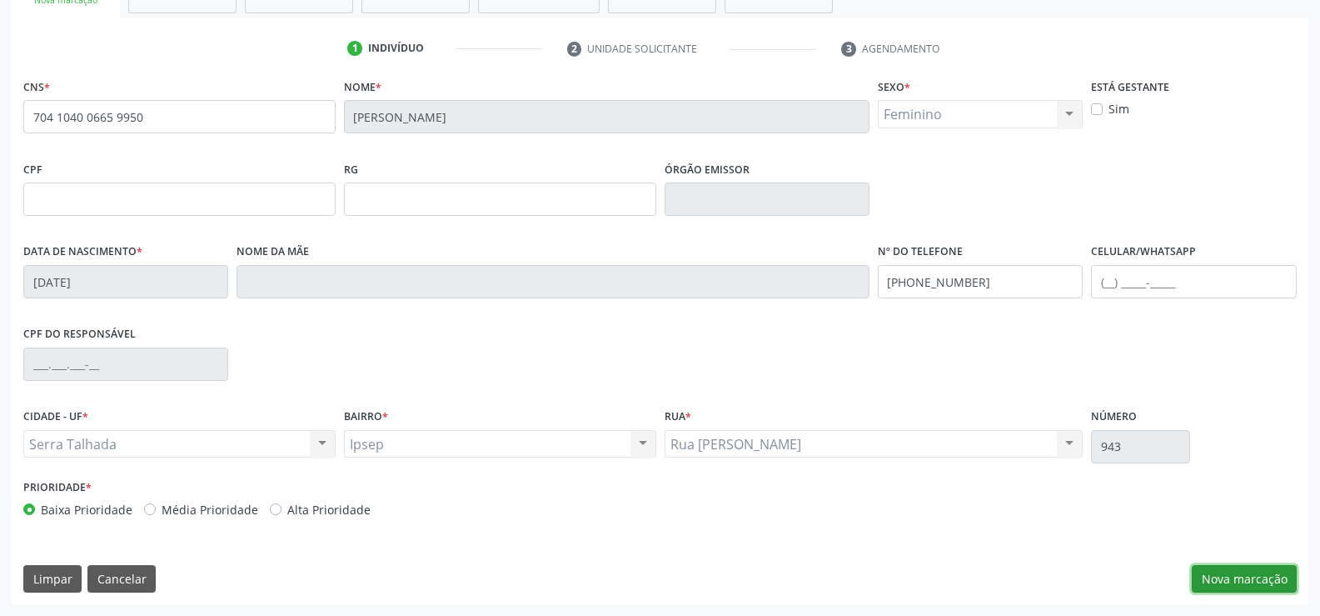
click at [1267, 584] on button "Nova marcação" at bounding box center [1244, 579] width 105 height 28
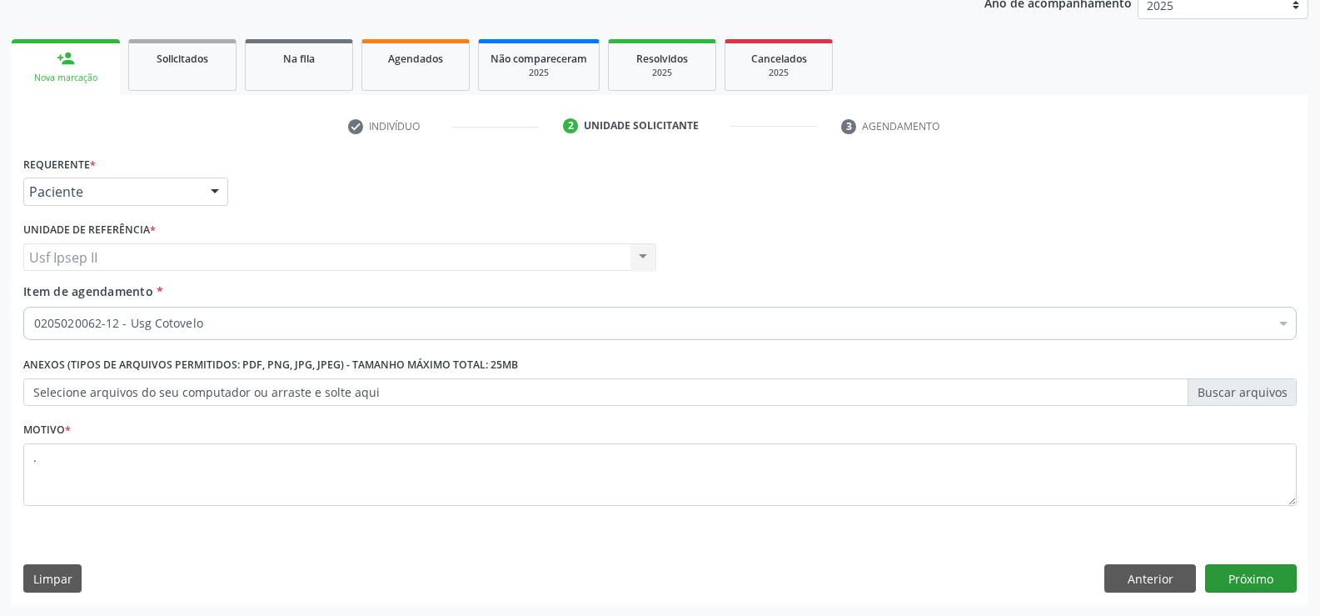
scroll to position [210, 0]
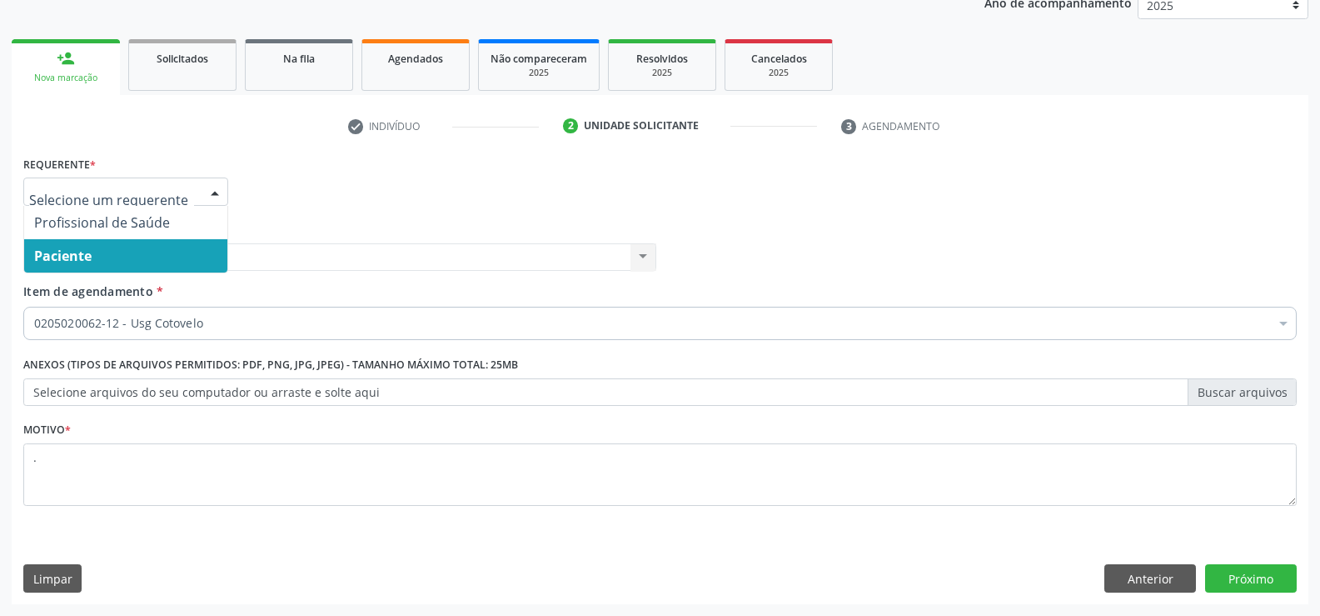
click at [70, 264] on span "Paciente" at bounding box center [62, 256] width 57 height 18
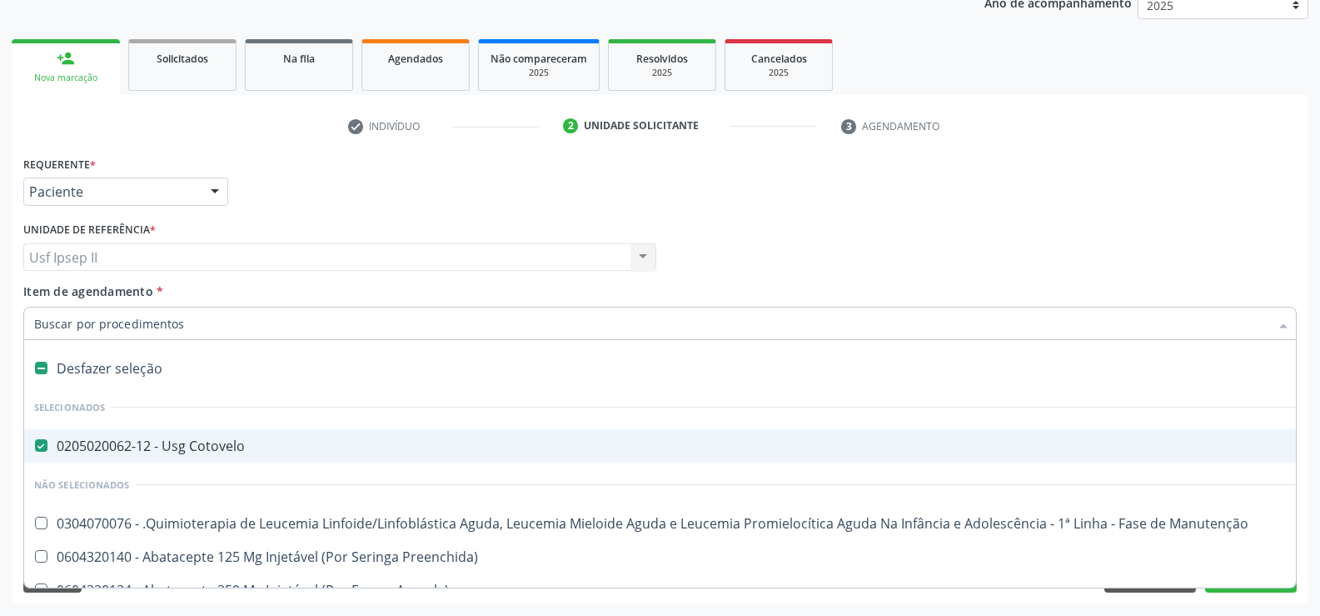
click at [180, 439] on div "0205020062-12 - Usg Cotovelo" at bounding box center [682, 445] width 1297 height 13
checkbox Cotovelo "false"
click at [168, 318] on input "Item de agendamento *" at bounding box center [651, 323] width 1235 height 33
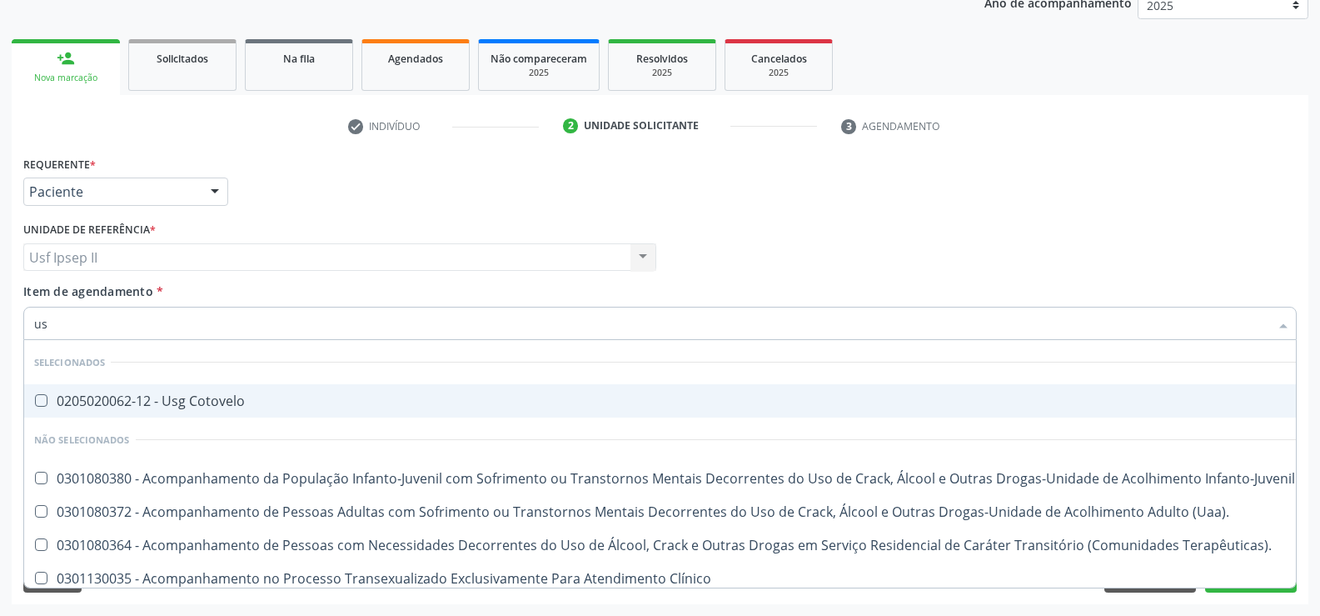
type input "usg"
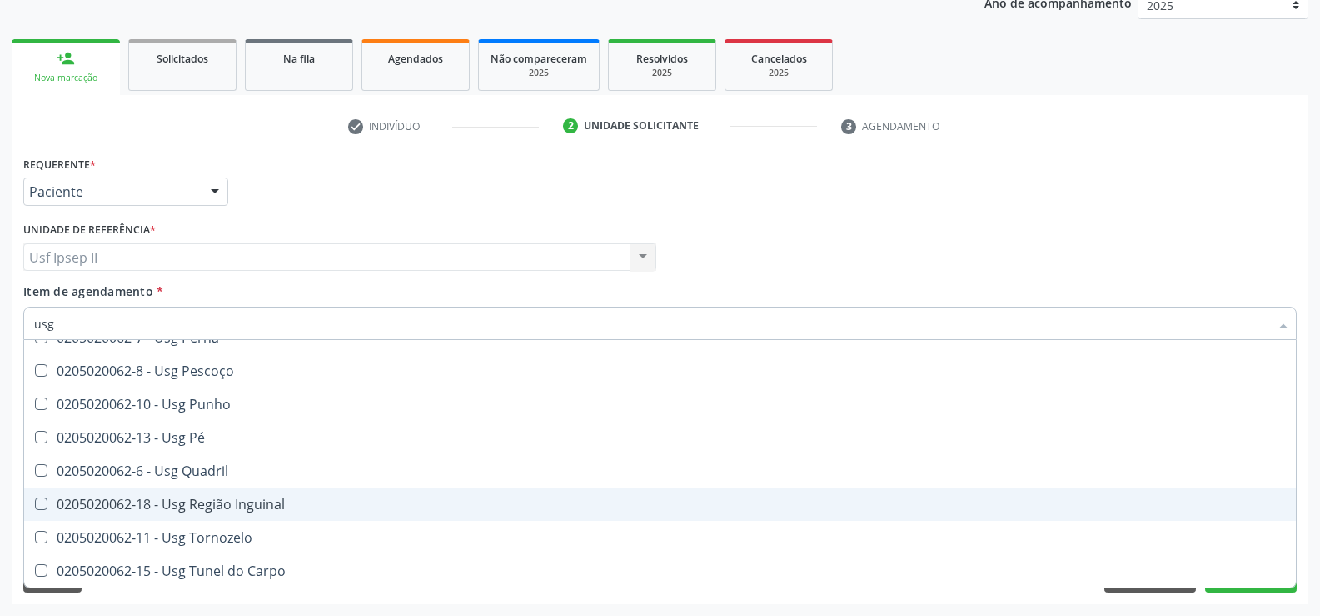
scroll to position [391, 0]
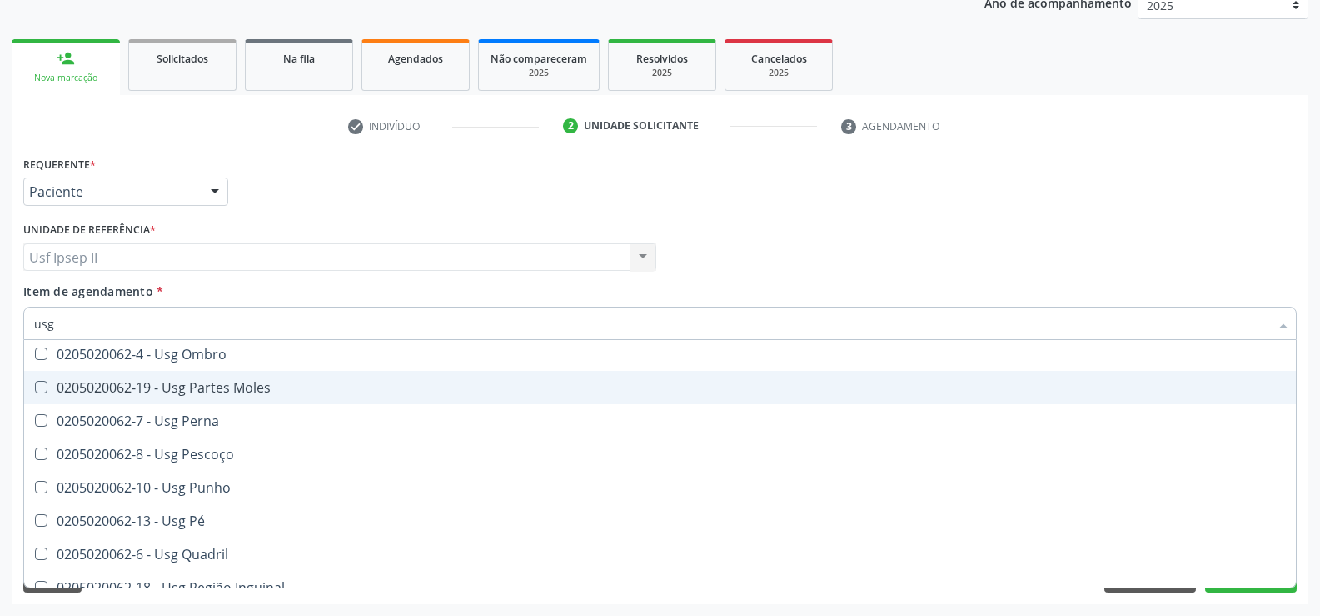
click at [221, 394] on div "0205020062-19 - Usg Partes Moles" at bounding box center [660, 387] width 1252 height 13
checkbox Moles "true"
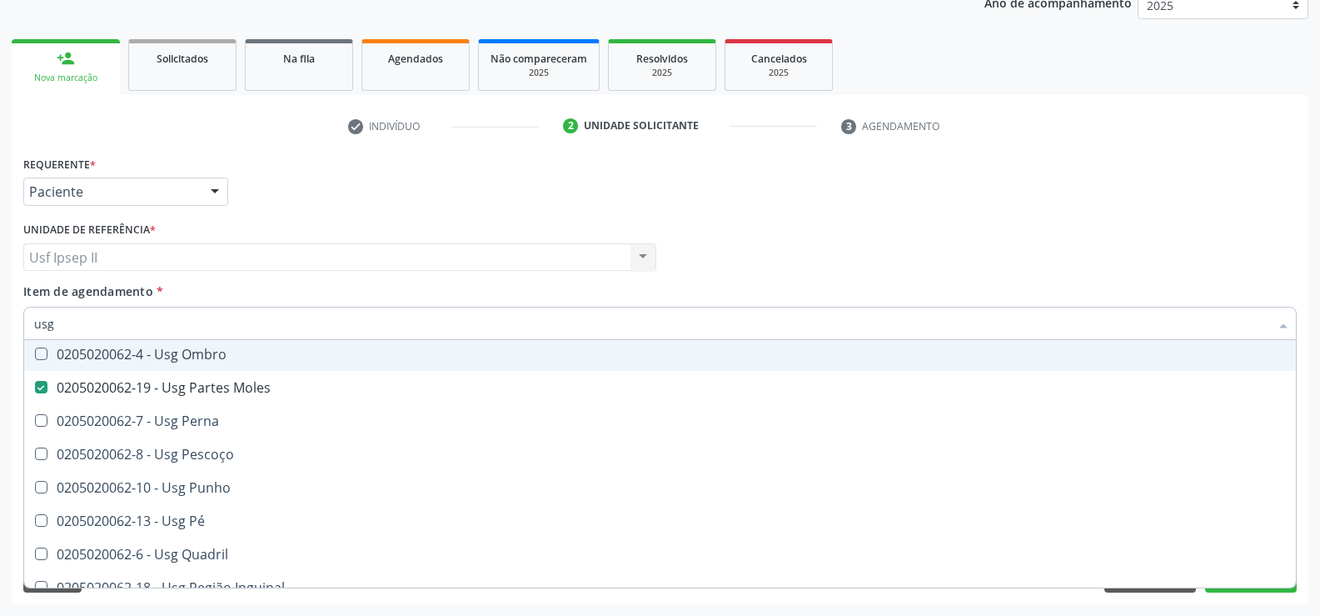
click at [447, 298] on div "Item de agendamento * usg Desfazer seleção Selecionados 0205020062-12 - Usg Cot…" at bounding box center [660, 308] width 1274 height 52
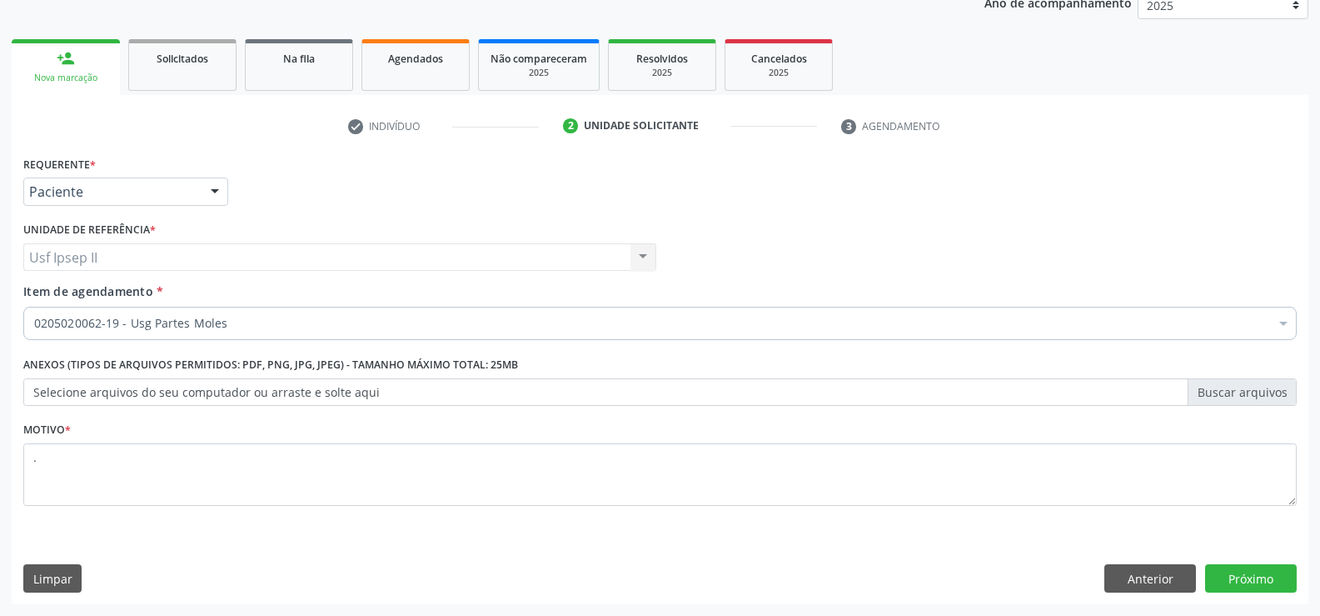
scroll to position [0, 0]
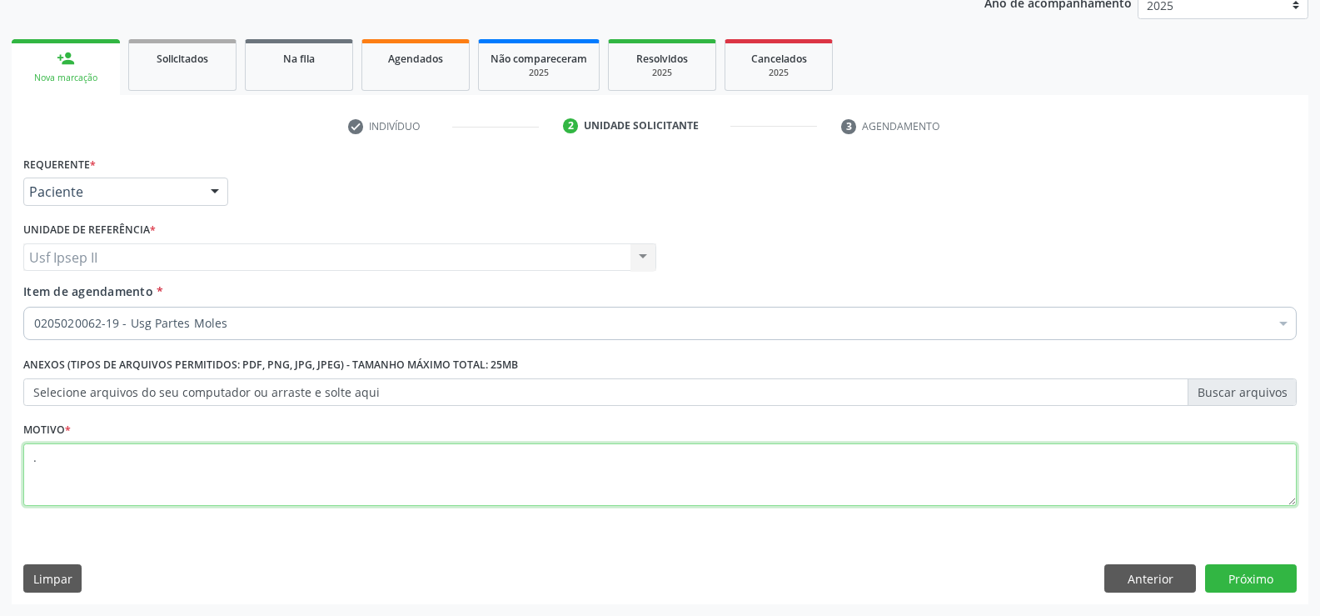
click at [256, 492] on textarea "." at bounding box center [660, 474] width 1274 height 63
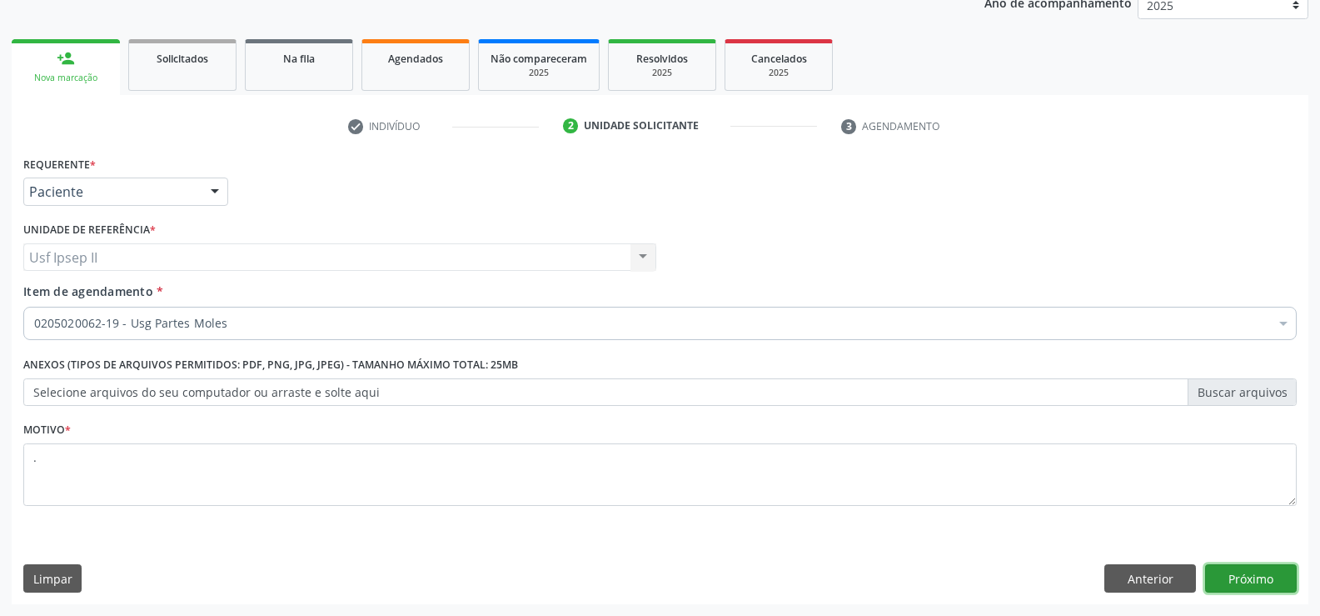
click at [1260, 565] on button "Próximo" at bounding box center [1251, 578] width 92 height 28
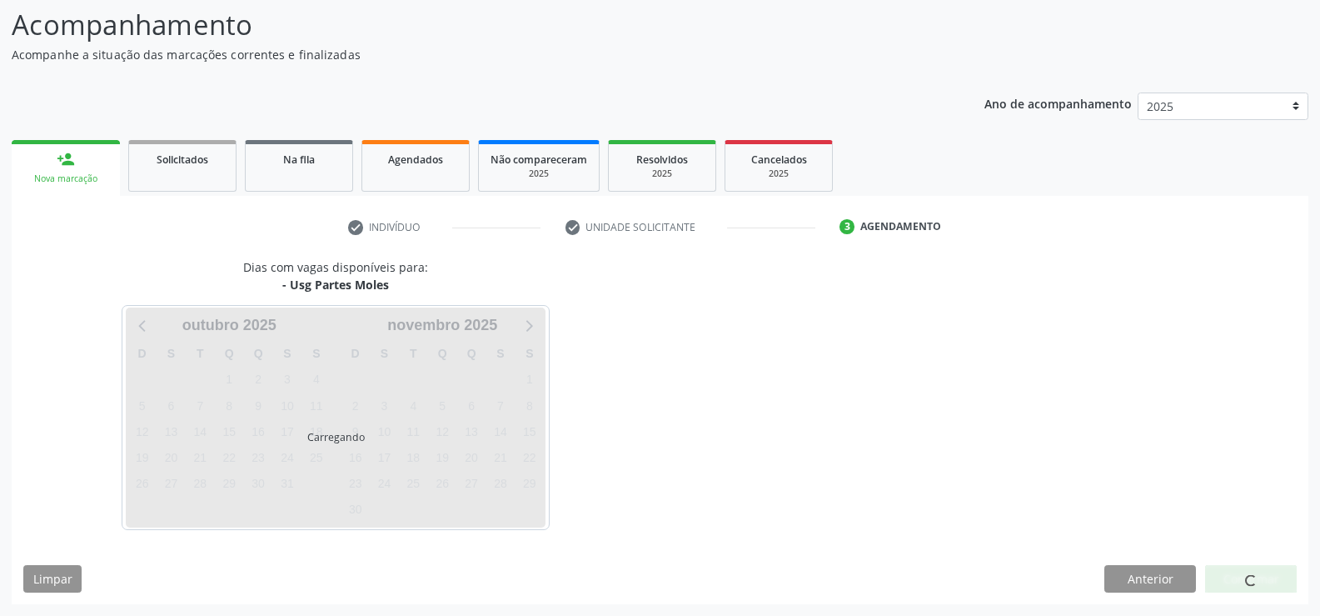
scroll to position [158, 0]
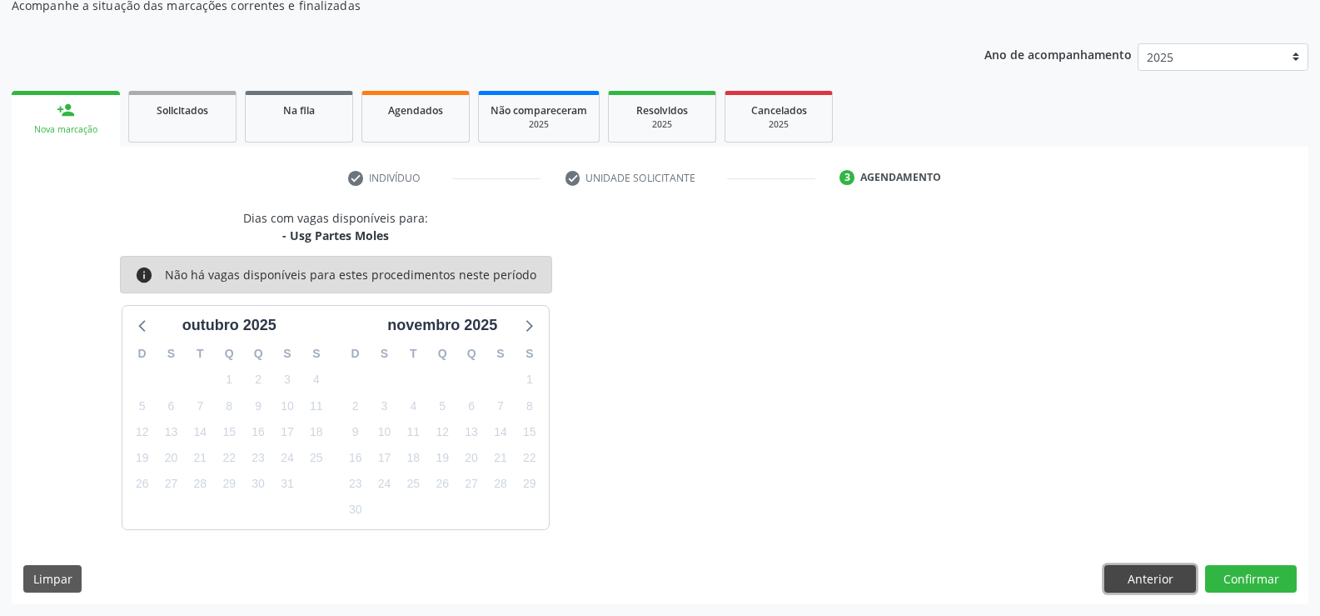
click at [1180, 579] on button "Anterior" at bounding box center [1150, 579] width 92 height 28
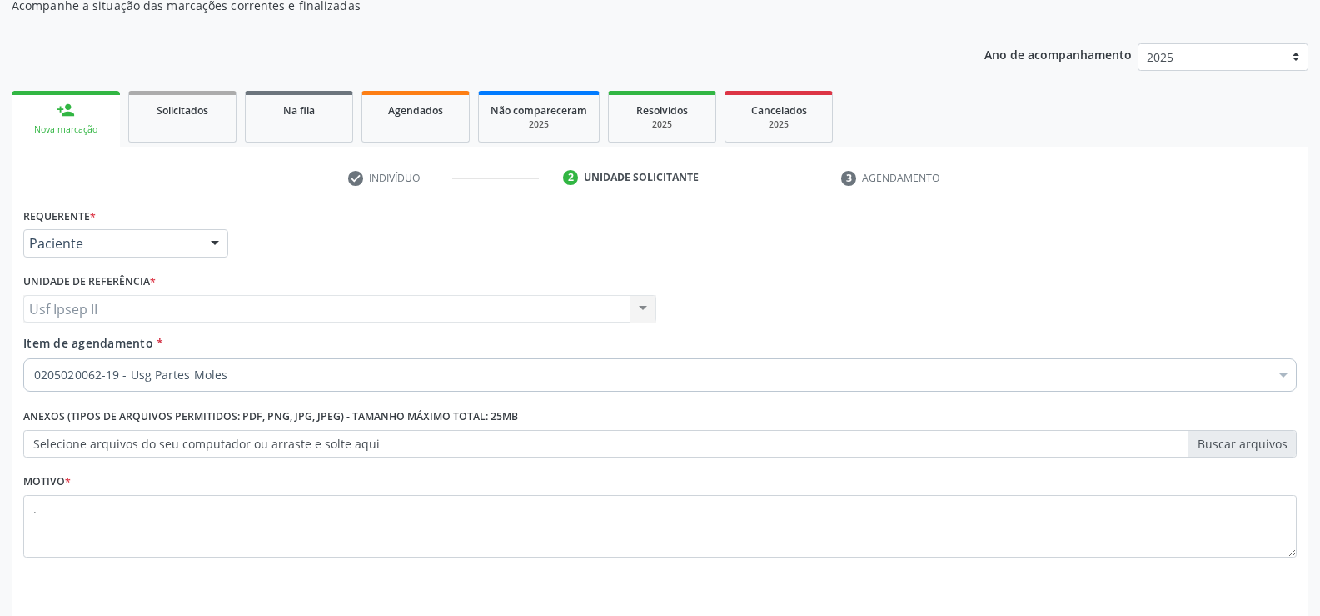
click at [264, 384] on div "0205020062-19 - Usg Partes Moles" at bounding box center [660, 374] width 1274 height 33
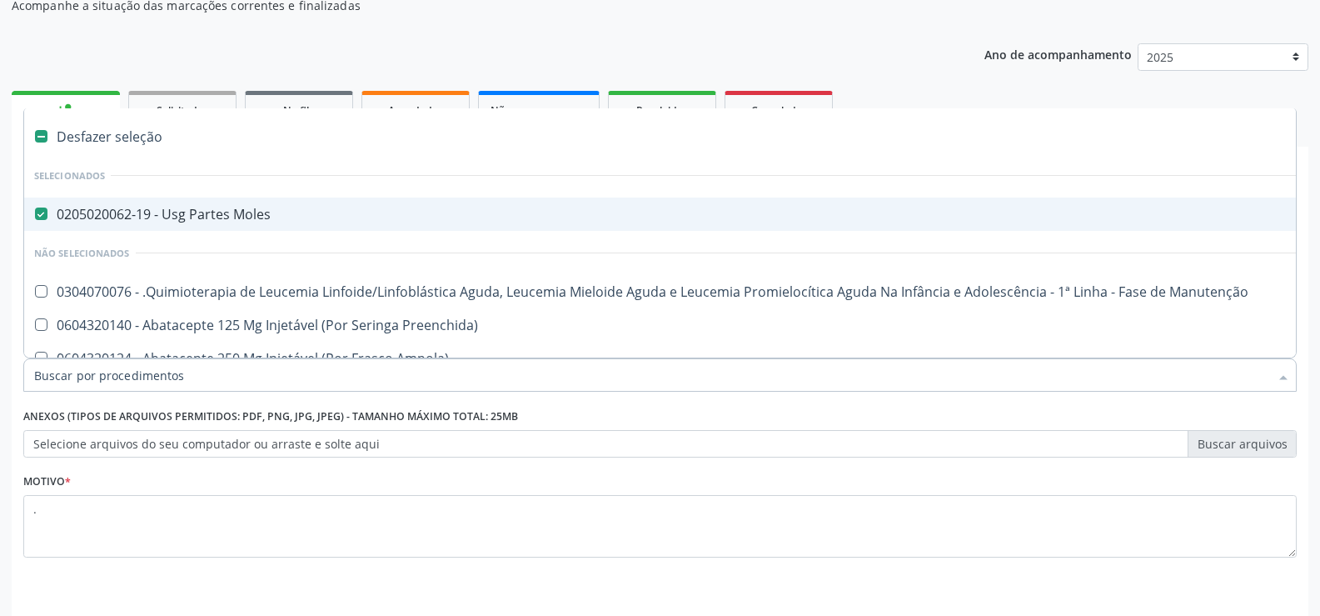
click at [162, 218] on div "0205020062-19 - Usg Partes Moles" at bounding box center [682, 213] width 1297 height 13
checkbox Moles "false"
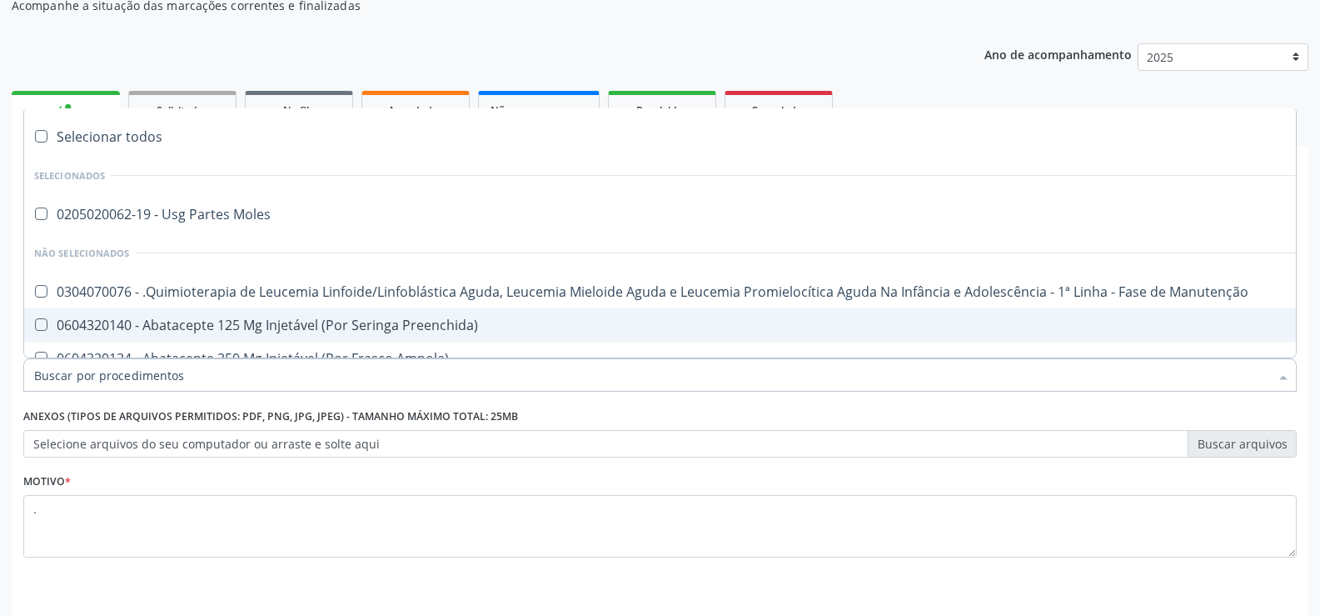
click at [149, 376] on input "Item de agendamento *" at bounding box center [651, 374] width 1235 height 33
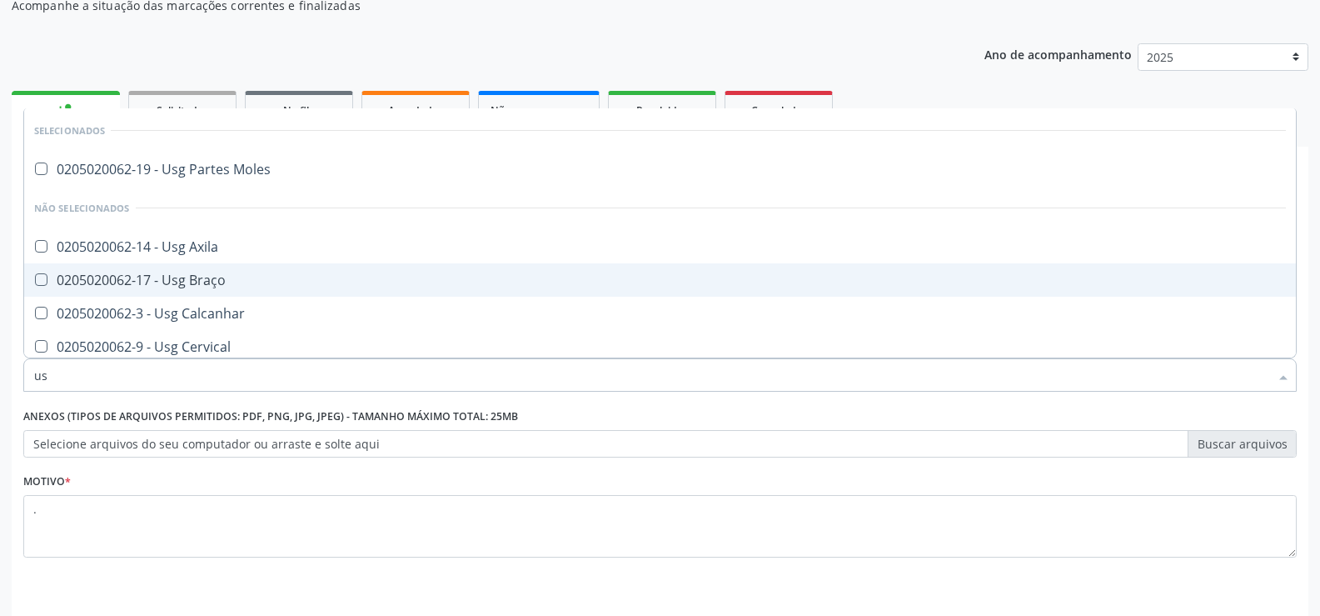
type input "usg"
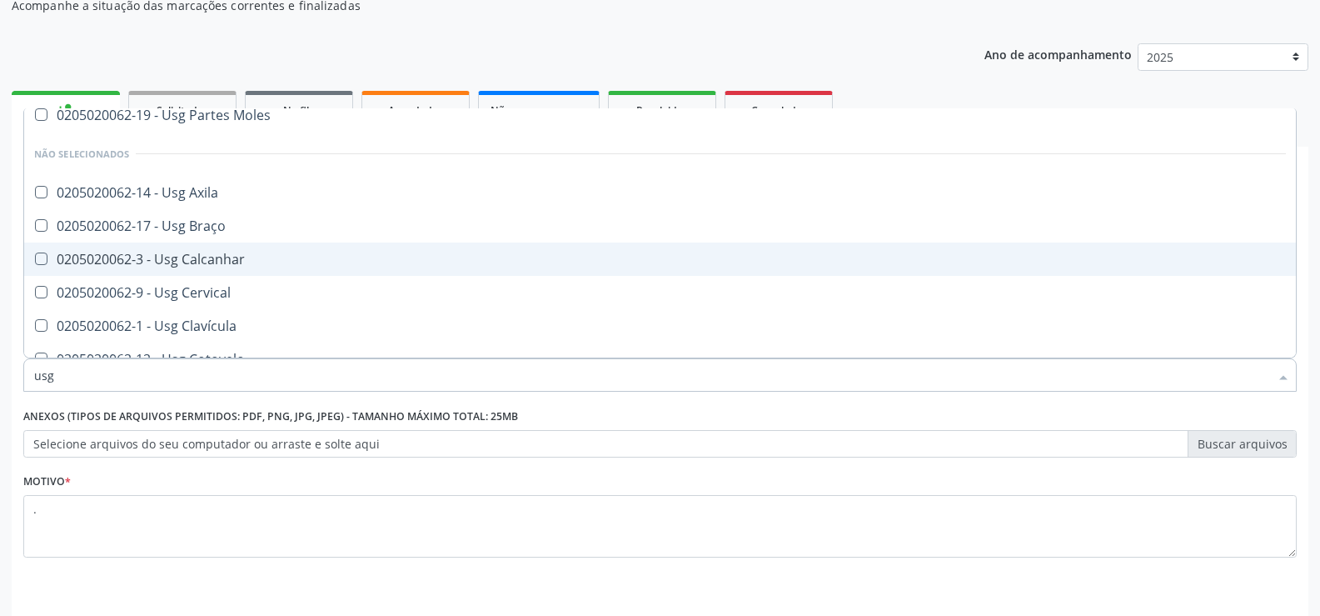
scroll to position [83, 0]
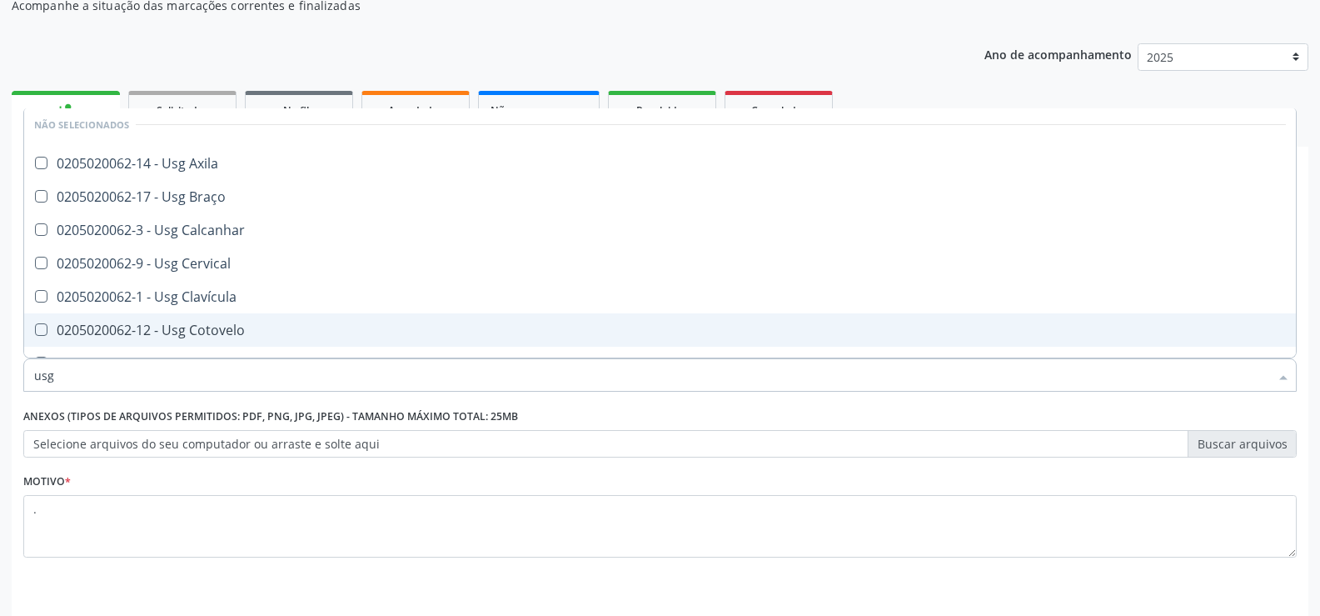
click at [197, 324] on div "0205020062-12 - Usg Cotovelo" at bounding box center [660, 329] width 1252 height 13
checkbox Cotovelo "true"
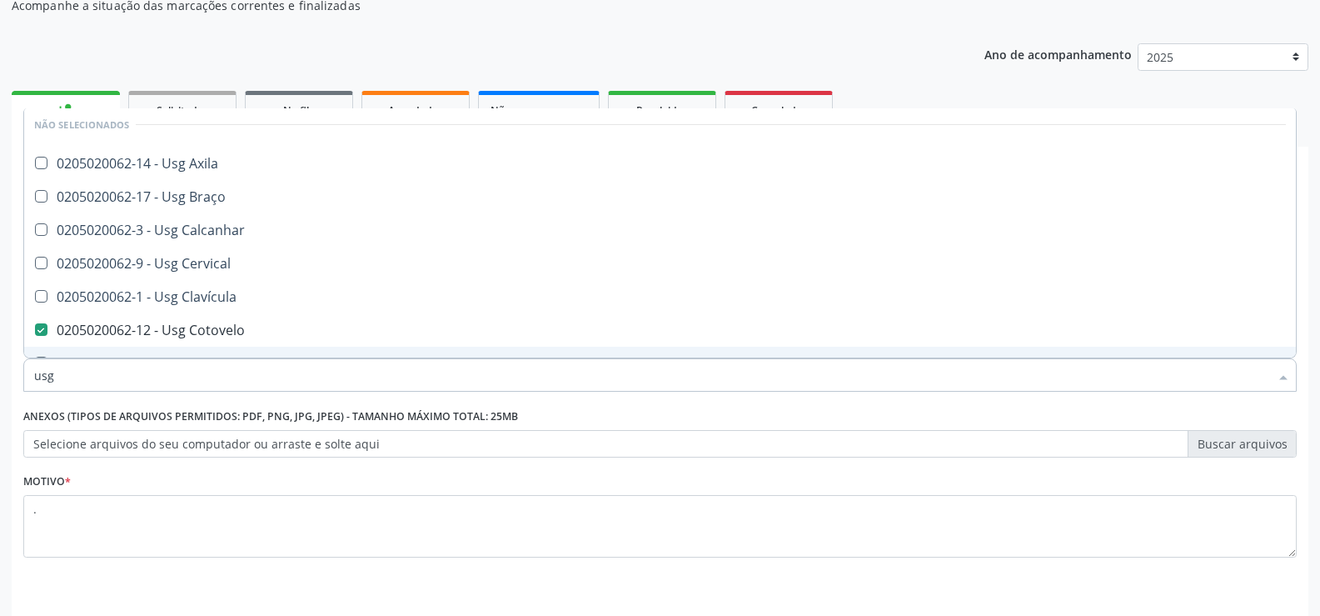
scroll to position [210, 0]
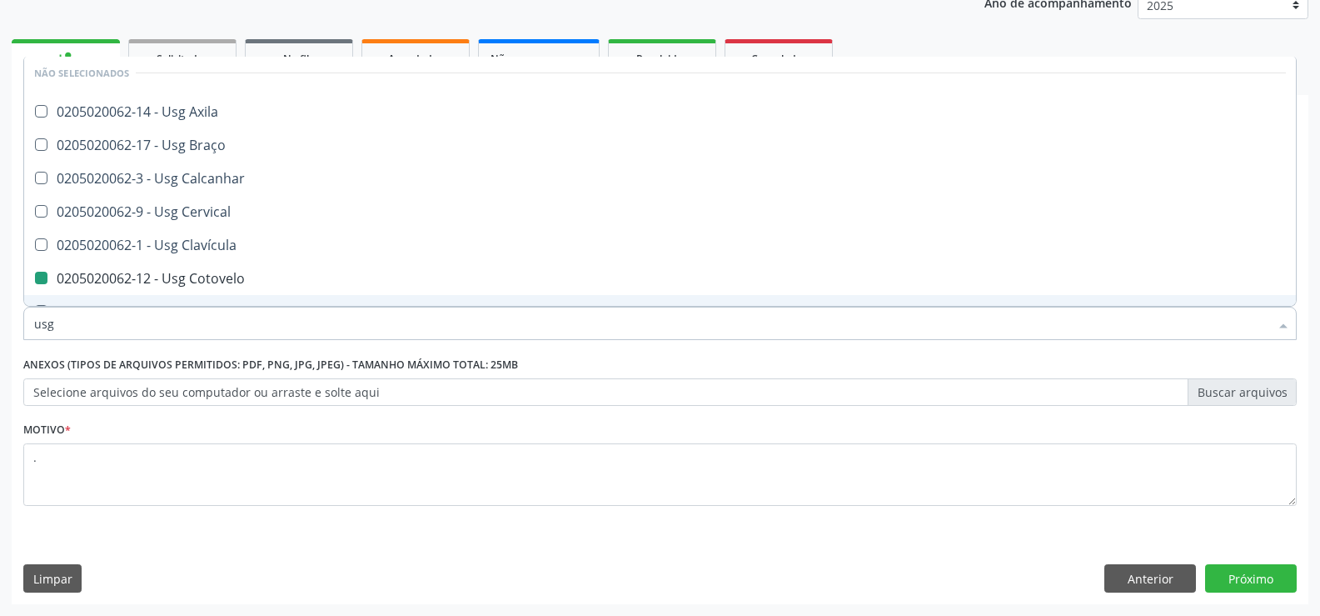
click at [1234, 563] on div "Requerente * Paciente Profissional de Saúde Paciente Nenhum resultado encontrad…" at bounding box center [660, 378] width 1297 height 452
checkbox Moles "true"
checkbox Cotovelo "false"
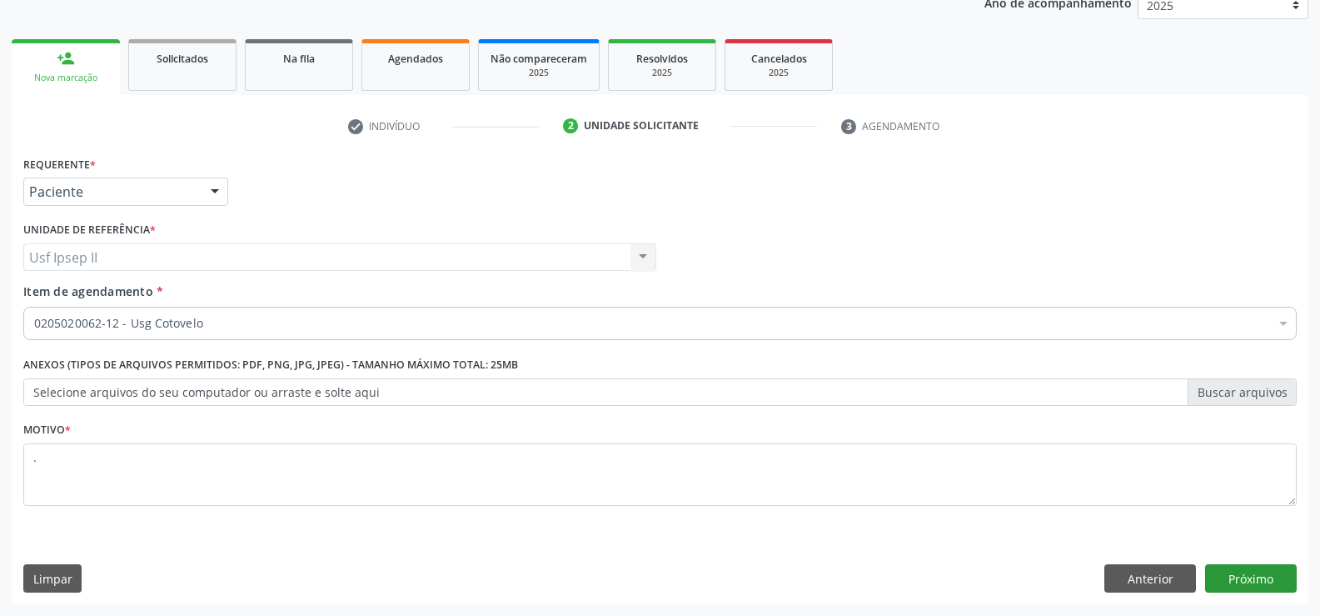
scroll to position [0, 0]
click at [1237, 575] on button "Próximo" at bounding box center [1251, 578] width 92 height 28
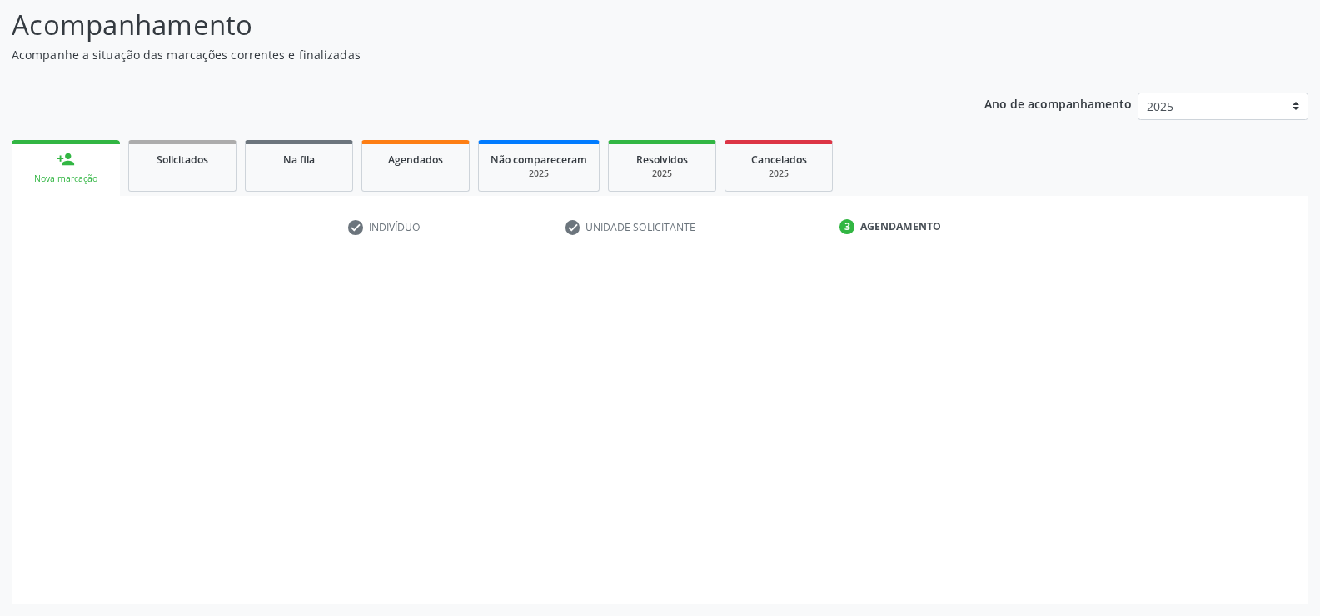
scroll to position [109, 0]
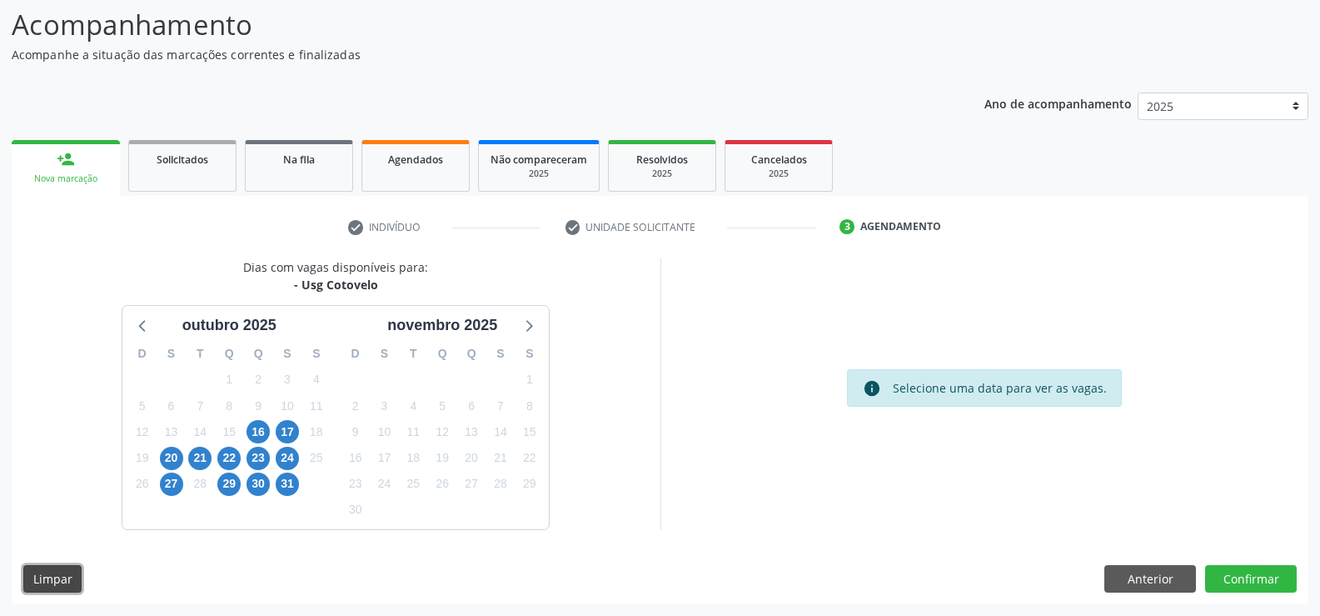
click at [67, 585] on button "Limpar" at bounding box center [52, 579] width 58 height 28
click at [1178, 577] on button "Anterior" at bounding box center [1150, 579] width 92 height 28
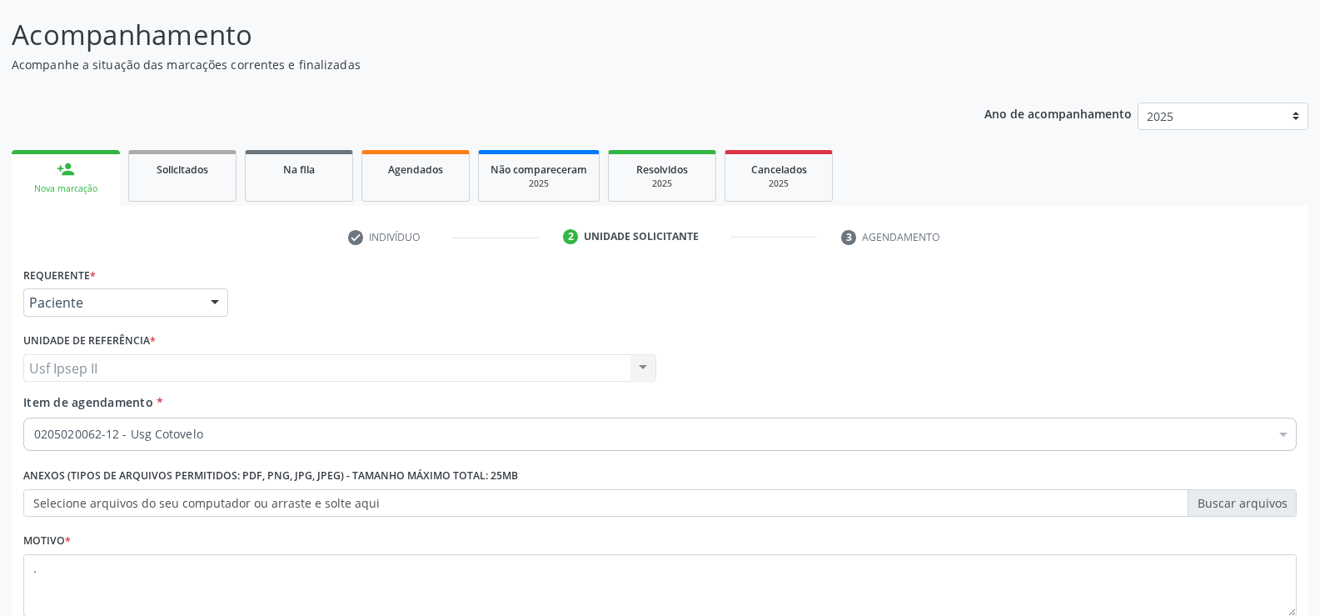
scroll to position [210, 0]
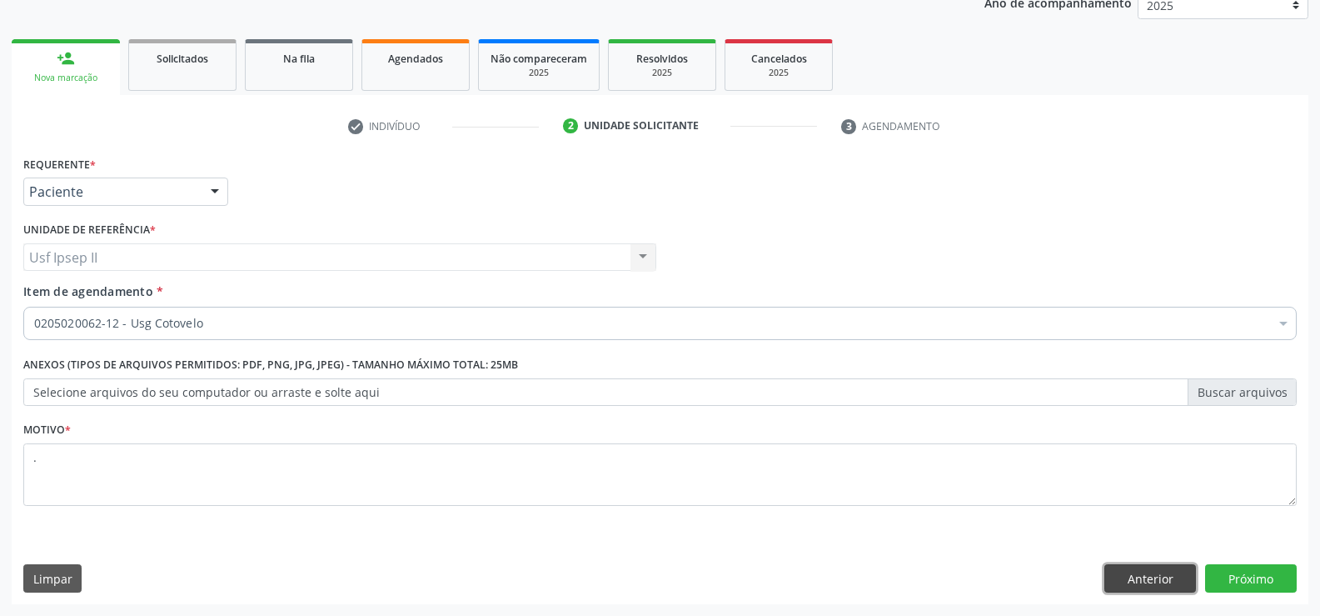
click at [1129, 583] on button "Anterior" at bounding box center [1150, 578] width 92 height 28
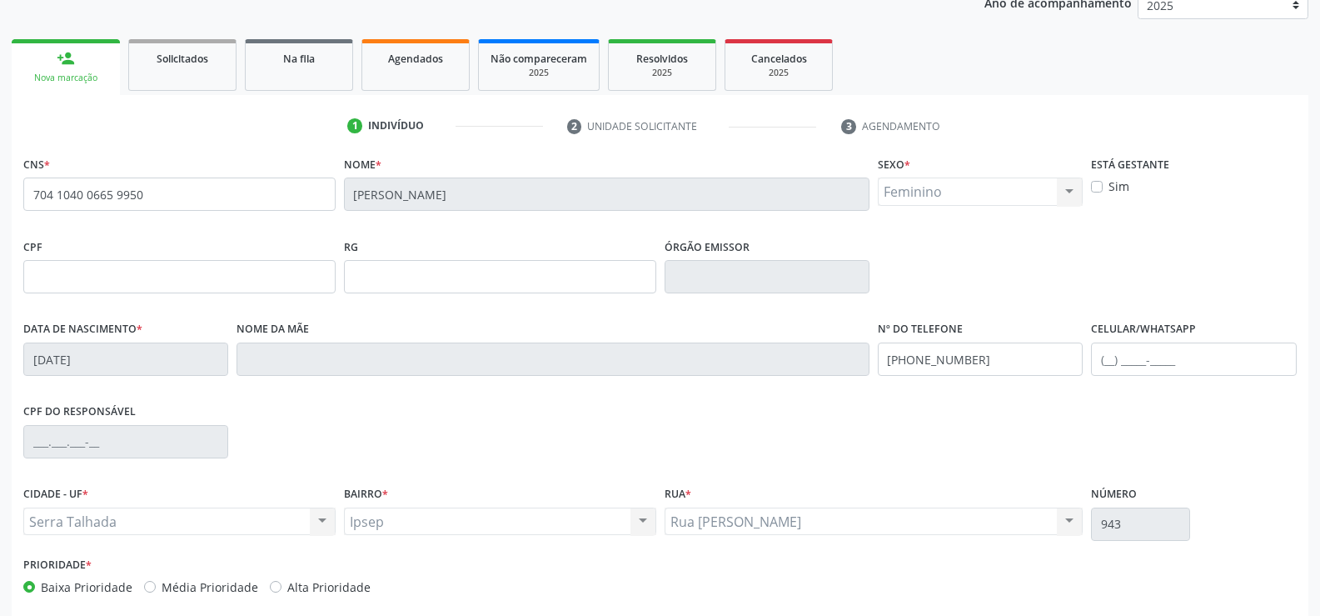
scroll to position [287, 0]
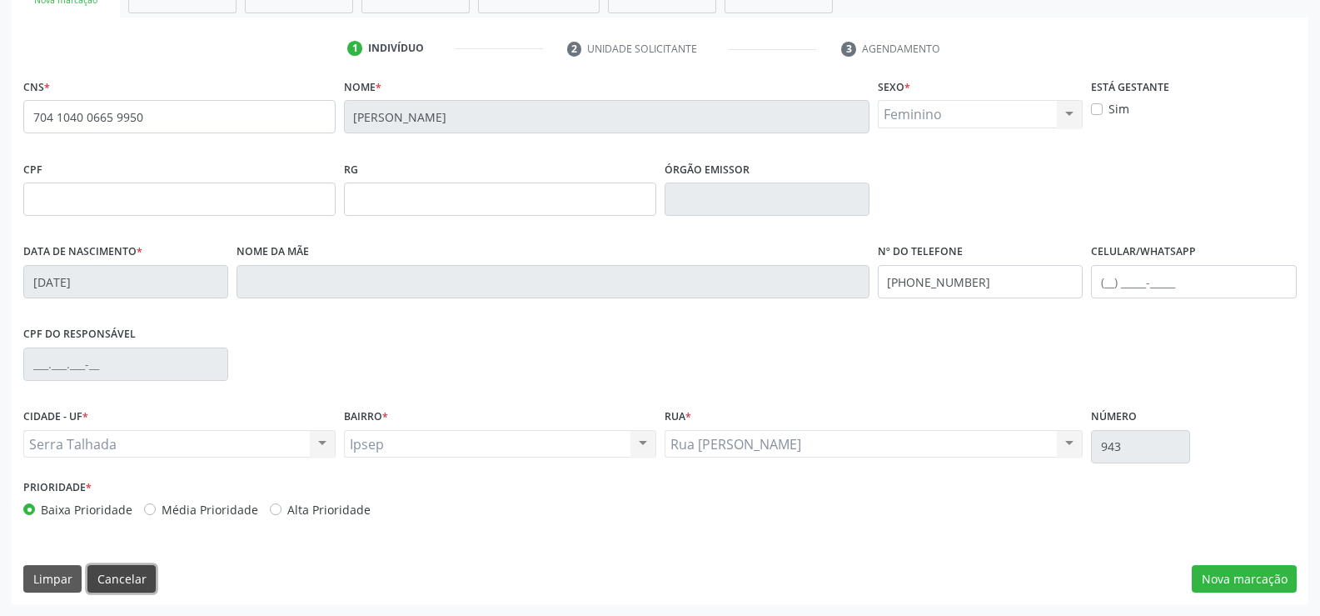
click at [139, 577] on button "Cancelar" at bounding box center [121, 579] width 68 height 28
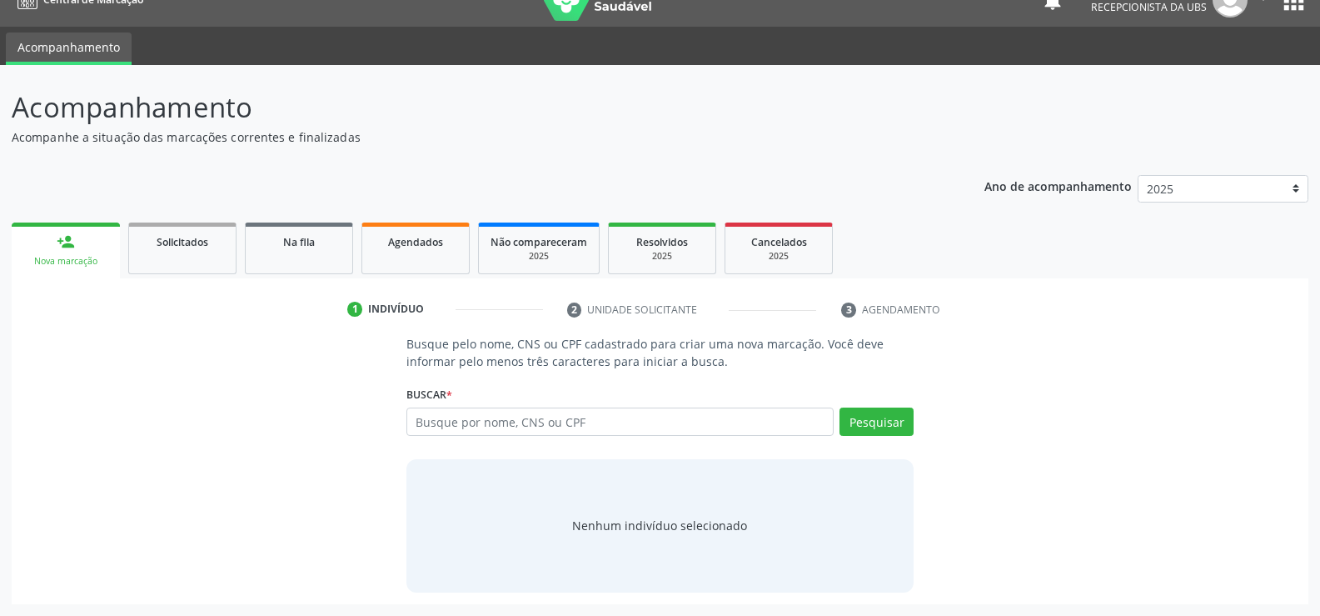
scroll to position [0, 0]
